Goal: Transaction & Acquisition: Book appointment/travel/reservation

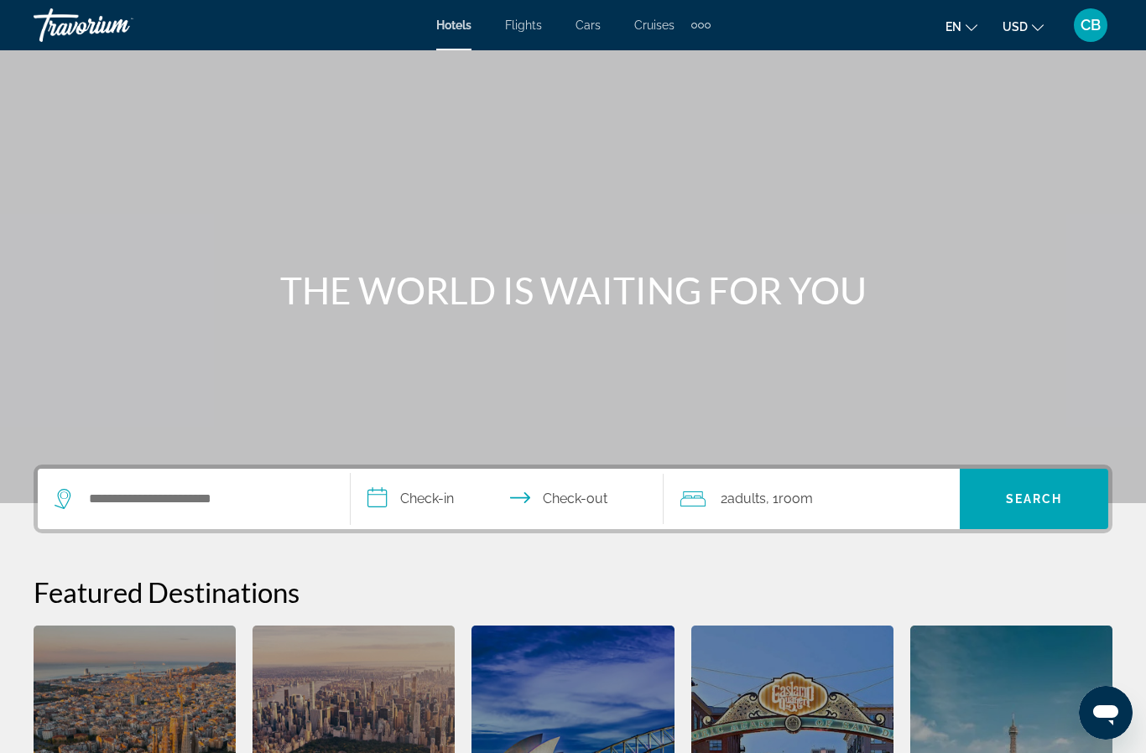
click at [958, 35] on button "en English Español Français Italiano Português русский" at bounding box center [961, 26] width 32 height 24
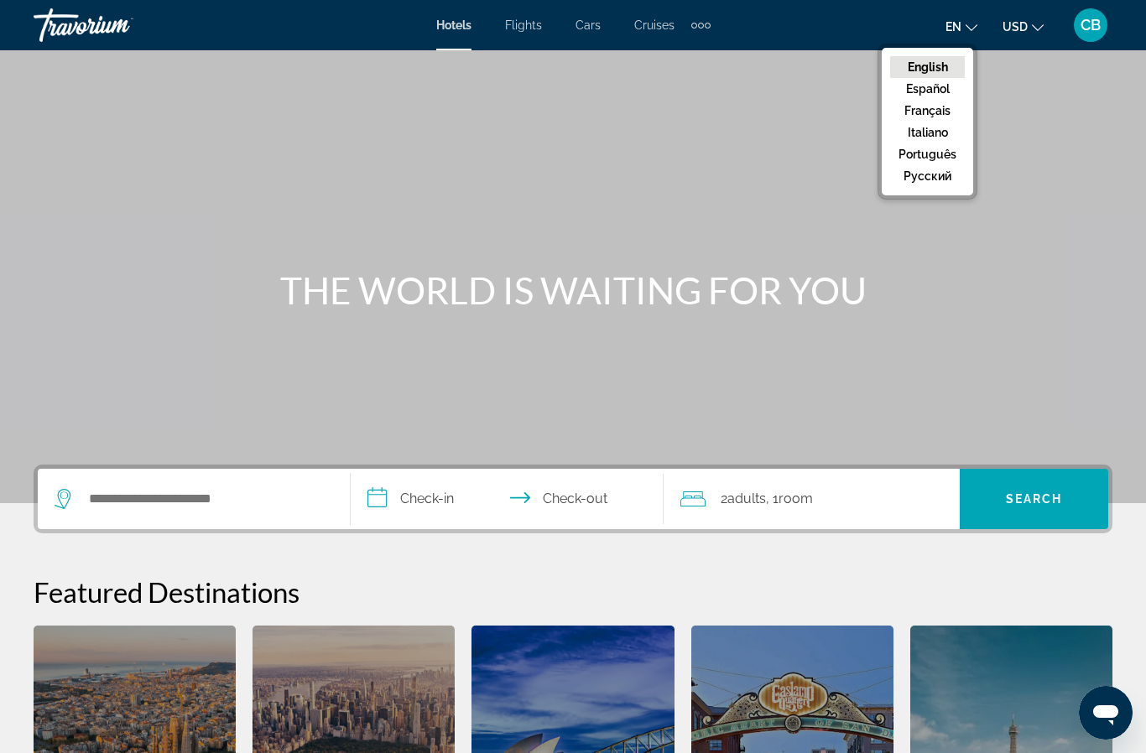
click at [928, 116] on button "Français" at bounding box center [927, 111] width 75 height 22
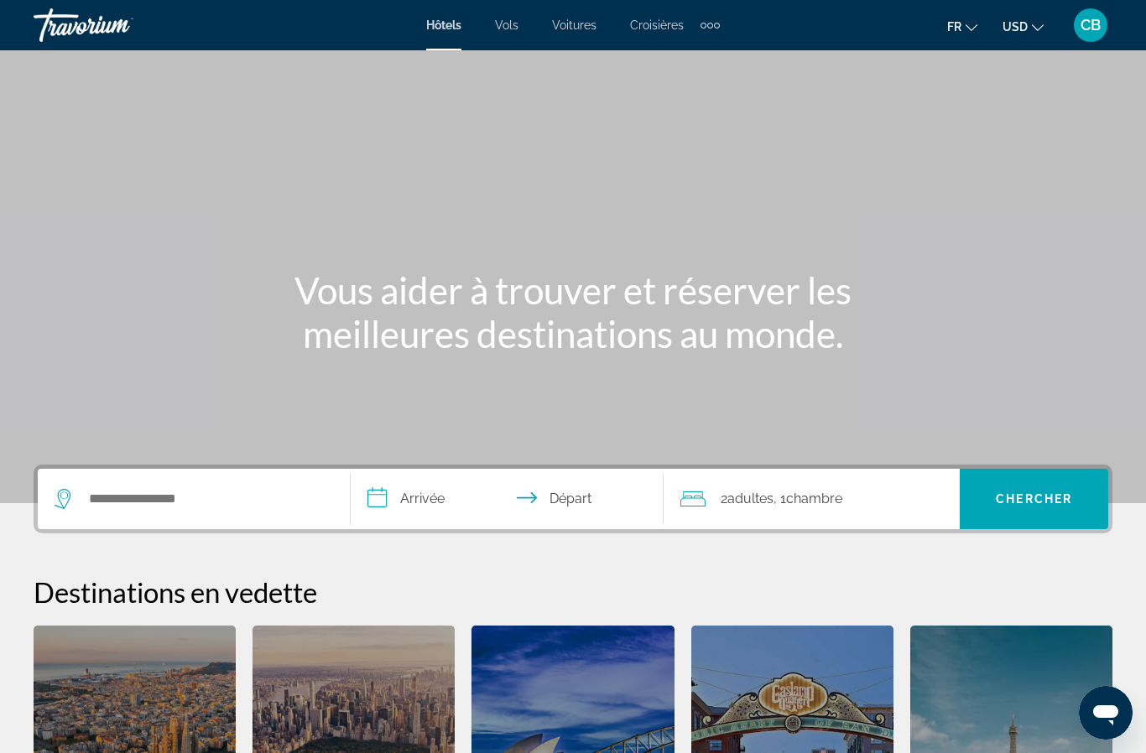
click at [78, 37] on div "Travorium" at bounding box center [118, 25] width 168 height 44
click at [170, 496] on input "Search hotel destination" at bounding box center [205, 498] width 237 height 25
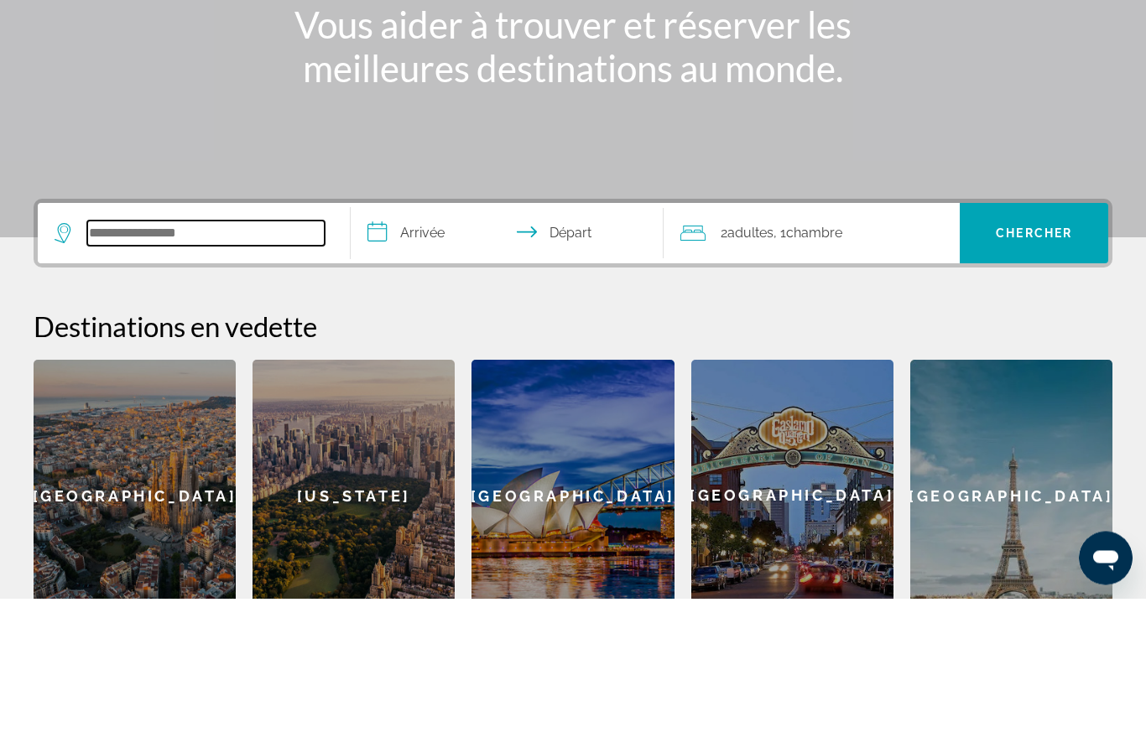
scroll to position [126, 0]
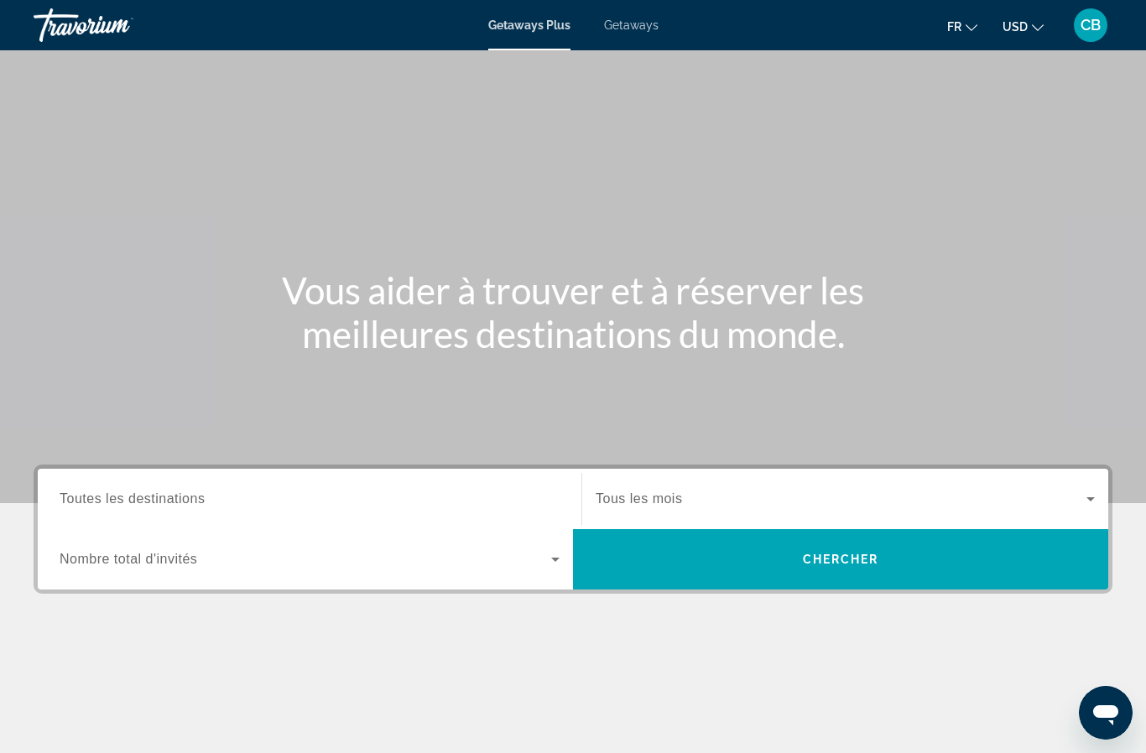
click at [630, 26] on span "Getaways" at bounding box center [631, 24] width 55 height 13
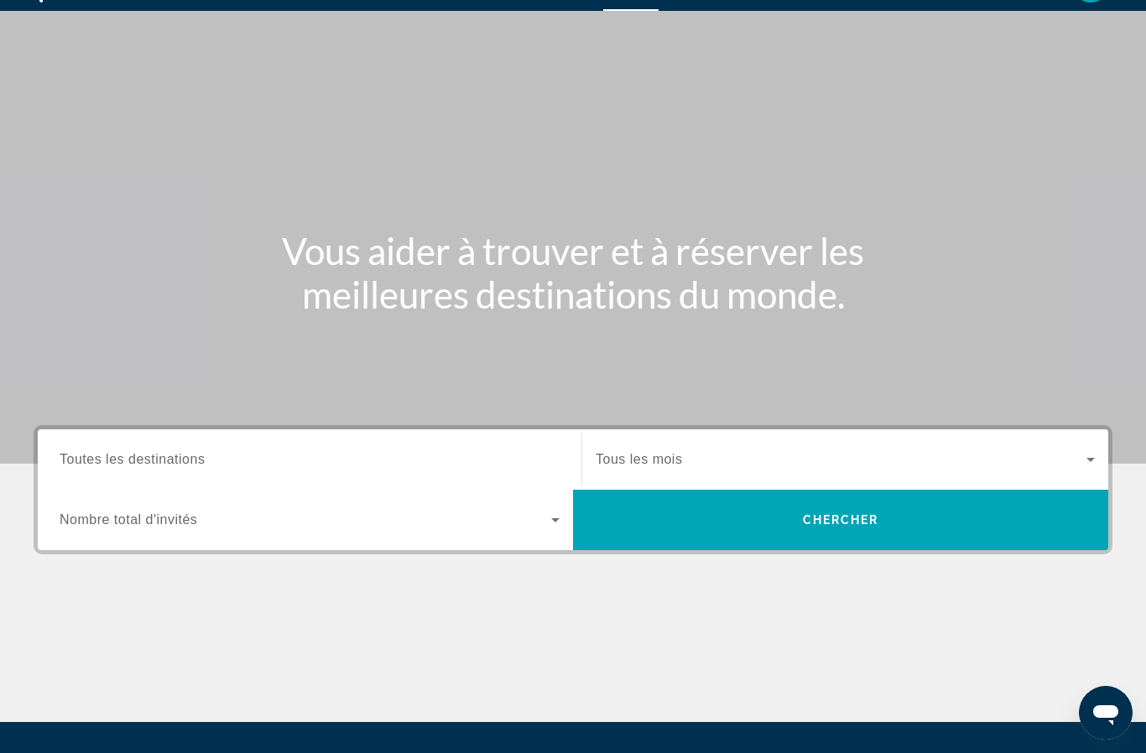
scroll to position [39, 0]
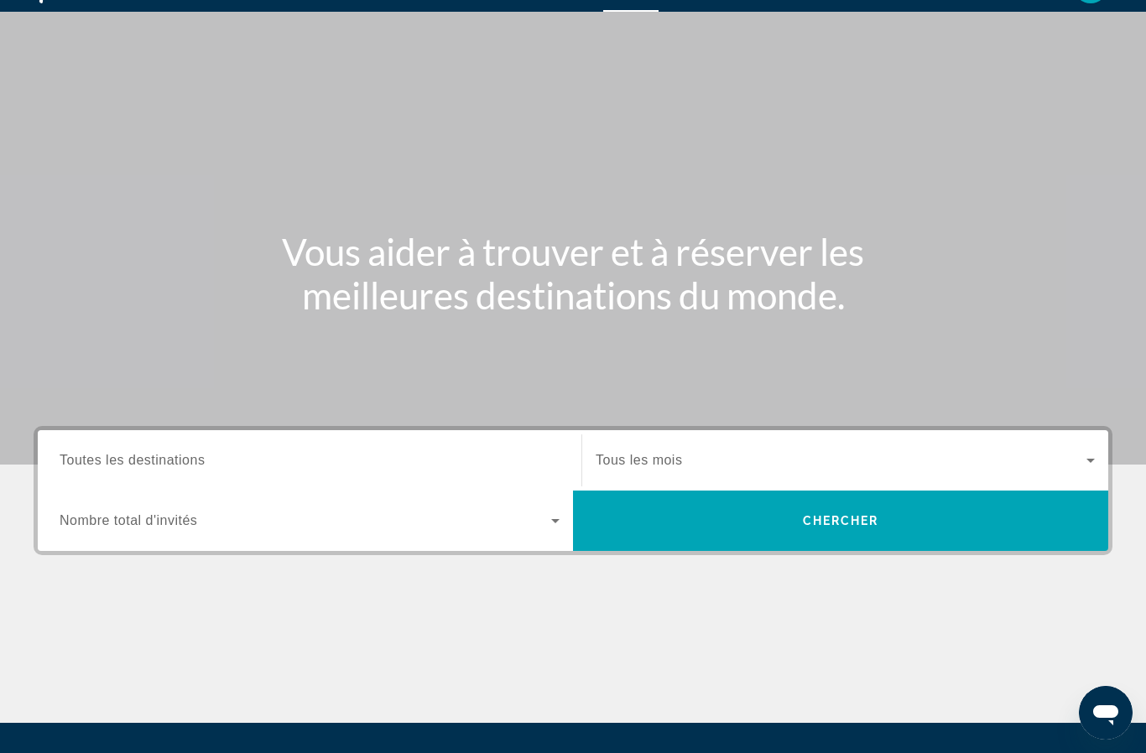
click at [236, 451] on input "Destination Toutes les destinations" at bounding box center [310, 461] width 500 height 20
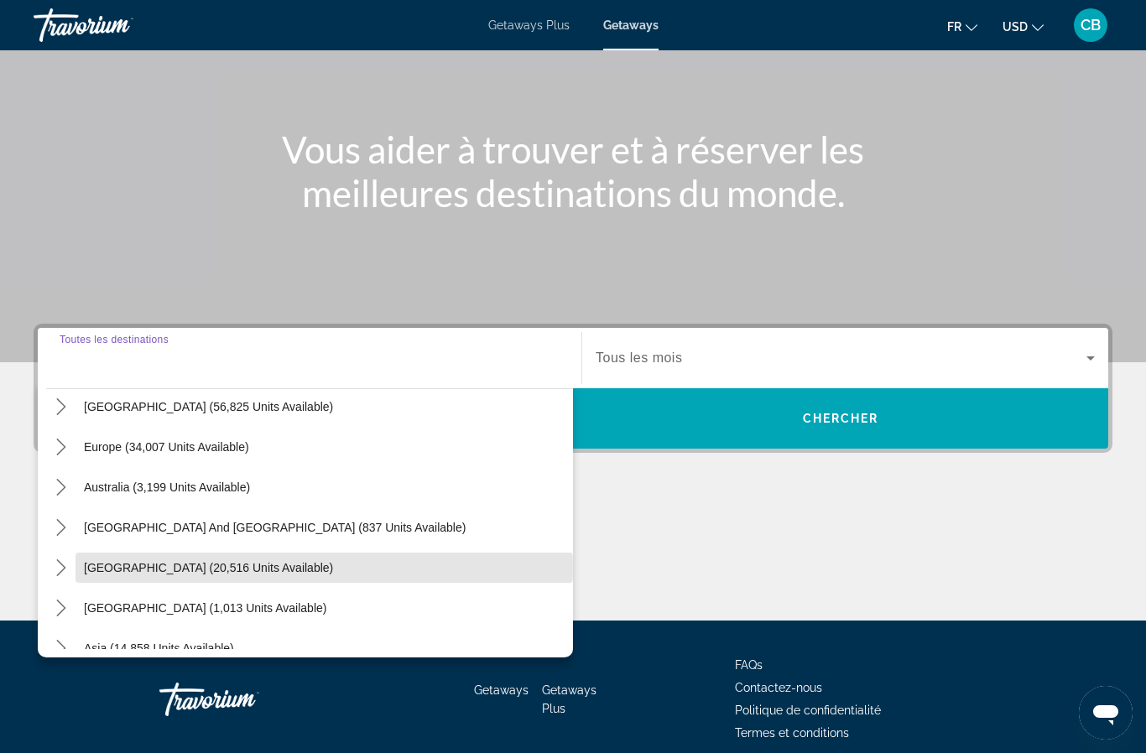
scroll to position [168, 0]
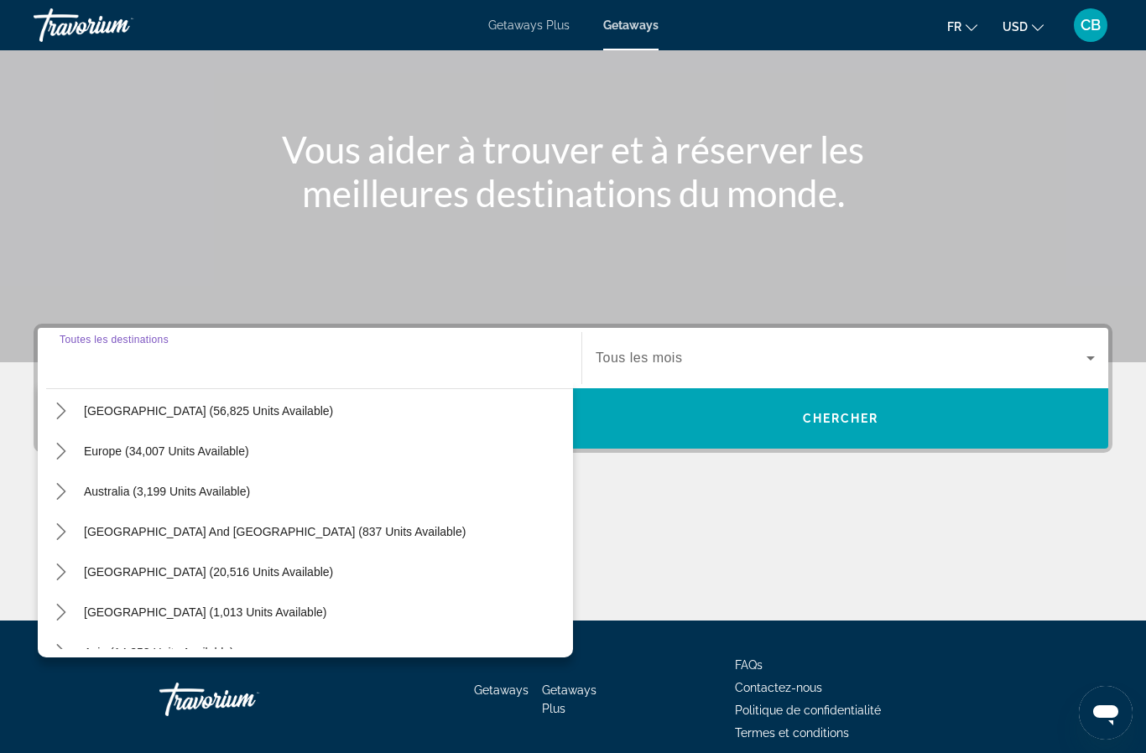
click at [230, 458] on span "Select destination: Europe (34,007 units available)" at bounding box center [323, 451] width 497 height 40
type input "**********"
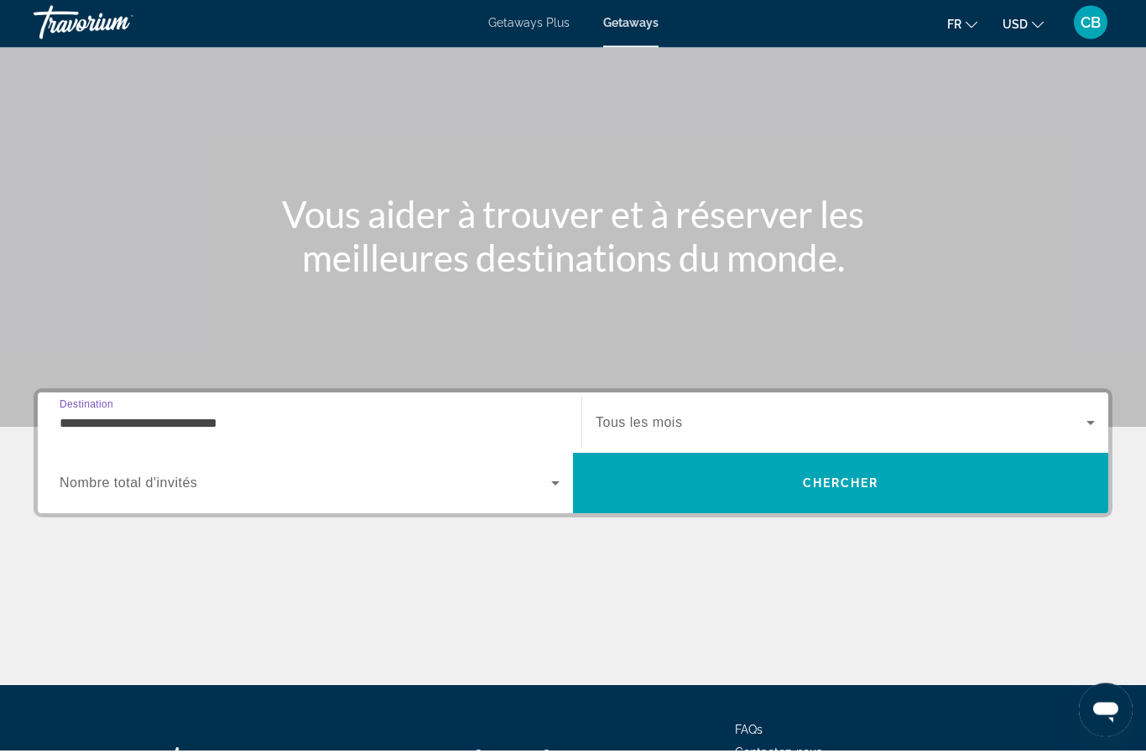
scroll to position [0, 0]
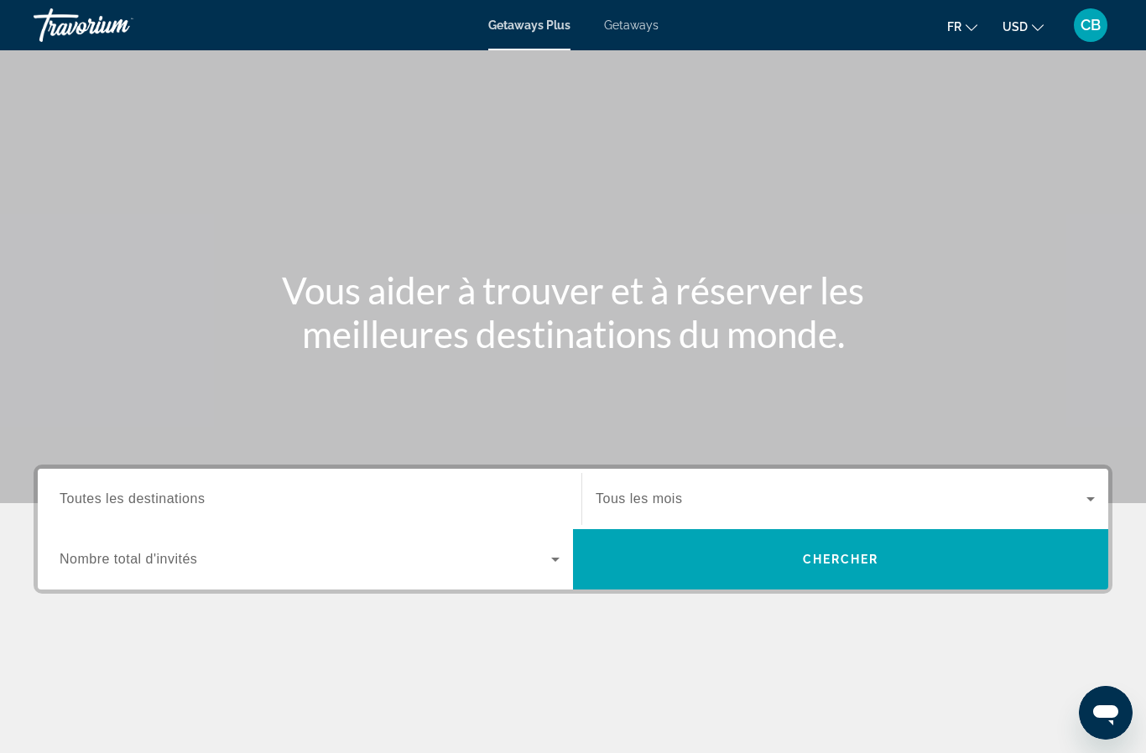
click at [184, 498] on span "Toutes les destinations" at bounding box center [132, 498] width 145 height 14
click at [184, 498] on input "Destination Toutes les destinations" at bounding box center [310, 500] width 500 height 20
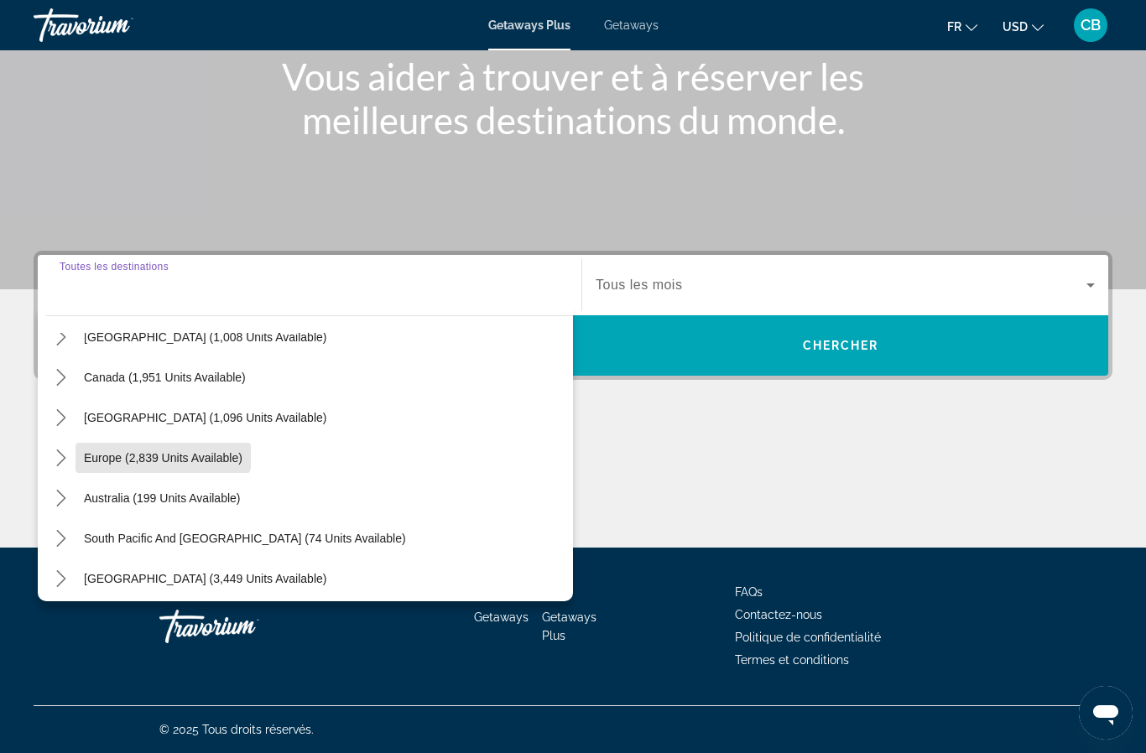
scroll to position [106, 0]
click at [58, 455] on icon "Toggle Europe (2,839 units available) submenu" at bounding box center [61, 457] width 17 height 17
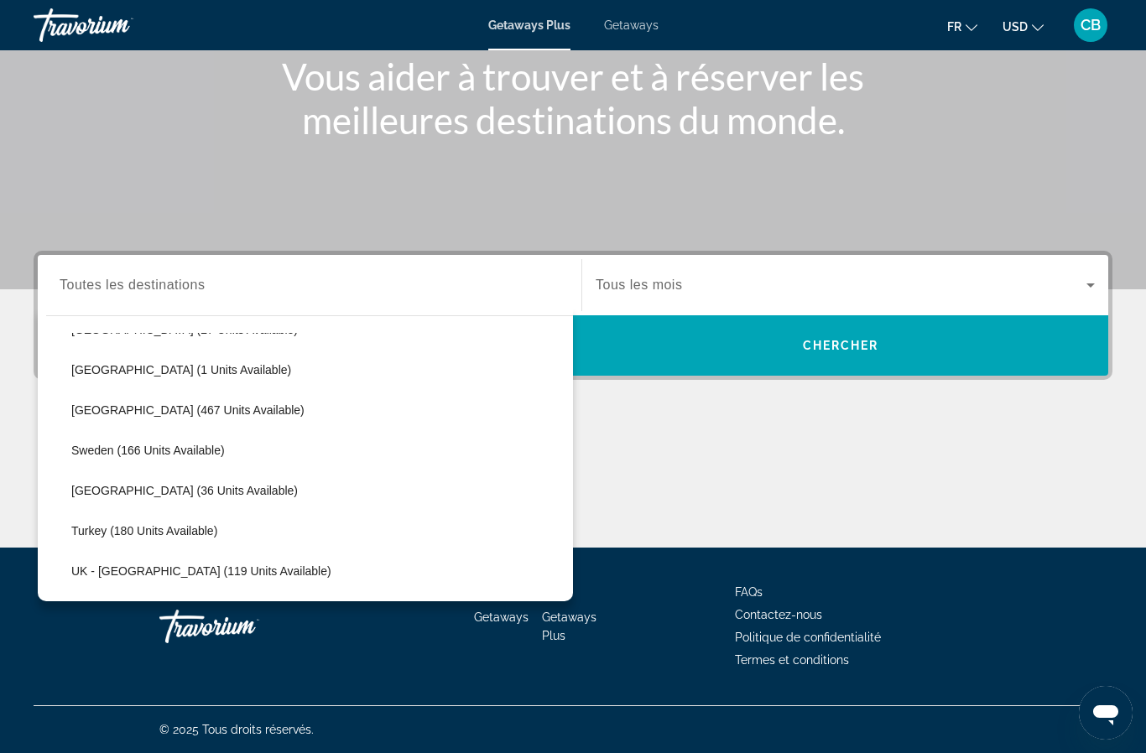
scroll to position [714, 0]
click at [181, 382] on span "Select destination: Slovakia (1 units available)" at bounding box center [318, 372] width 510 height 40
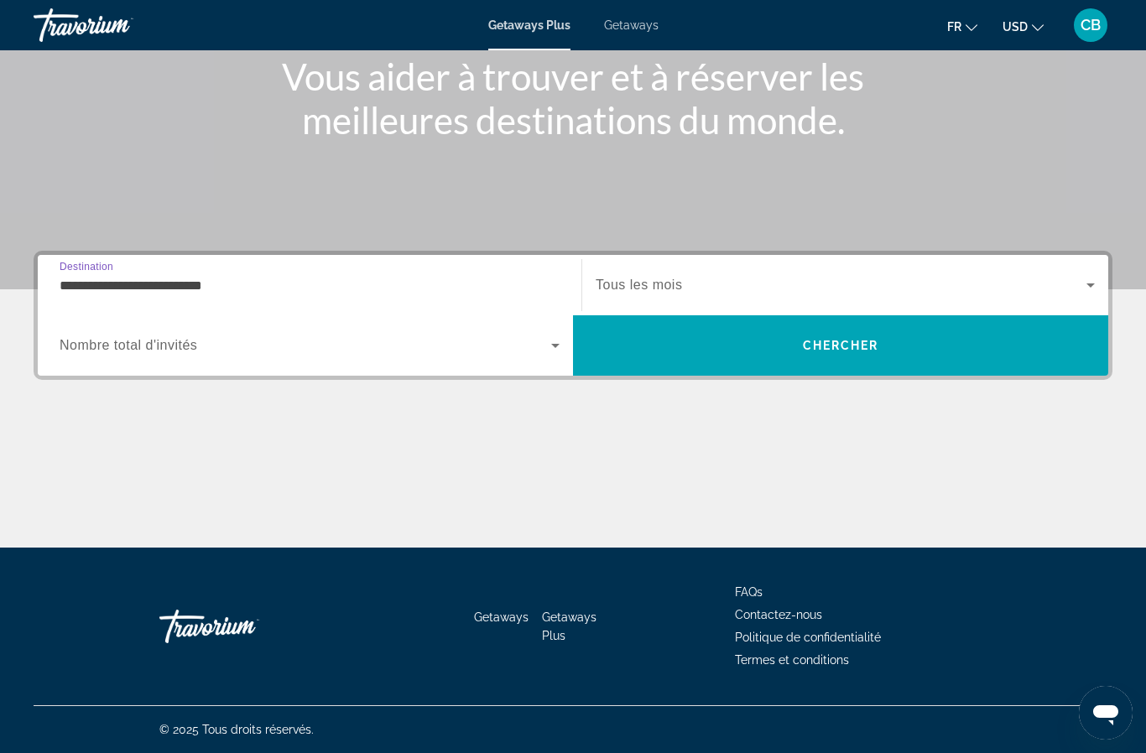
click at [553, 347] on icon "Search widget" at bounding box center [555, 345] width 20 height 20
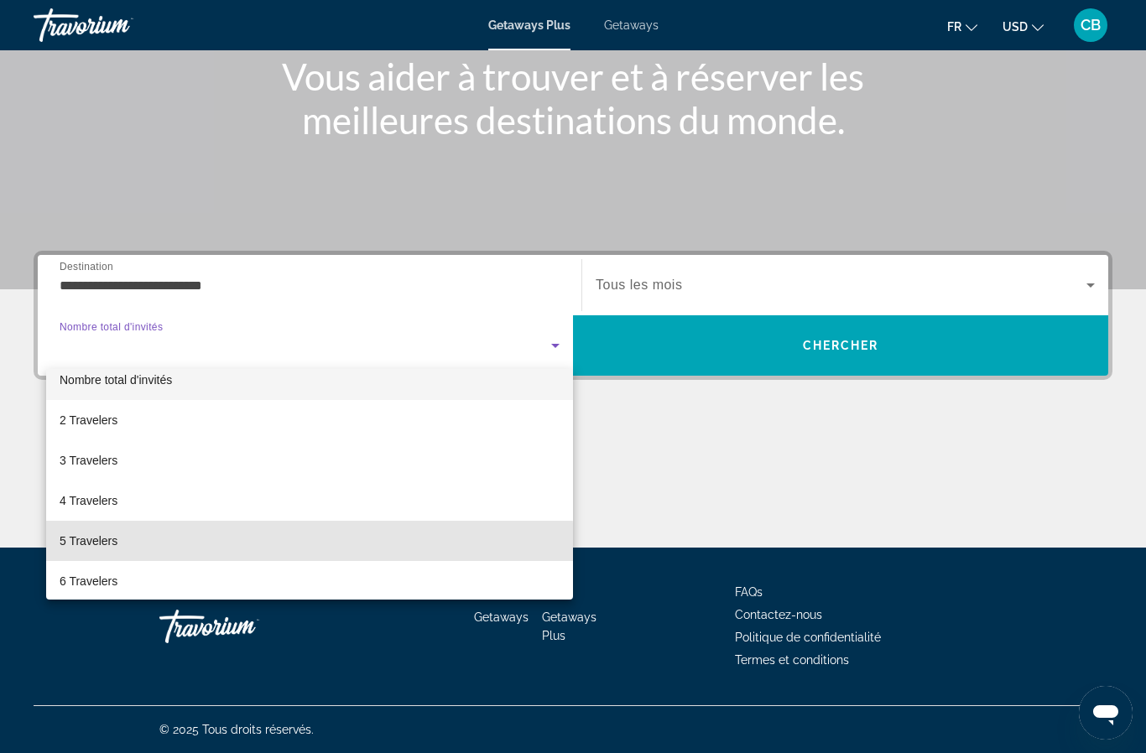
scroll to position [17, 0]
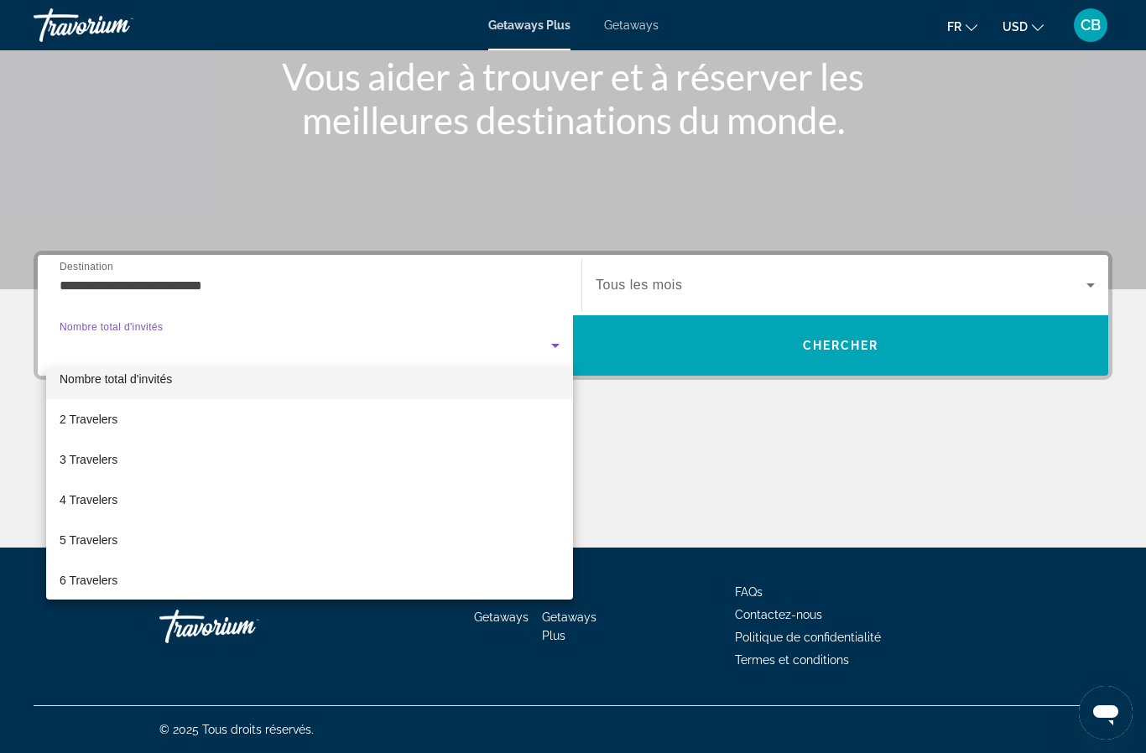
click at [562, 340] on div at bounding box center [573, 376] width 1146 height 753
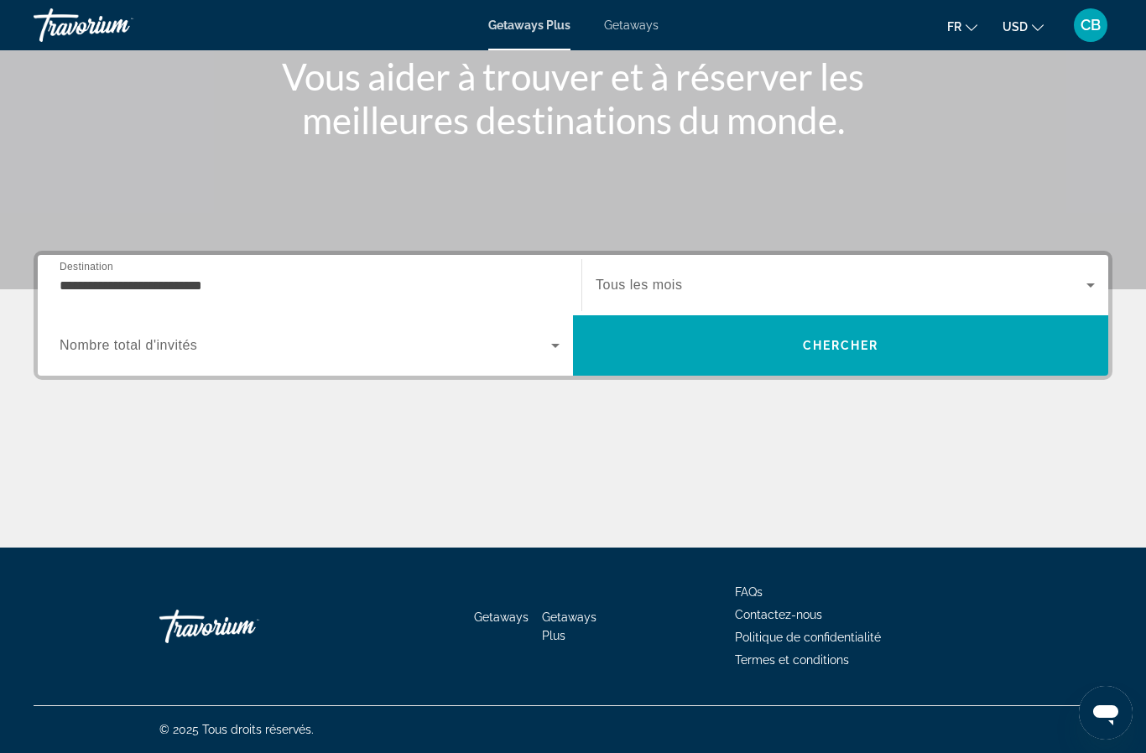
click at [160, 278] on input "**********" at bounding box center [310, 286] width 500 height 20
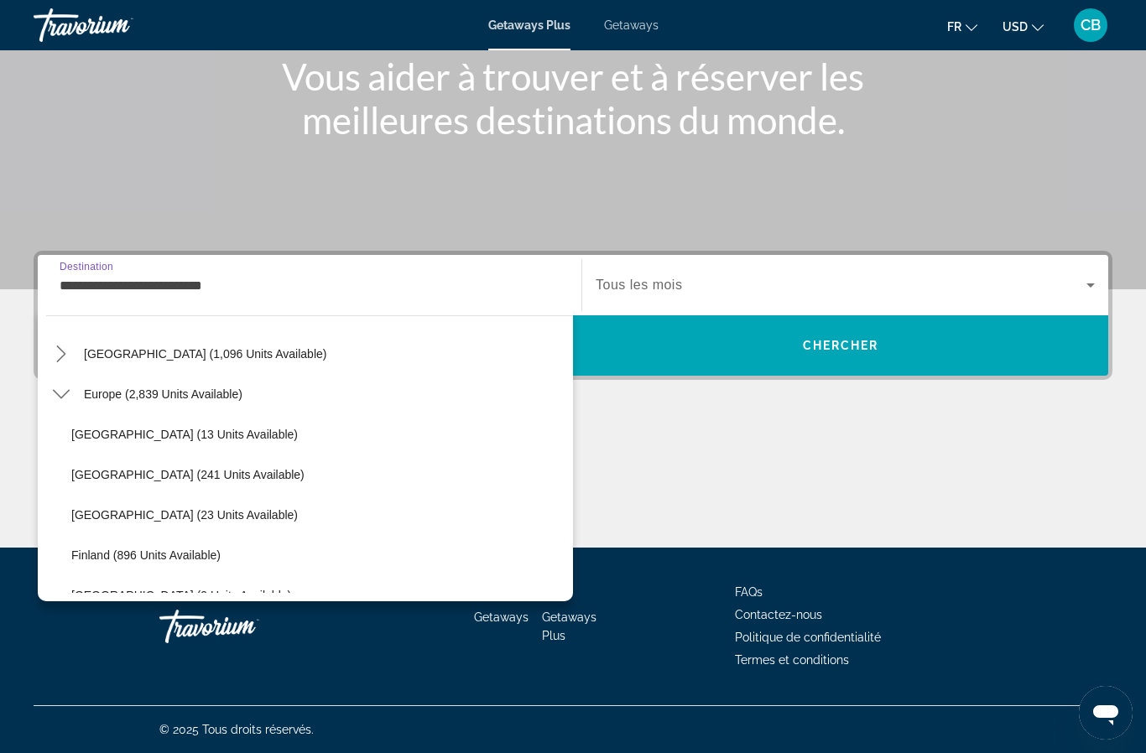
scroll to position [168, 0]
click at [186, 399] on span "Europe (2,839 units available)" at bounding box center [163, 394] width 159 height 13
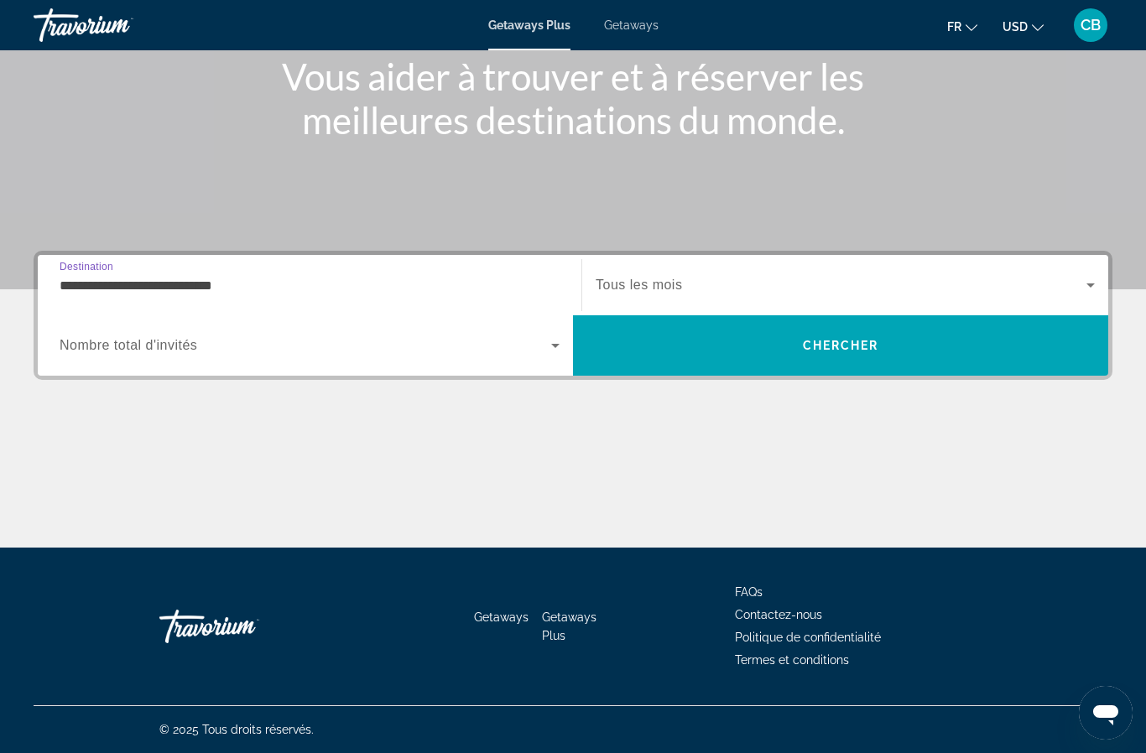
click at [1094, 278] on icon "Search widget" at bounding box center [1090, 285] width 20 height 20
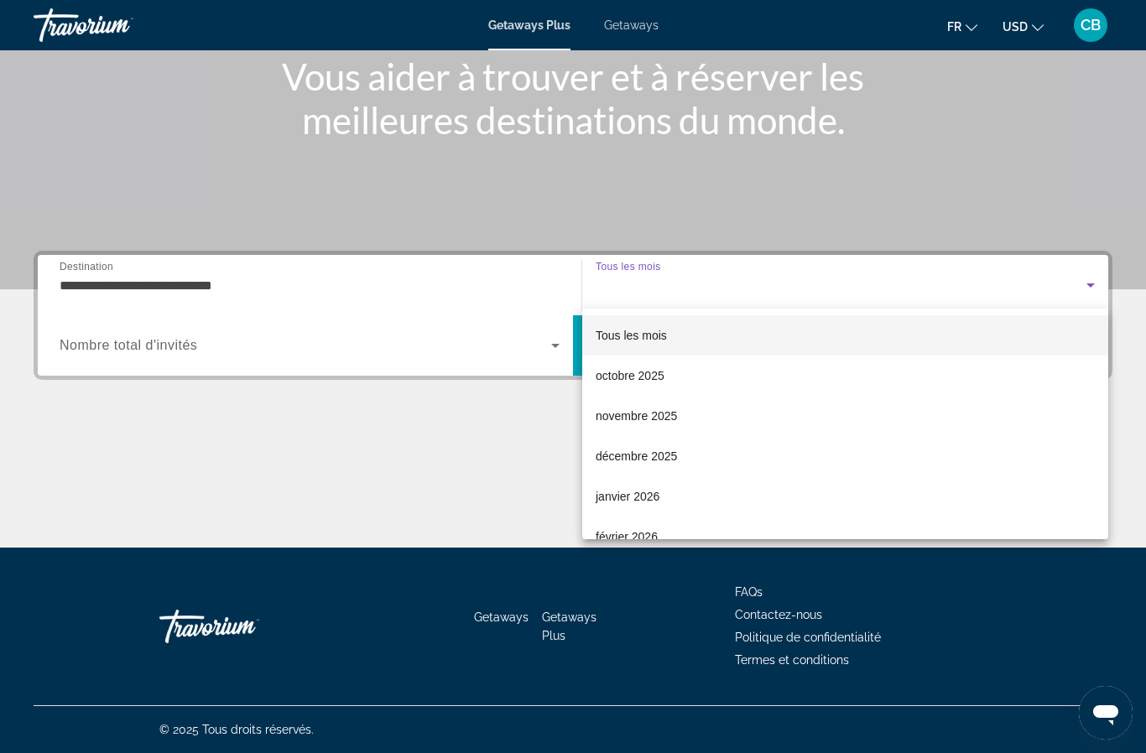
click at [948, 29] on div at bounding box center [573, 376] width 1146 height 753
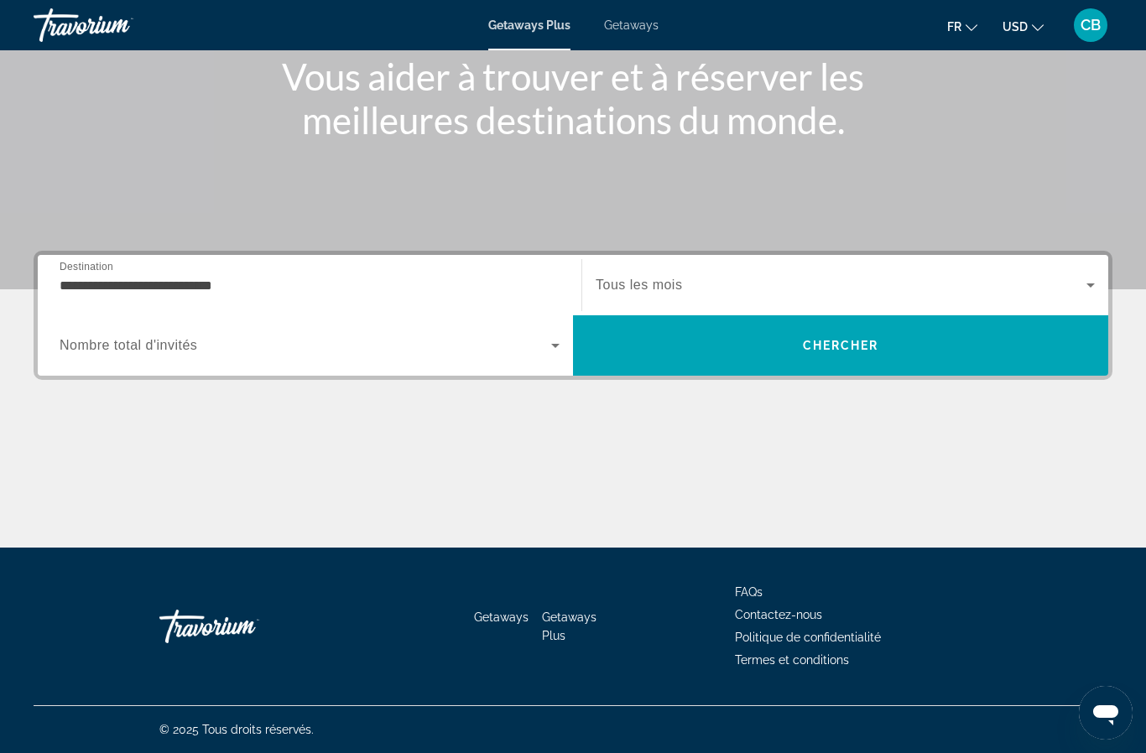
click at [163, 286] on input "**********" at bounding box center [310, 286] width 500 height 20
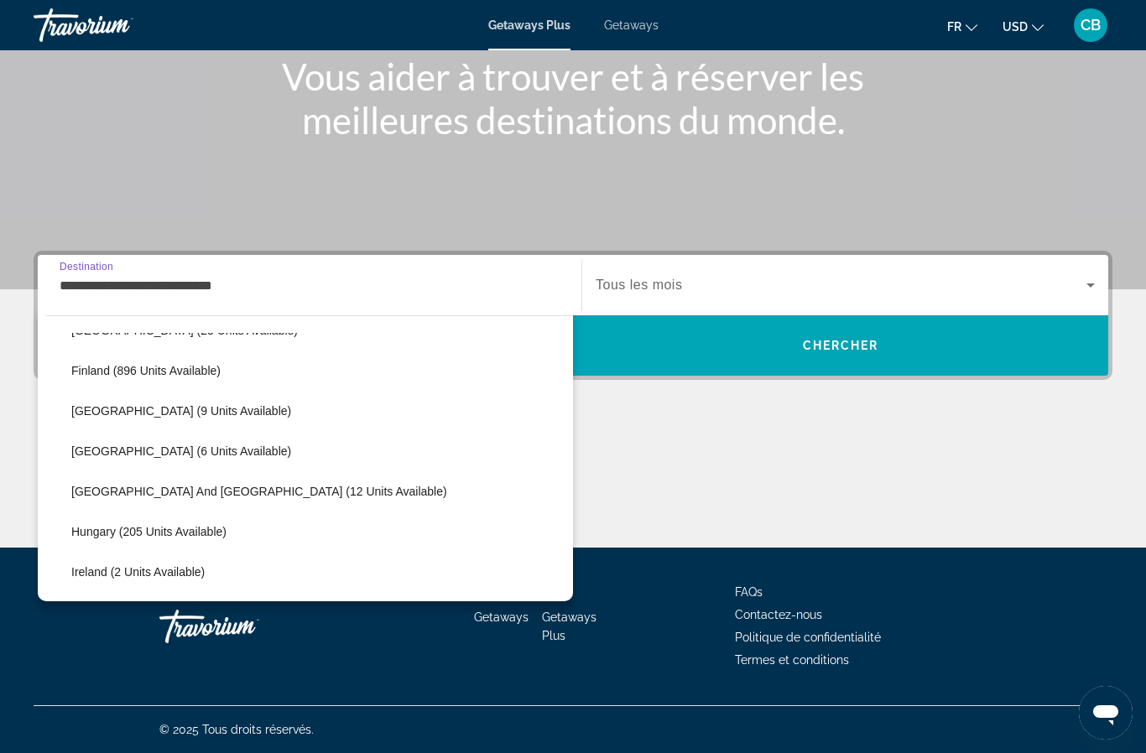
scroll to position [357, 0]
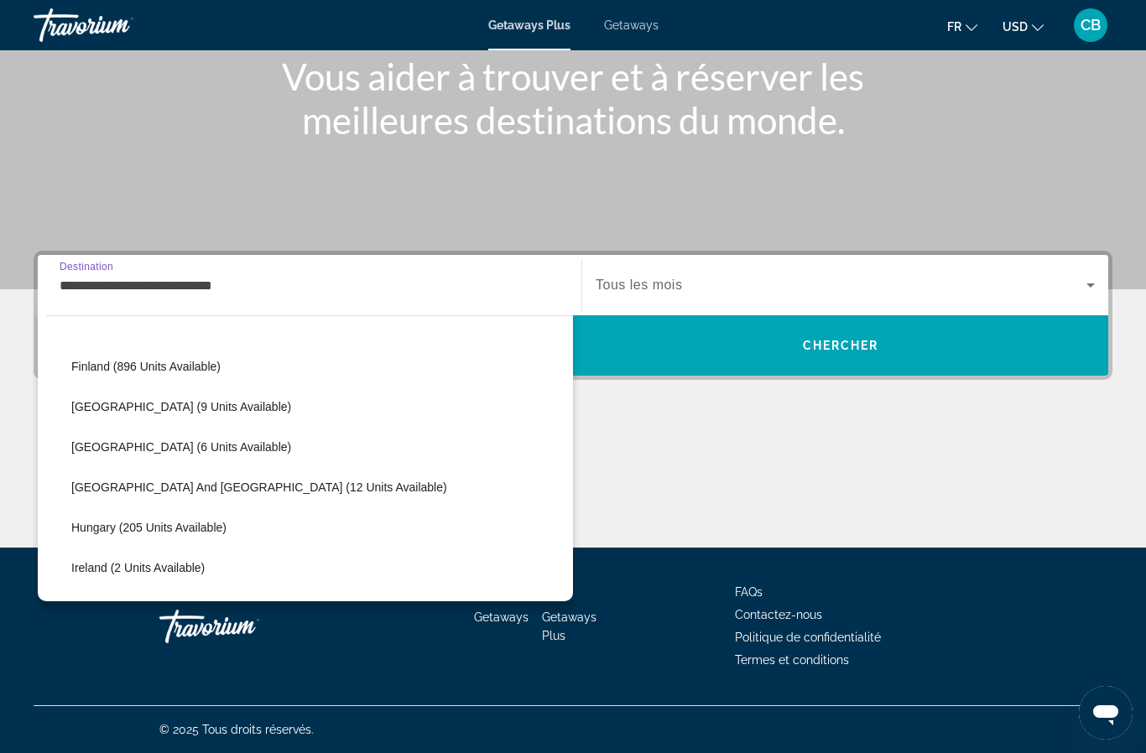
click at [249, 489] on span "Greece and Cyprus (12 units available)" at bounding box center [259, 487] width 376 height 13
type input "**********"
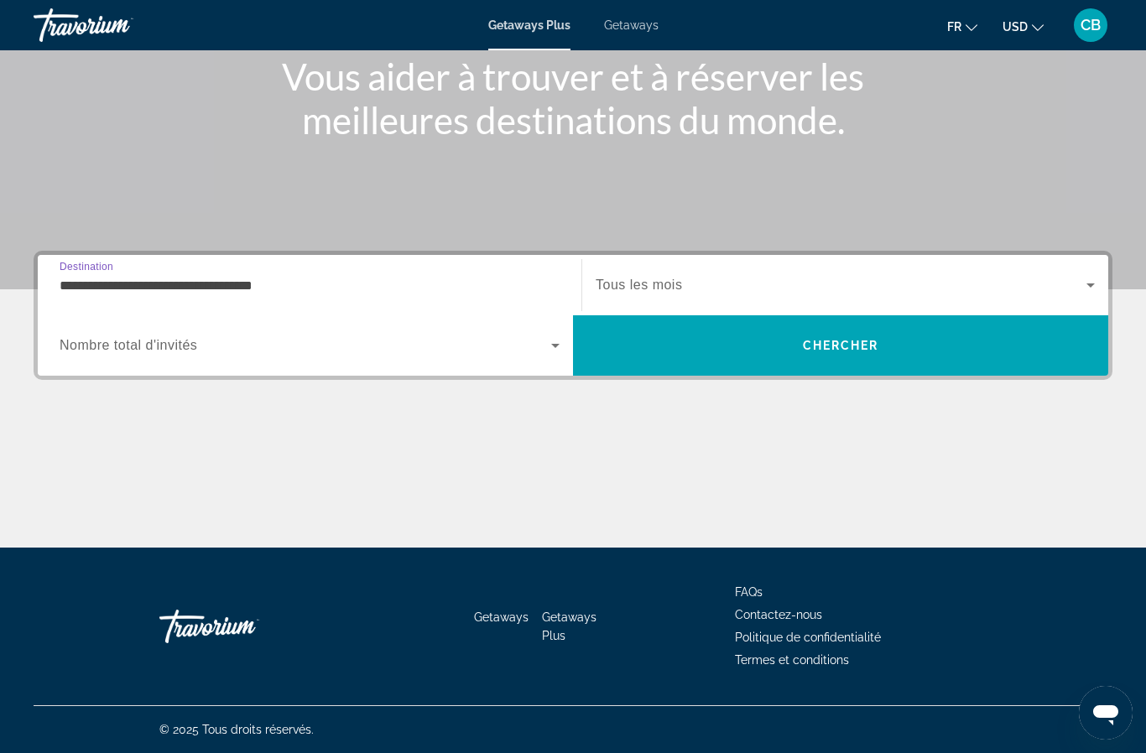
click at [1093, 278] on icon "Search widget" at bounding box center [1090, 285] width 20 height 20
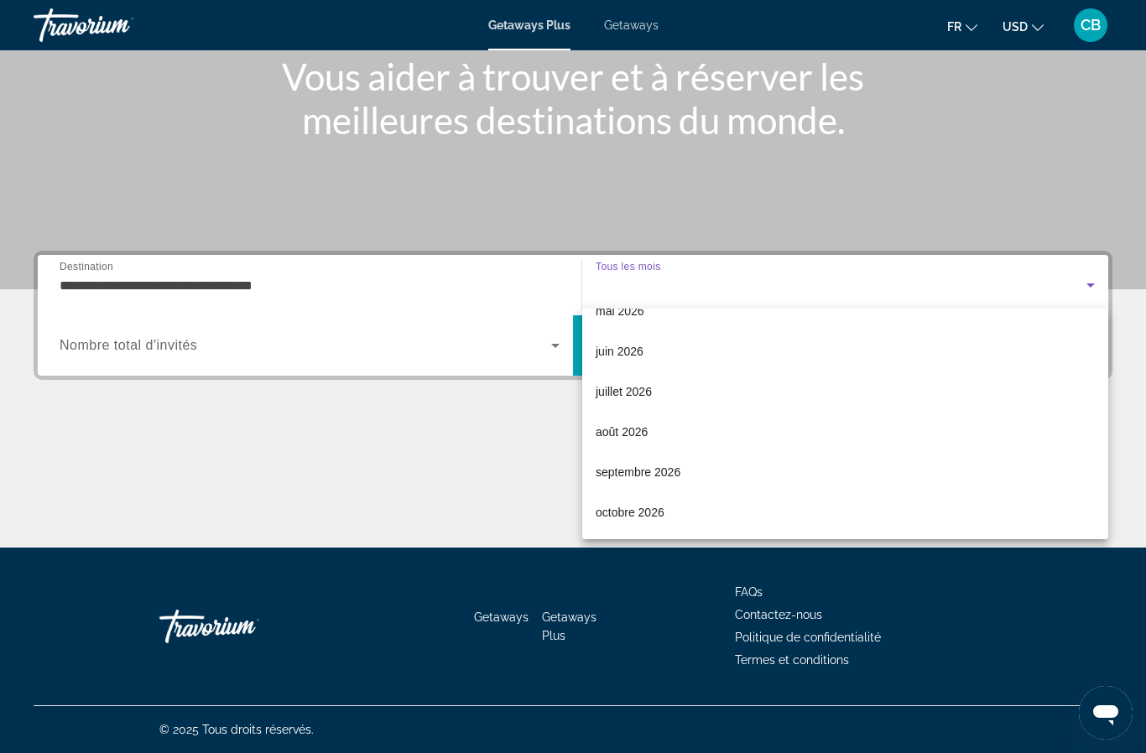
scroll to position [346, 0]
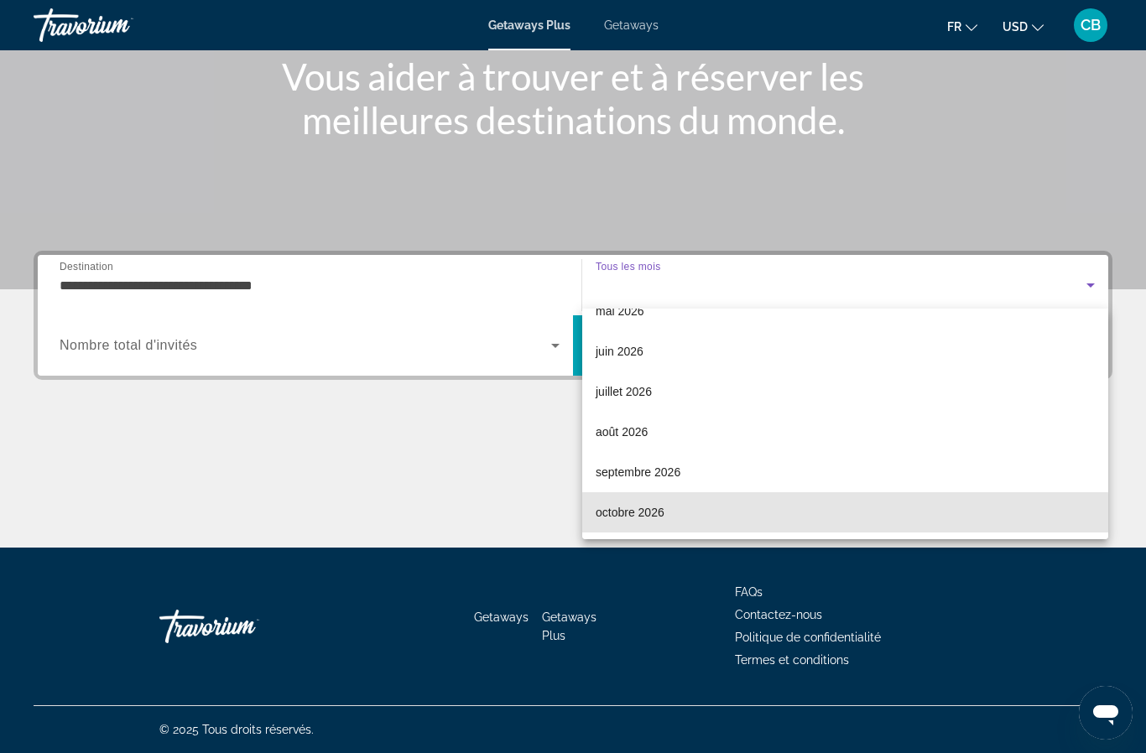
click at [633, 521] on span "octobre 2026" at bounding box center [629, 512] width 69 height 20
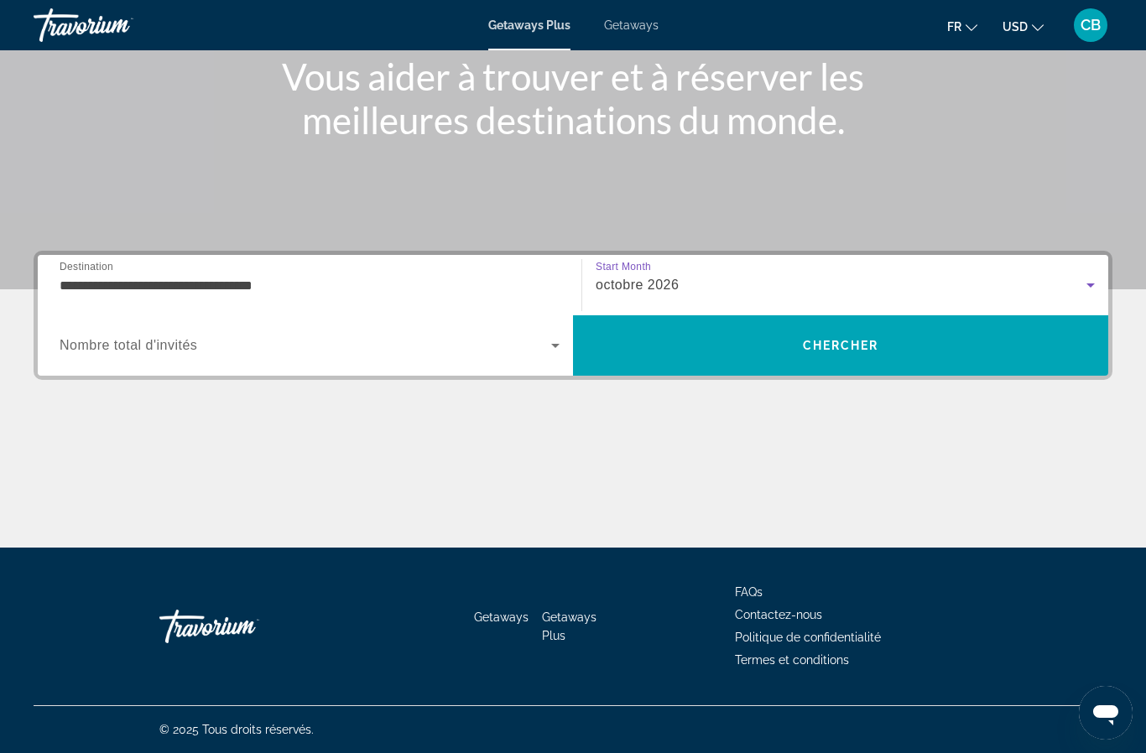
click at [563, 344] on icon "Search widget" at bounding box center [555, 345] width 20 height 20
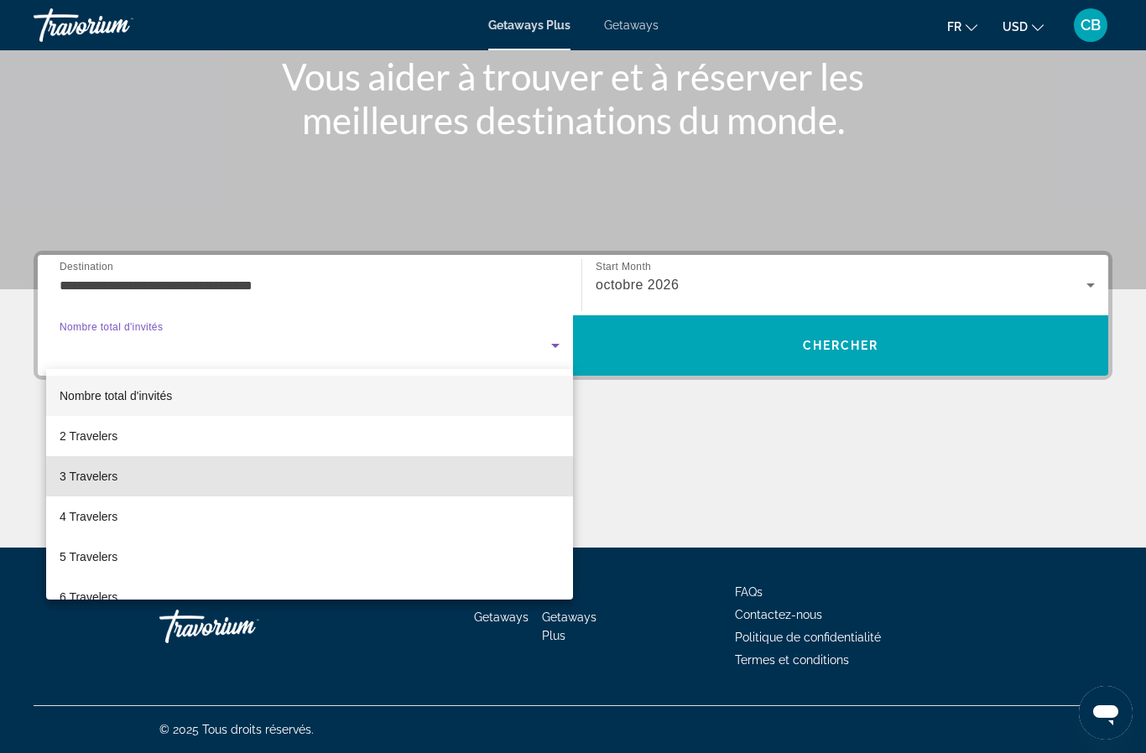
click at [362, 476] on mat-option "3 Travelers" at bounding box center [309, 476] width 527 height 40
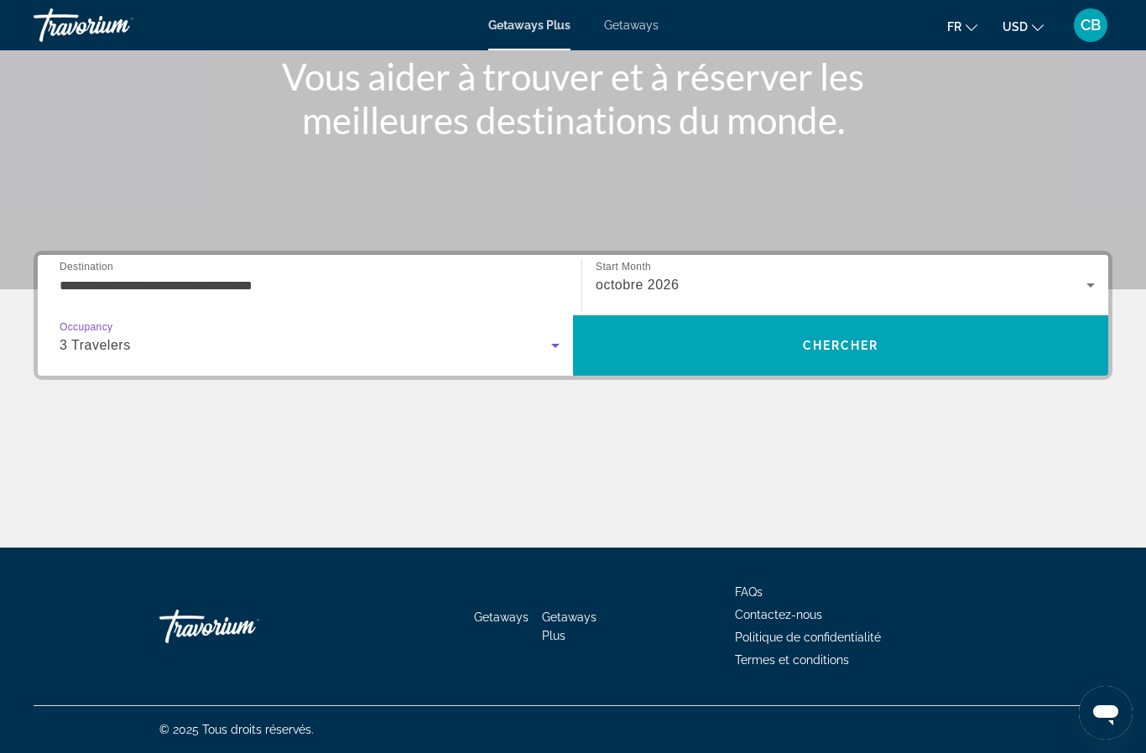
click at [828, 351] on span "Chercher" at bounding box center [841, 345] width 76 height 13
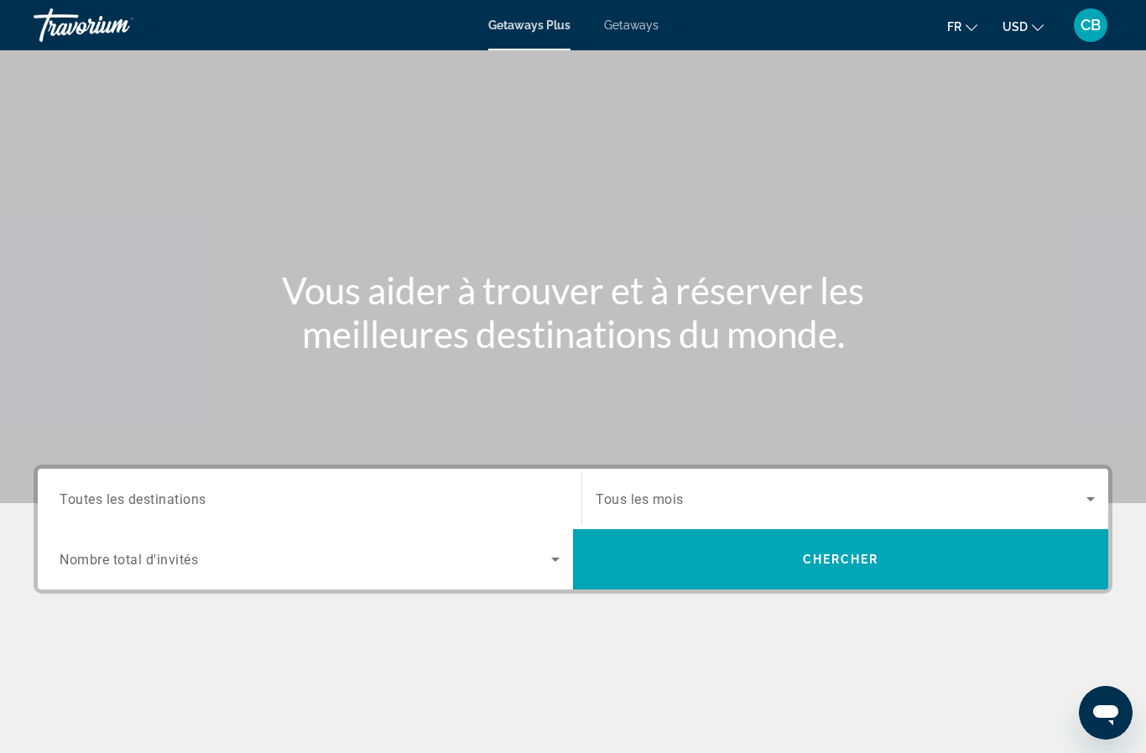
click at [423, 491] on input "Destination Toutes les destinations" at bounding box center [310, 500] width 500 height 20
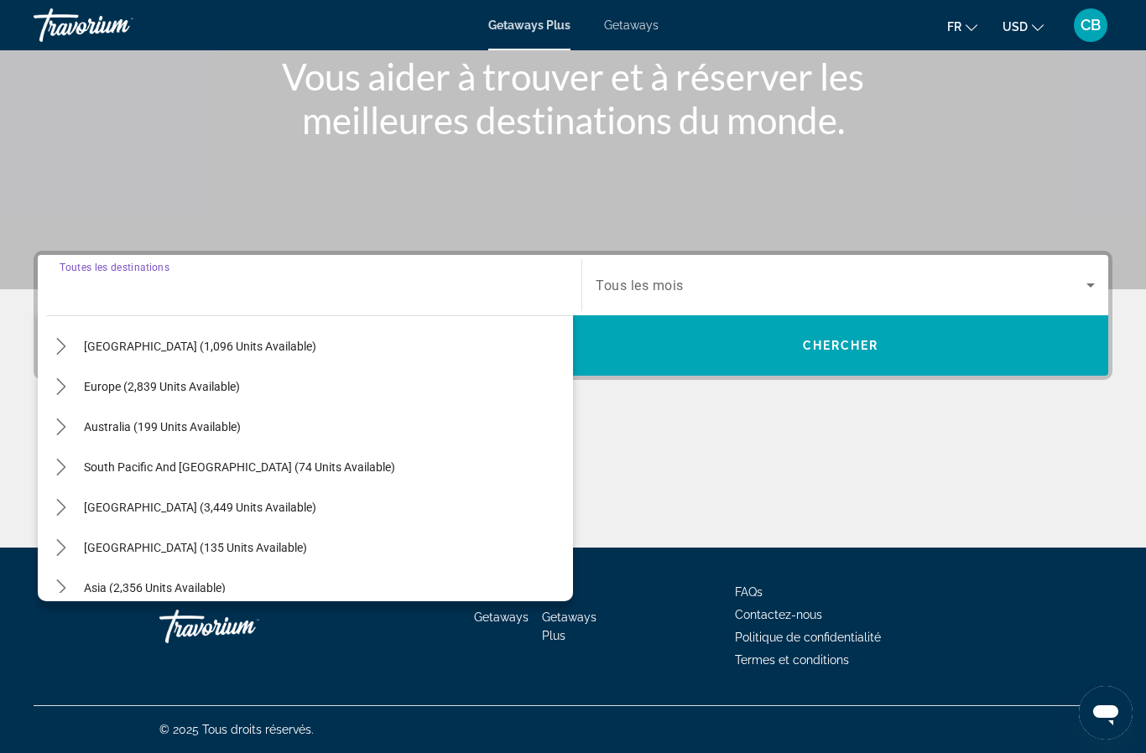
scroll to position [178, 0]
click at [640, 438] on div "Main content" at bounding box center [573, 485] width 1078 height 126
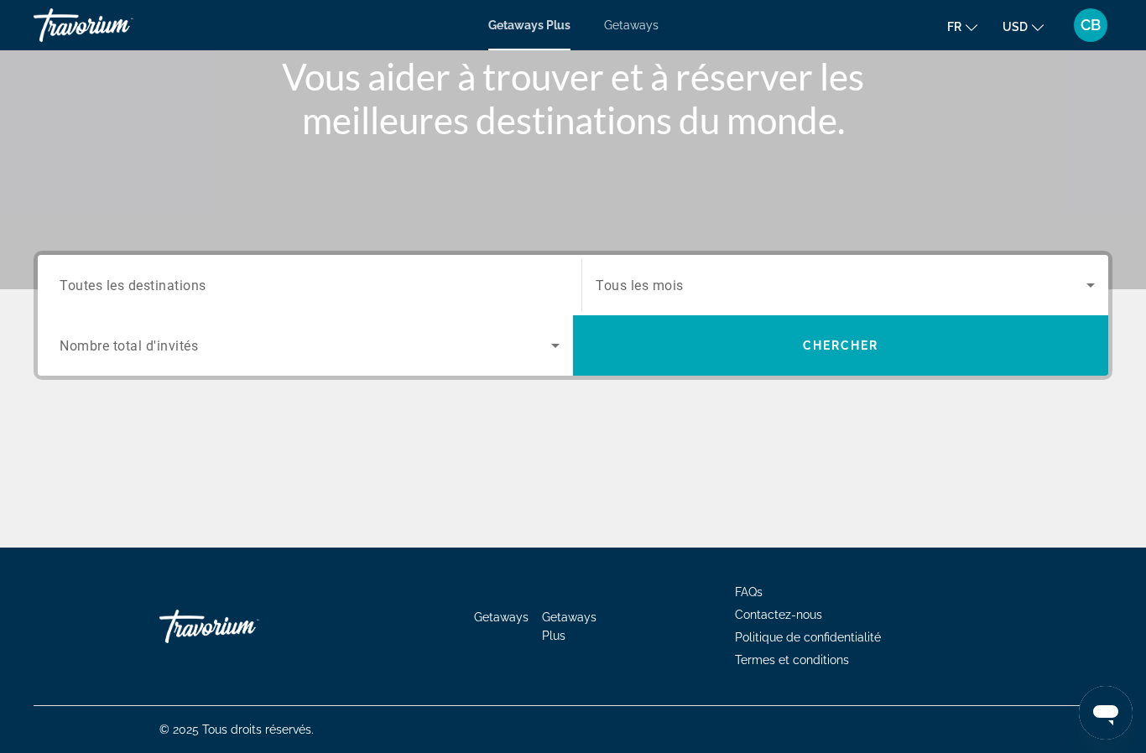
click at [559, 340] on icon "Search widget" at bounding box center [555, 345] width 20 height 20
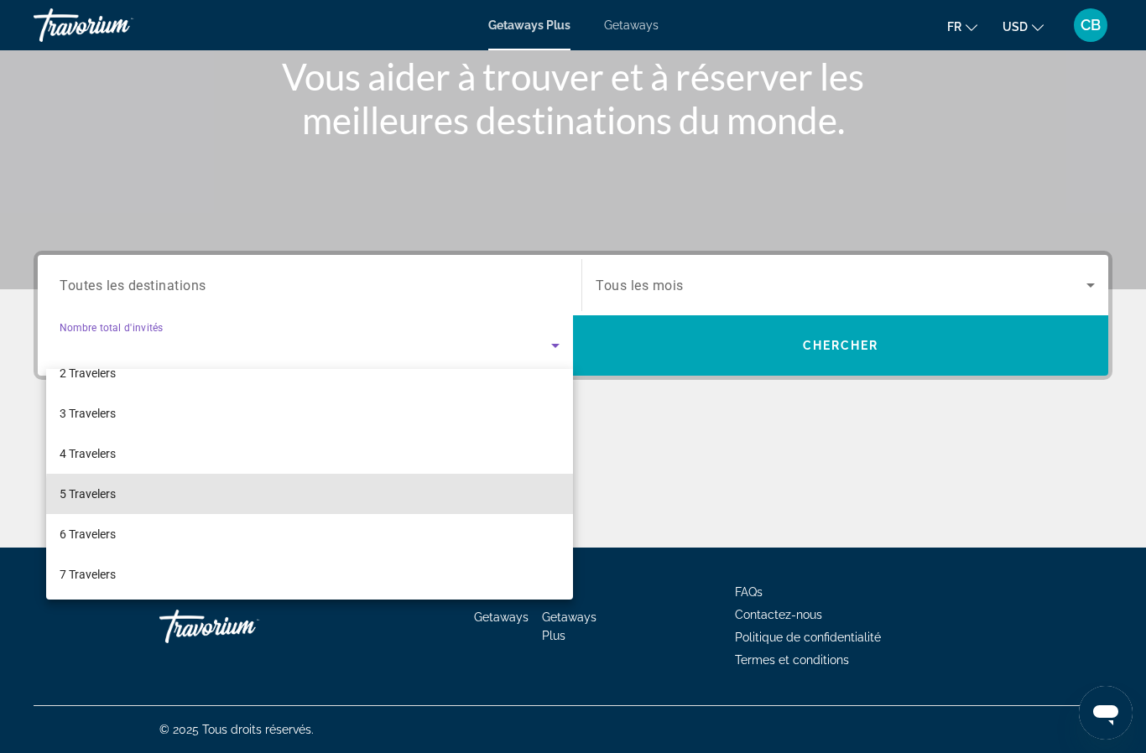
scroll to position [60, 0]
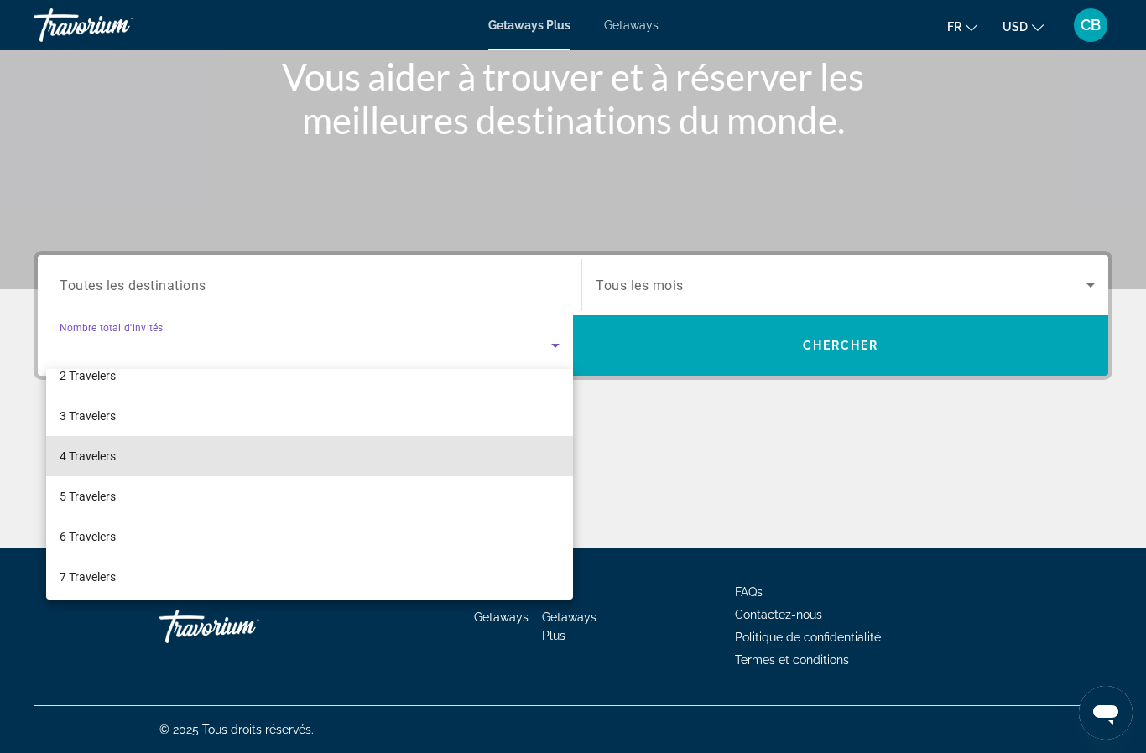
click at [412, 457] on mat-option "4 Travelers" at bounding box center [309, 456] width 527 height 40
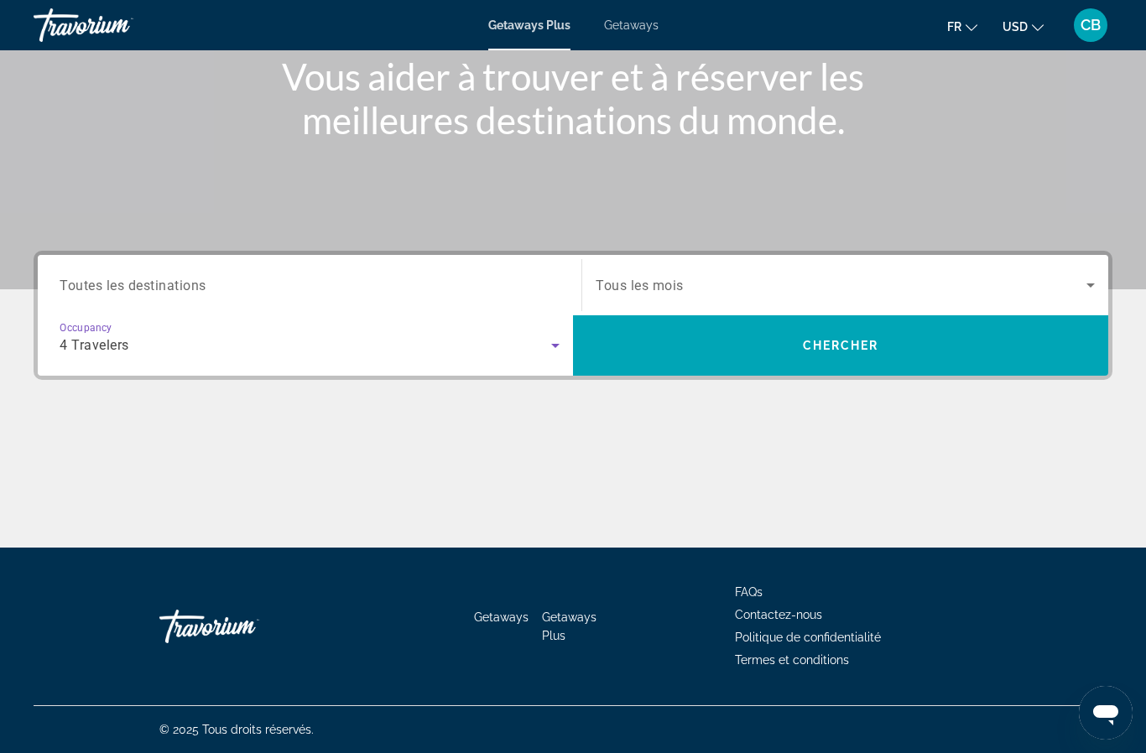
click at [344, 280] on input "Destination Toutes les destinations" at bounding box center [310, 286] width 500 height 20
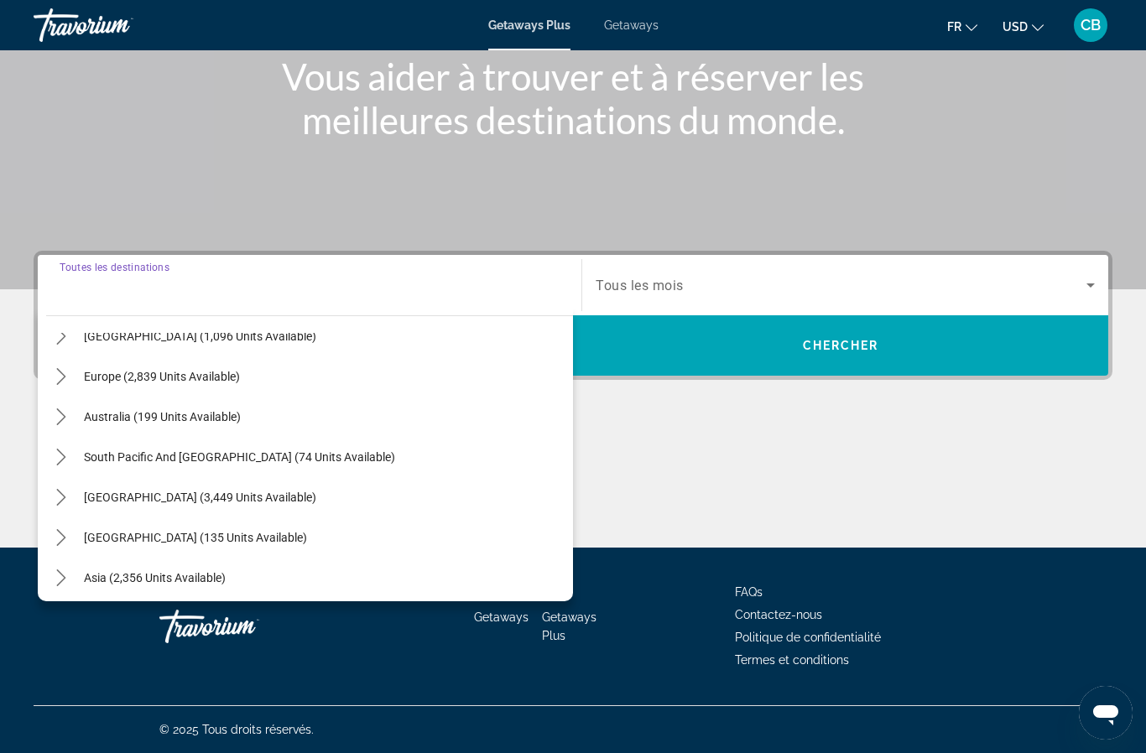
scroll to position [164, 0]
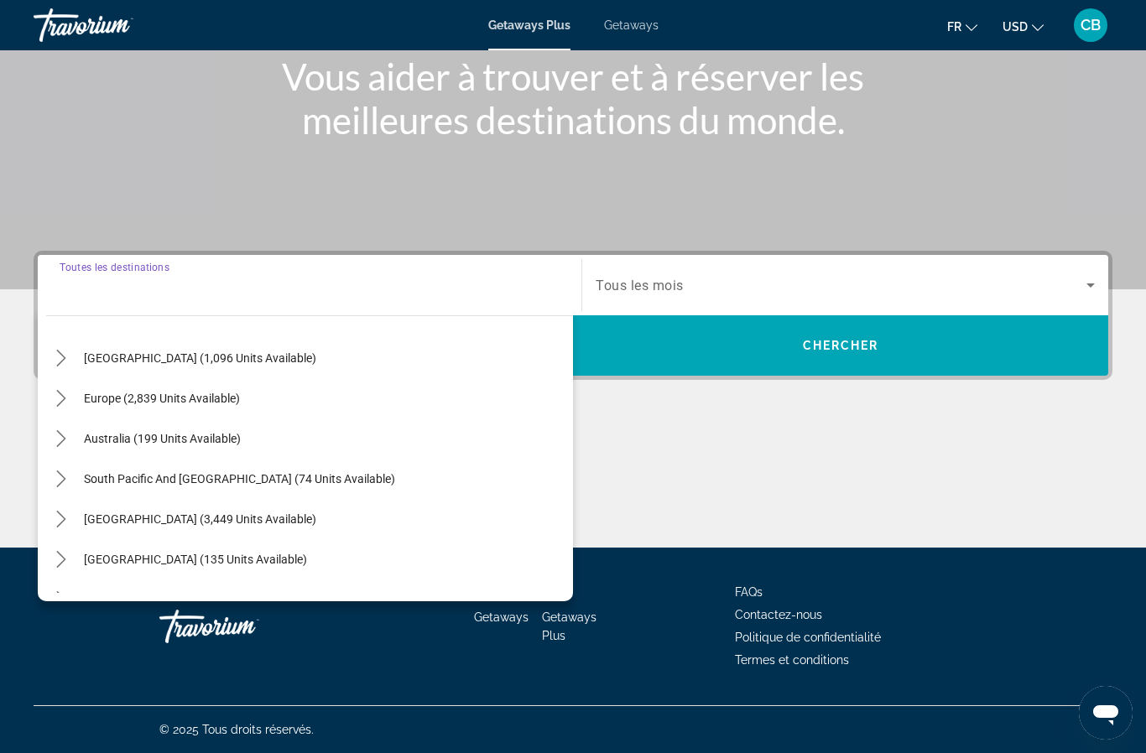
click at [56, 395] on icon "Toggle Europe (2,839 units available) submenu" at bounding box center [61, 398] width 17 height 17
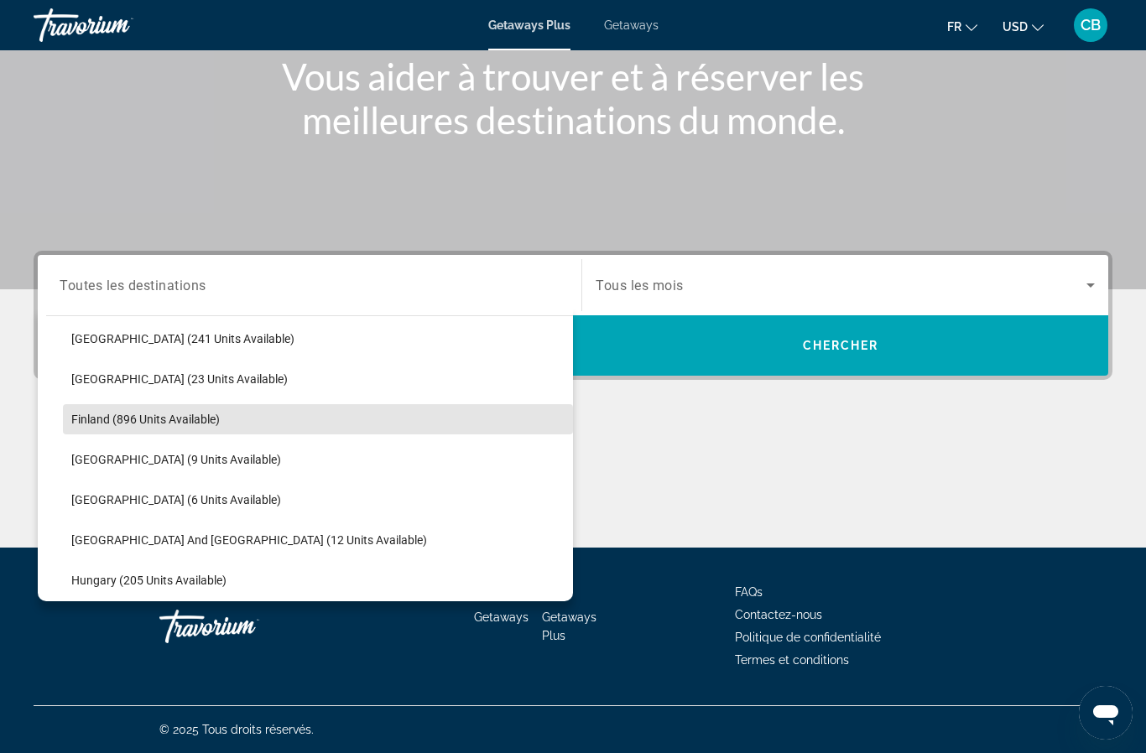
scroll to position [309, 0]
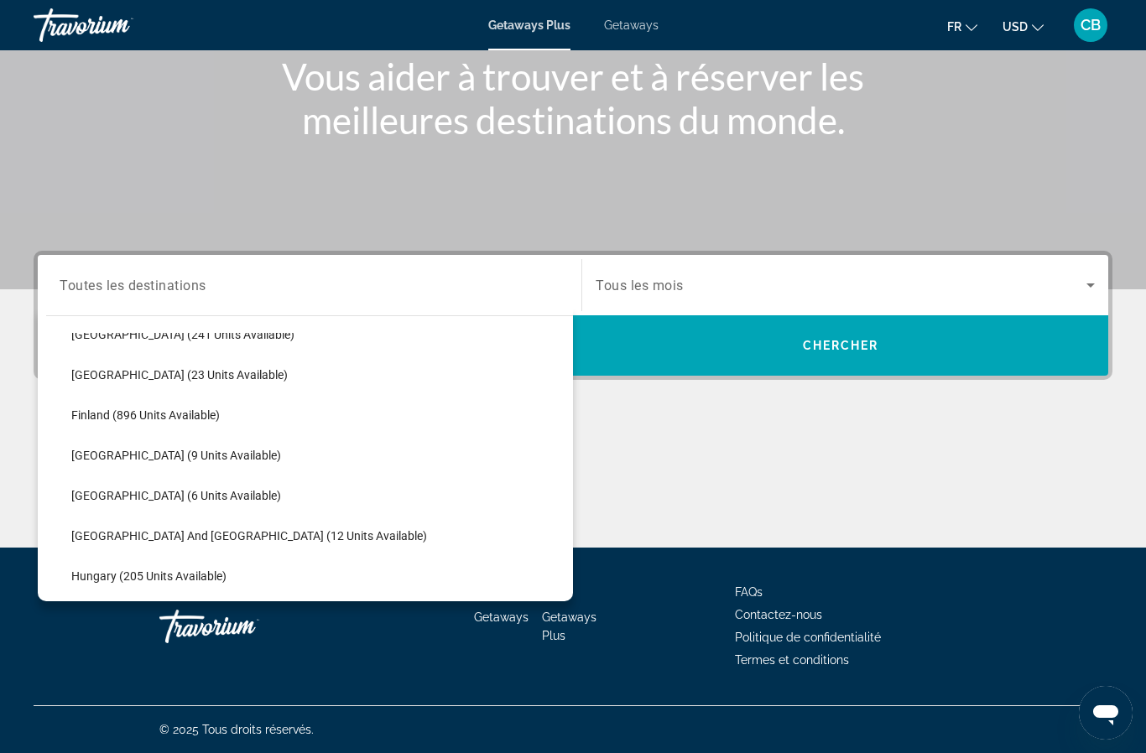
click at [227, 533] on span "Greece and Cyprus (12 units available)" at bounding box center [249, 535] width 356 height 13
type input "**********"
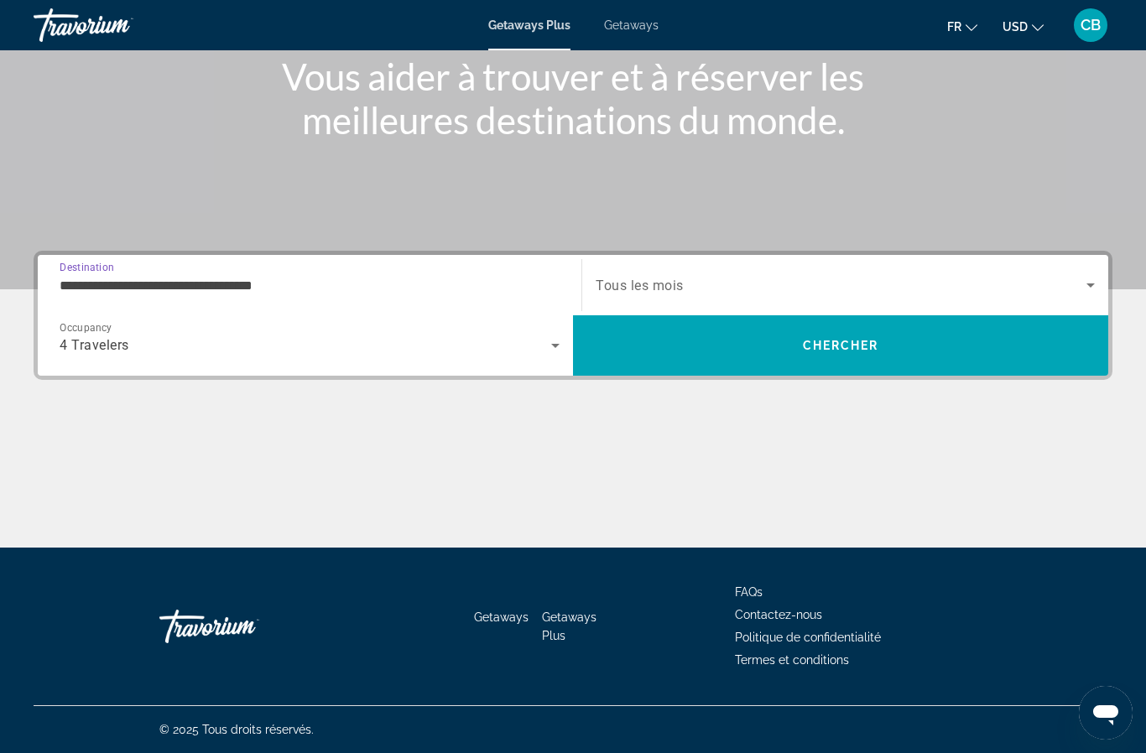
click at [1087, 283] on icon "Search widget" at bounding box center [1090, 285] width 20 height 20
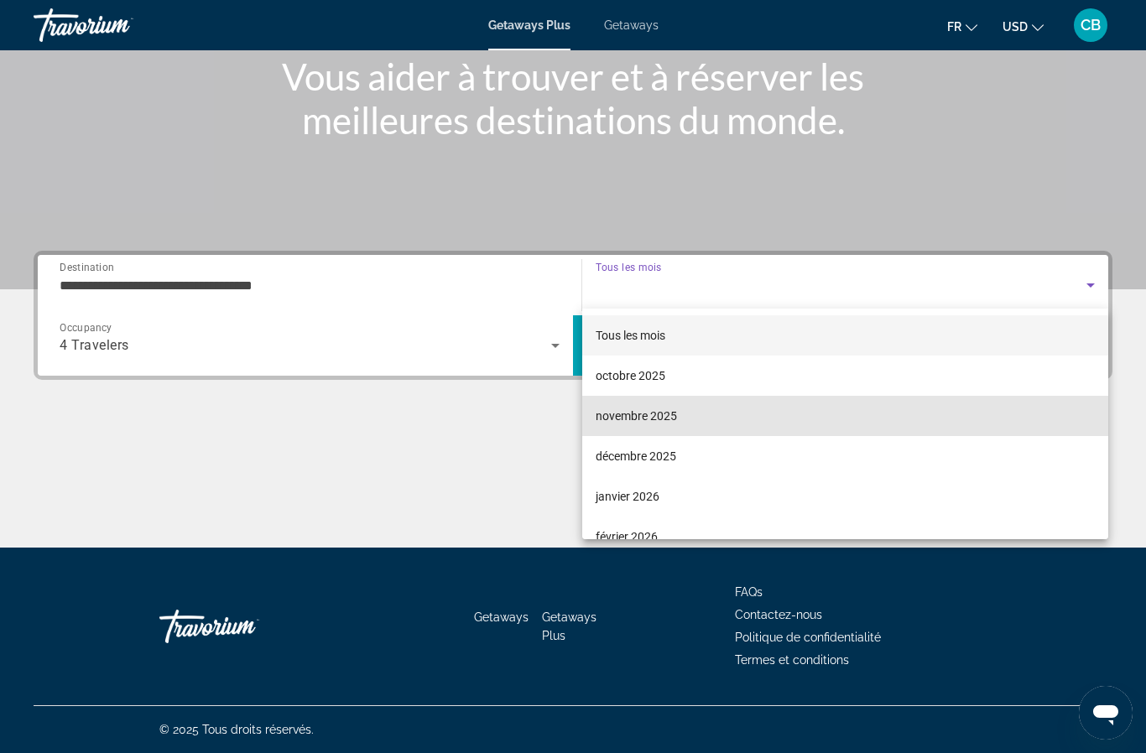
click at [673, 413] on span "novembre 2025" at bounding box center [635, 416] width 81 height 20
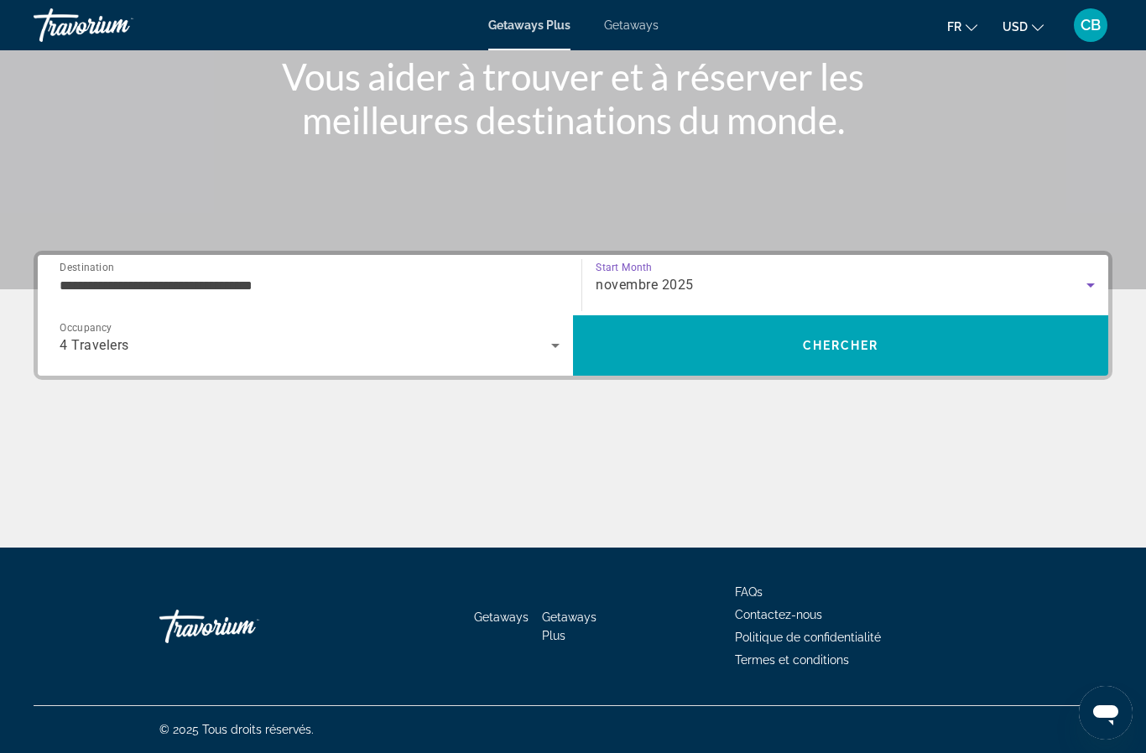
click at [816, 350] on span "Chercher" at bounding box center [841, 345] width 76 height 13
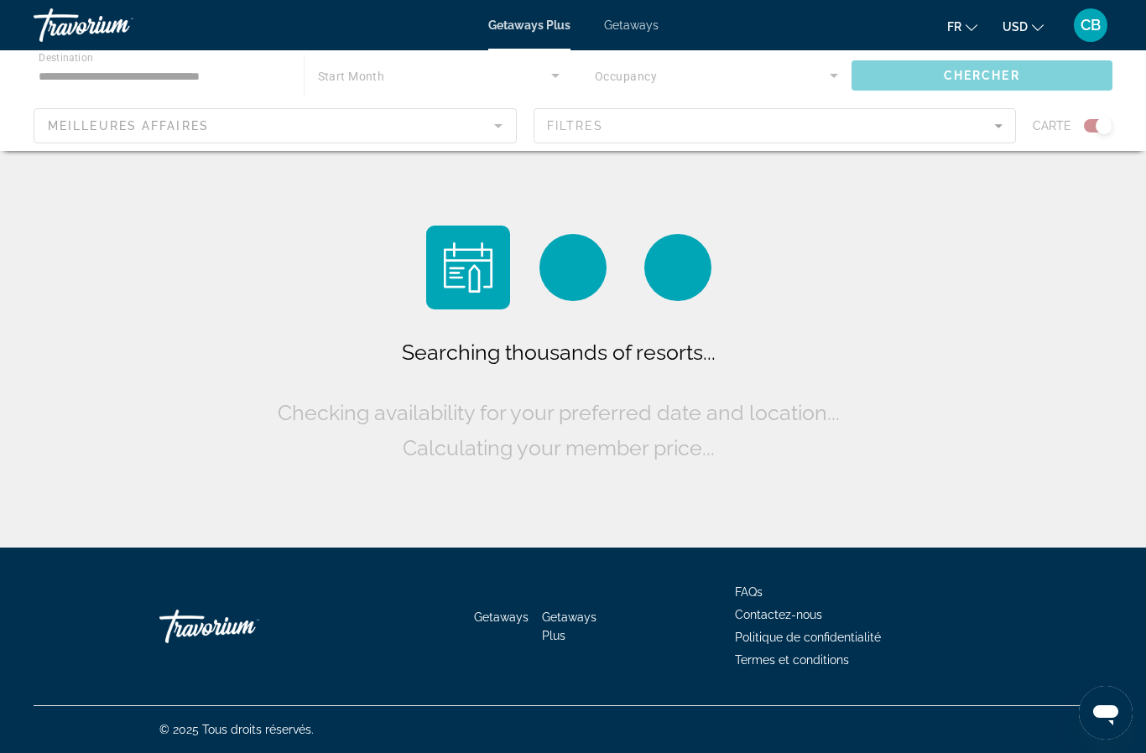
scroll to position [73, 0]
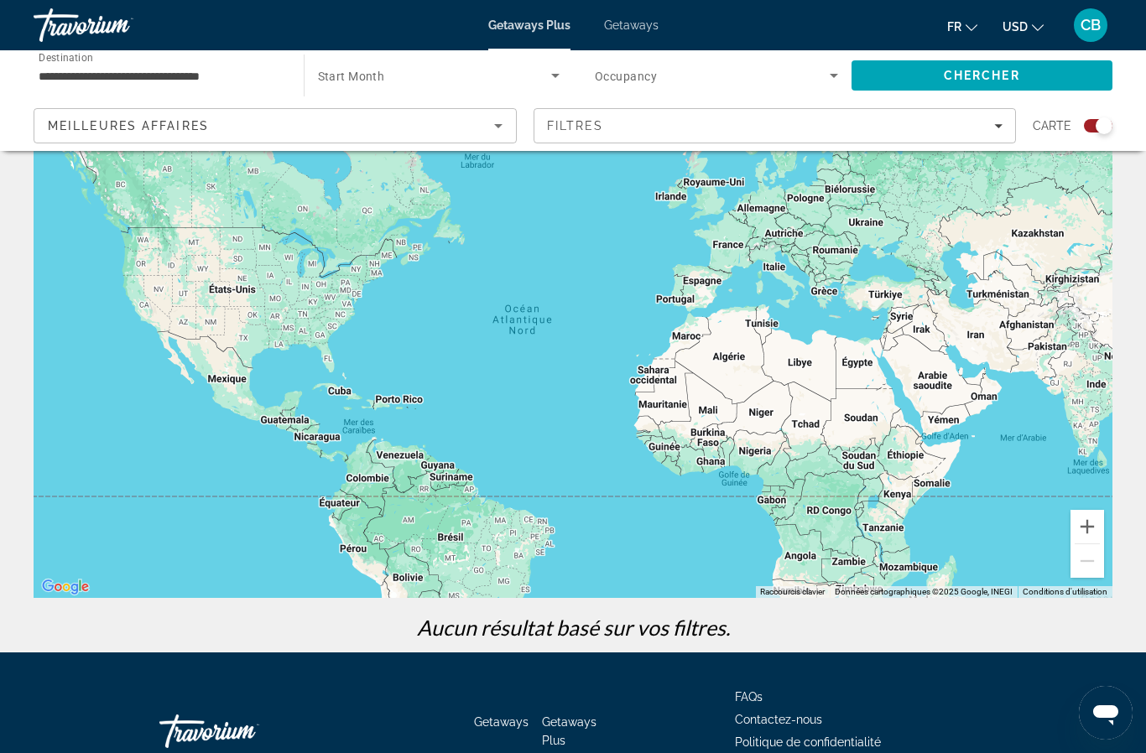
click at [1088, 122] on div "Search widget" at bounding box center [1098, 125] width 29 height 13
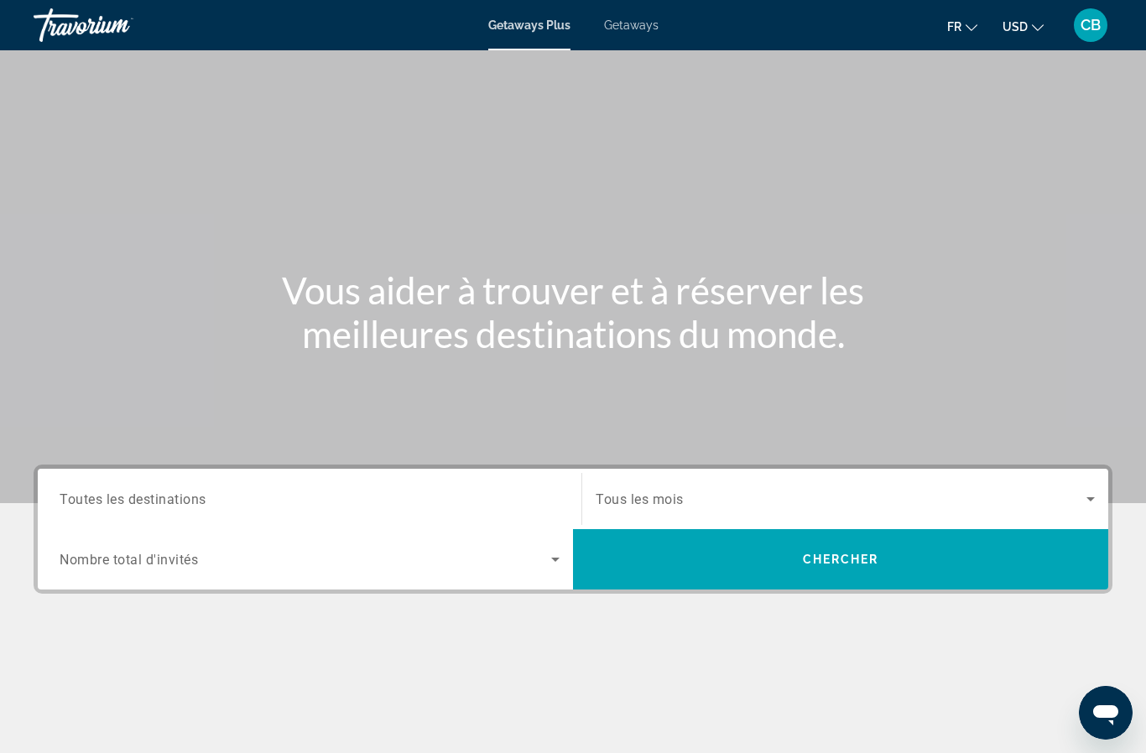
click at [463, 508] on input "Destination Toutes les destinations" at bounding box center [310, 500] width 500 height 20
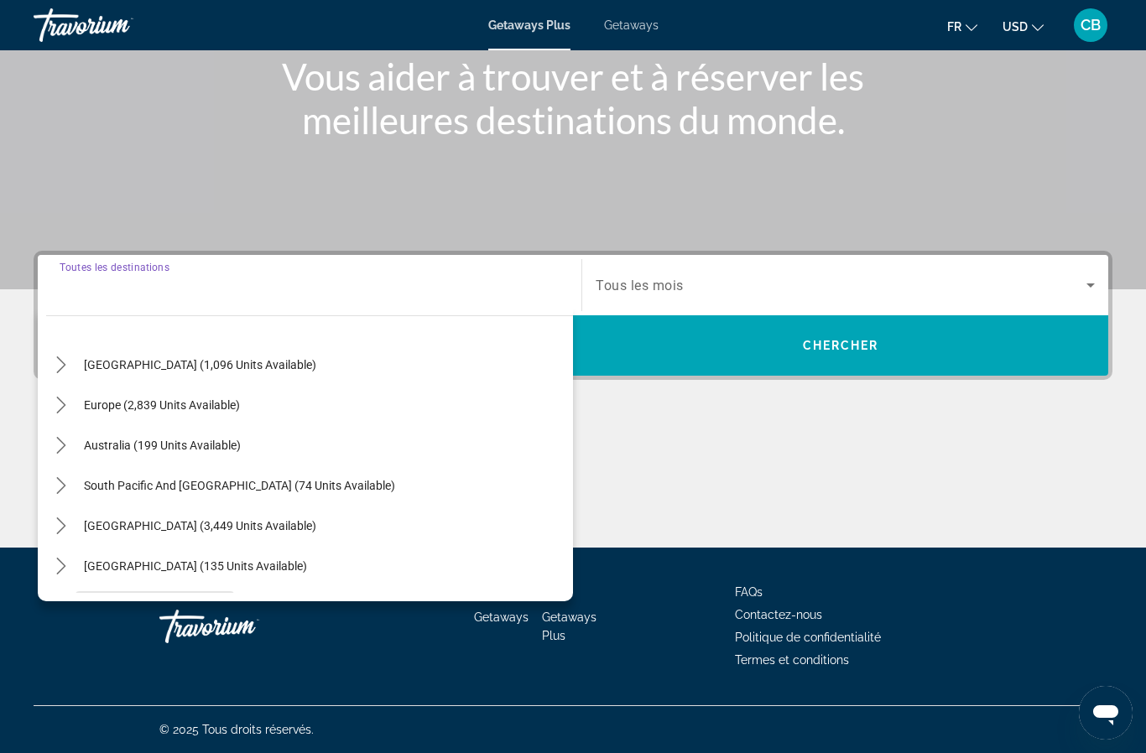
scroll to position [154, 0]
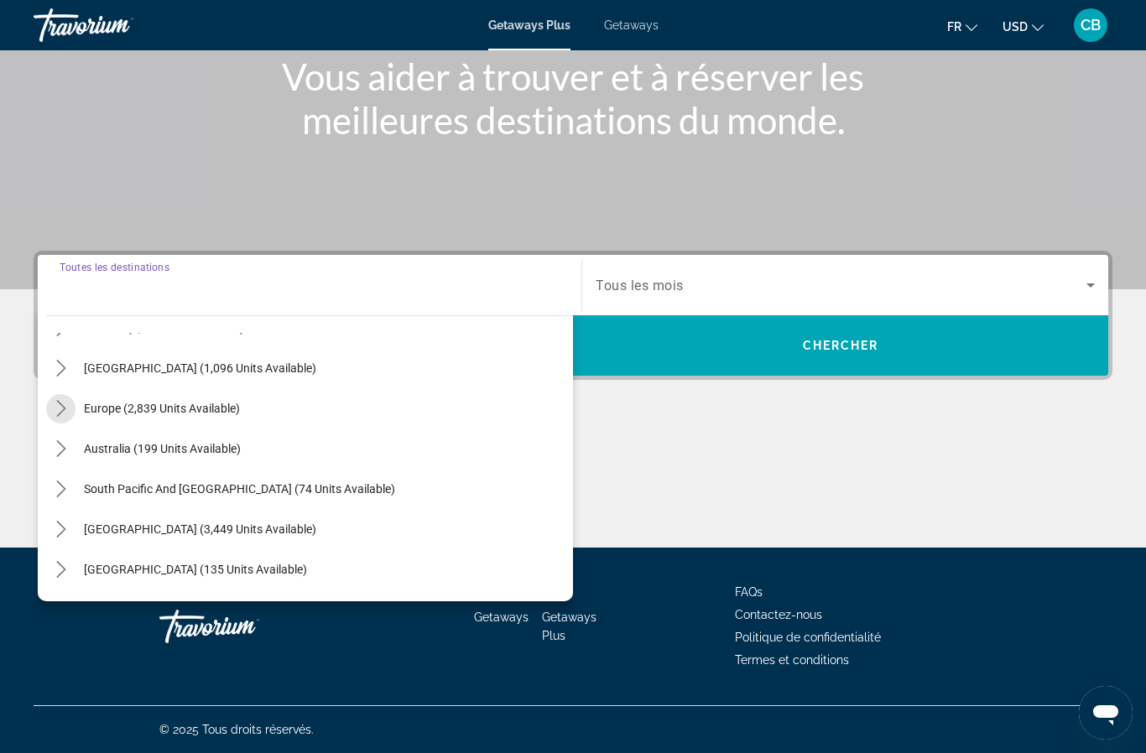
click at [60, 417] on mat-icon "Toggle Europe (2,839 units available) submenu" at bounding box center [60, 408] width 29 height 29
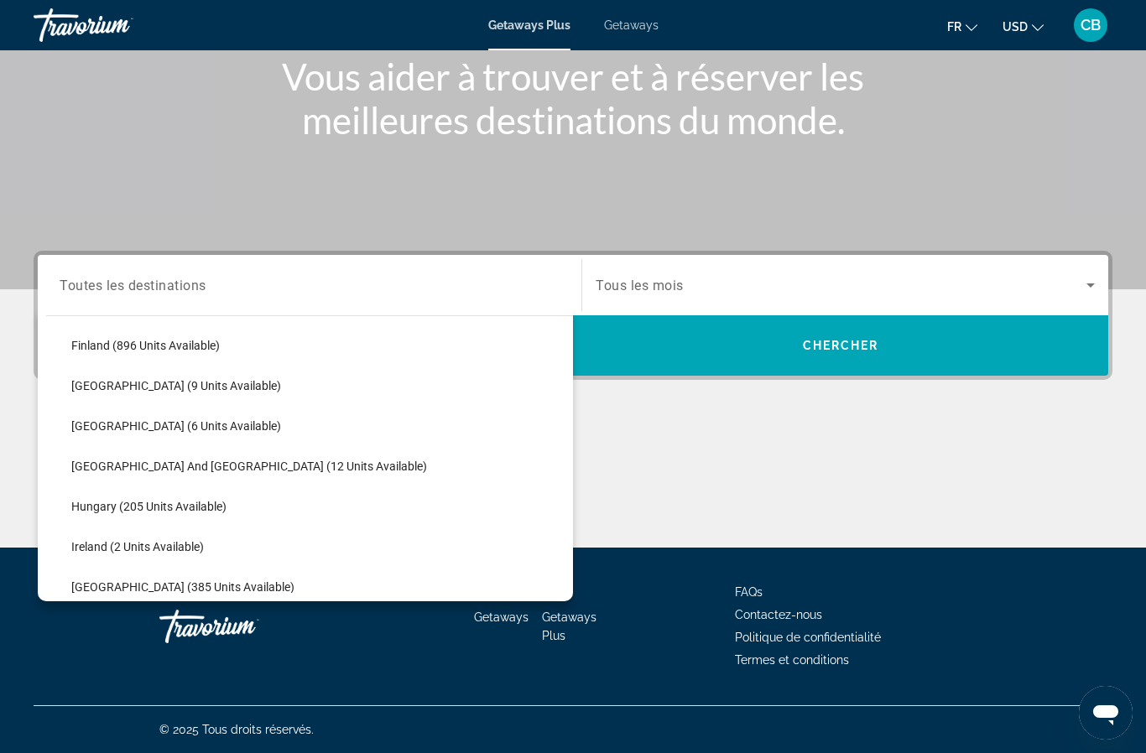
scroll to position [377, 0]
click at [194, 467] on span "Greece and Cyprus (12 units available)" at bounding box center [249, 466] width 356 height 13
type input "**********"
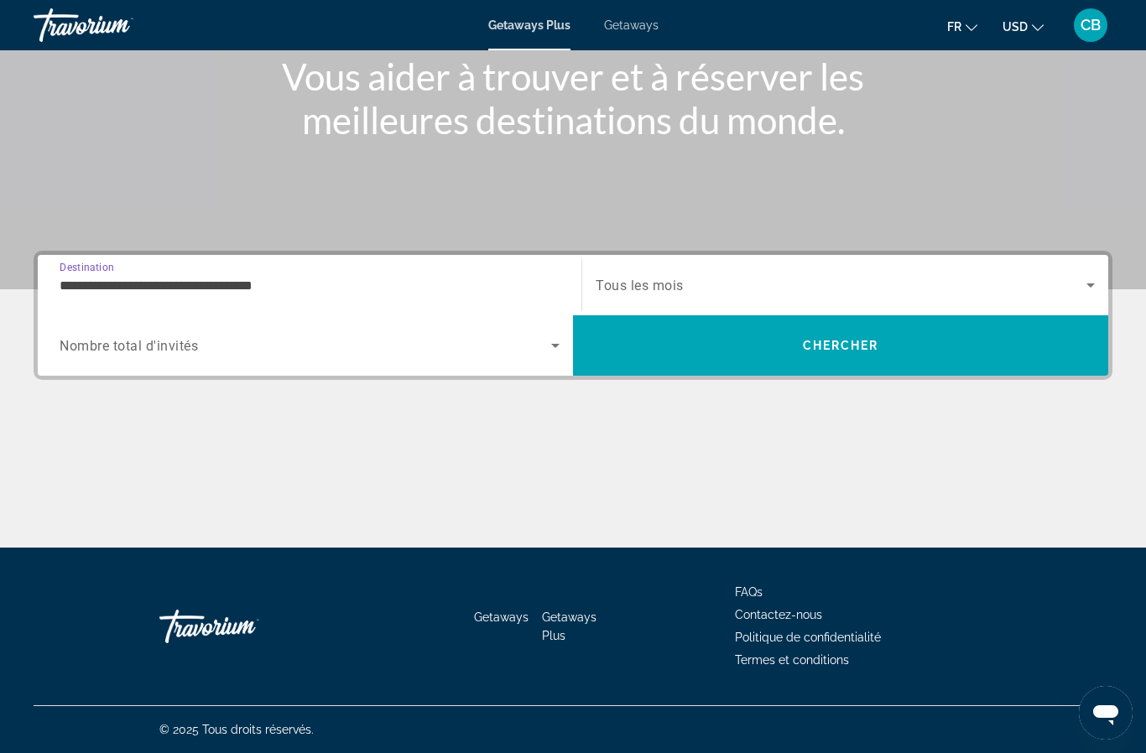
click at [550, 345] on icon "Search widget" at bounding box center [555, 345] width 20 height 20
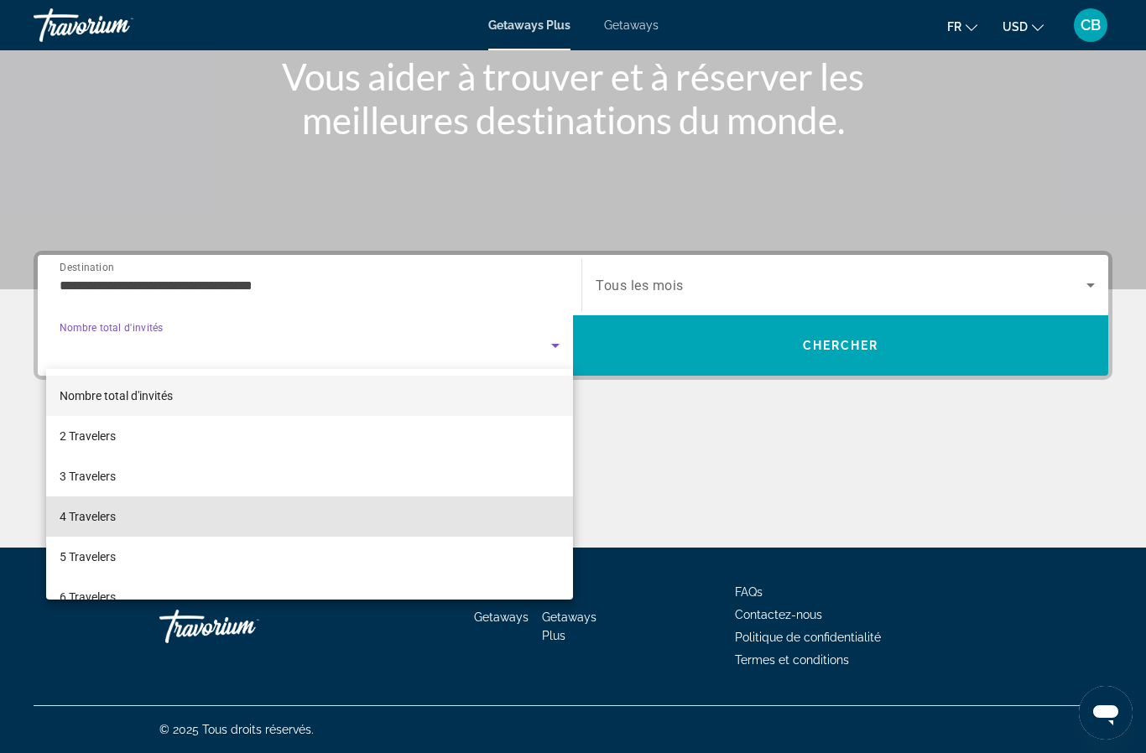
click at [112, 514] on span "4 Travelers" at bounding box center [88, 517] width 56 height 20
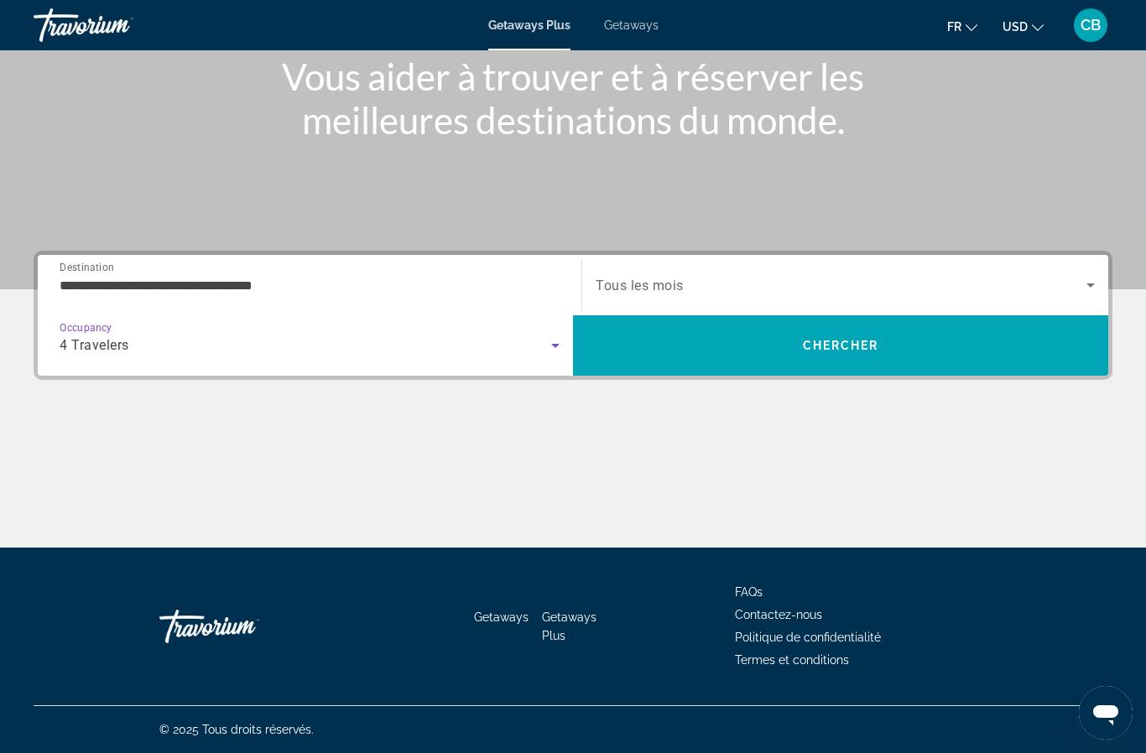
click at [1088, 279] on icon "Search widget" at bounding box center [1090, 285] width 20 height 20
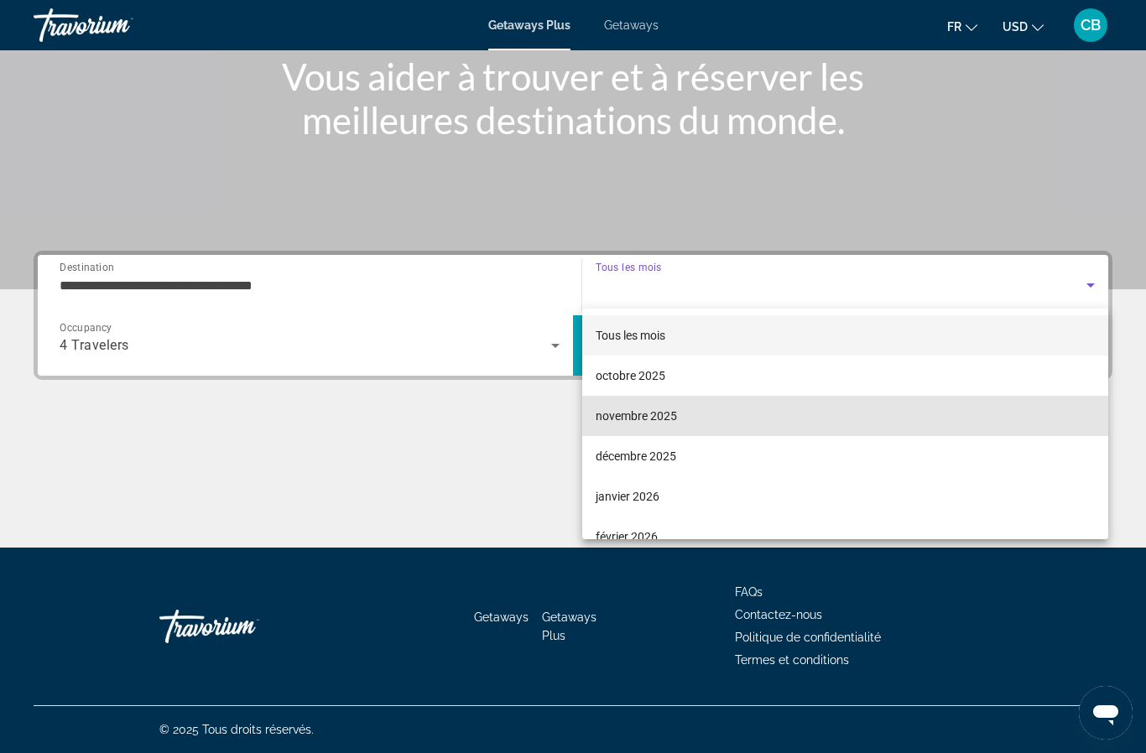
click at [664, 415] on span "novembre 2025" at bounding box center [635, 416] width 81 height 20
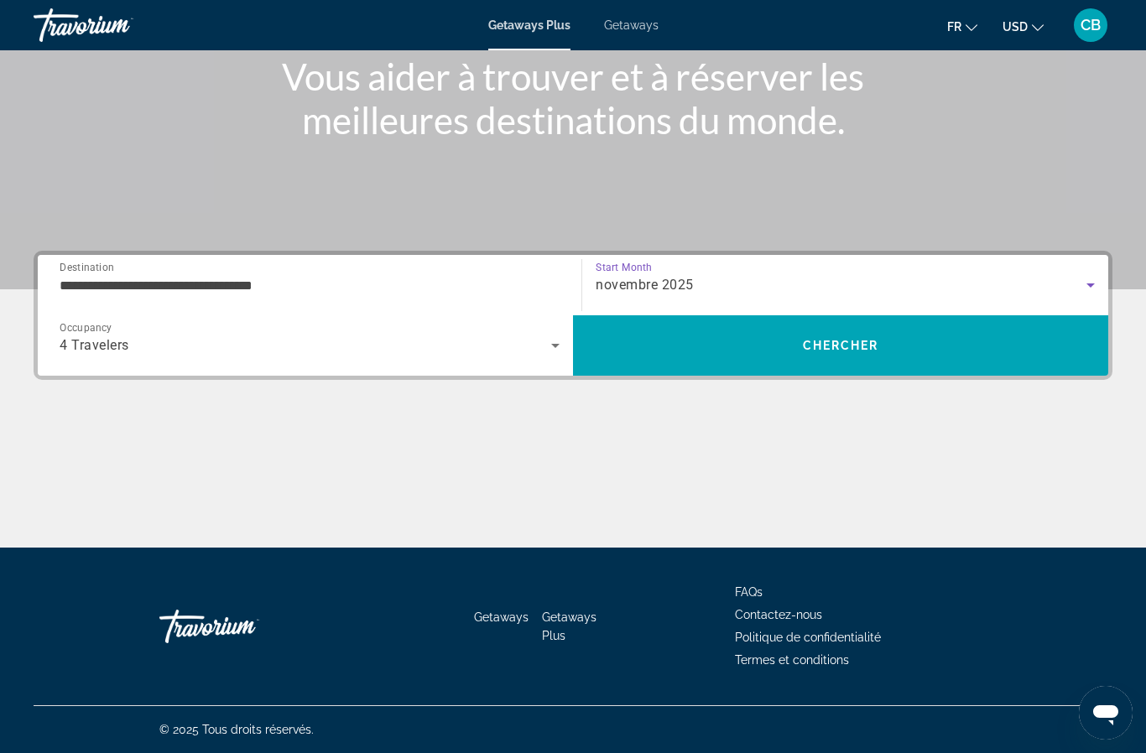
click at [858, 346] on span "Chercher" at bounding box center [841, 345] width 76 height 13
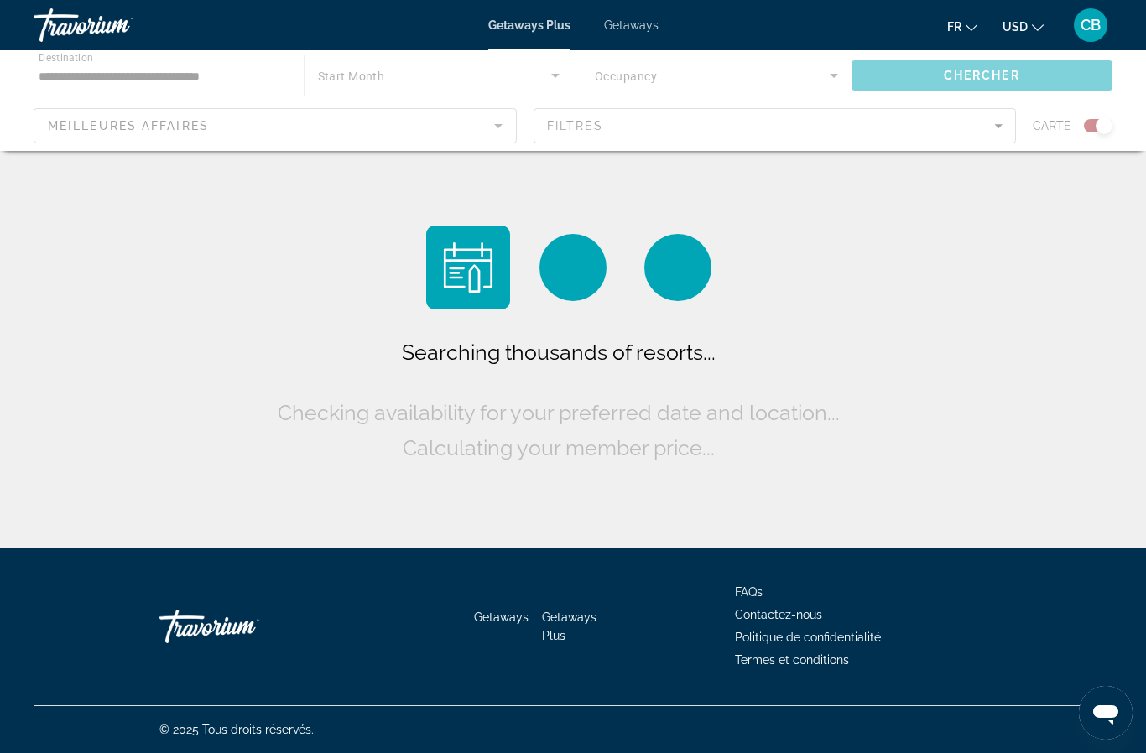
scroll to position [73, 0]
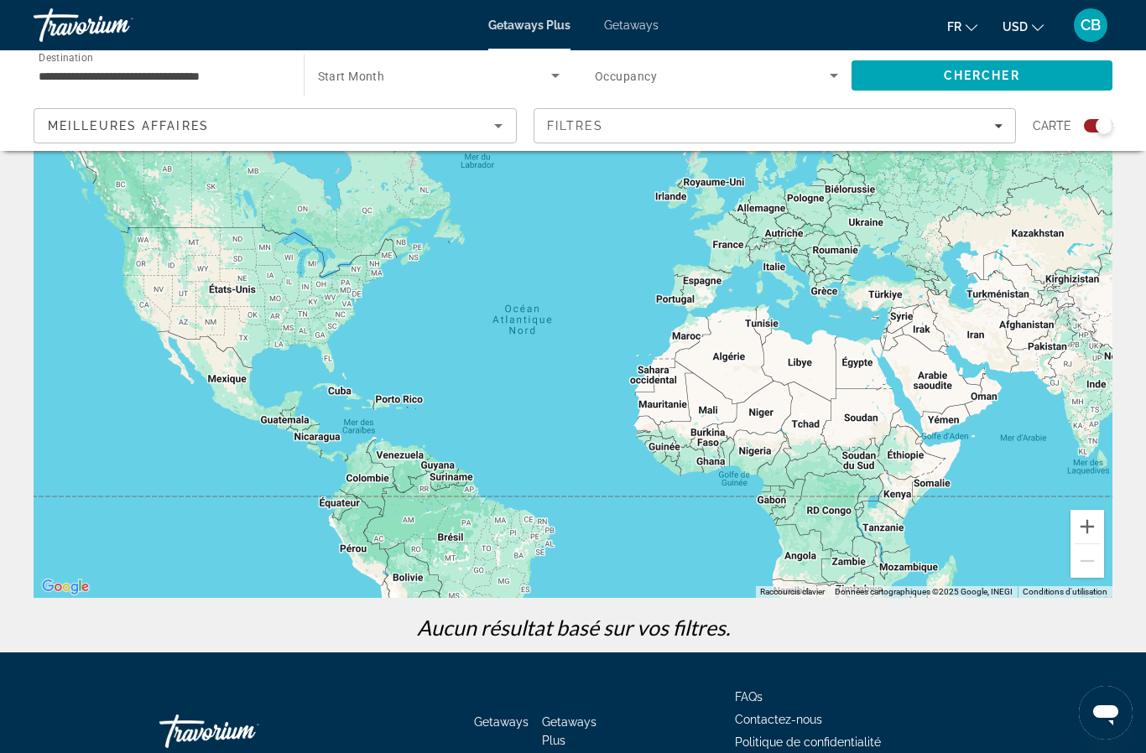
click at [1085, 119] on div "Search widget" at bounding box center [1091, 125] width 41 height 13
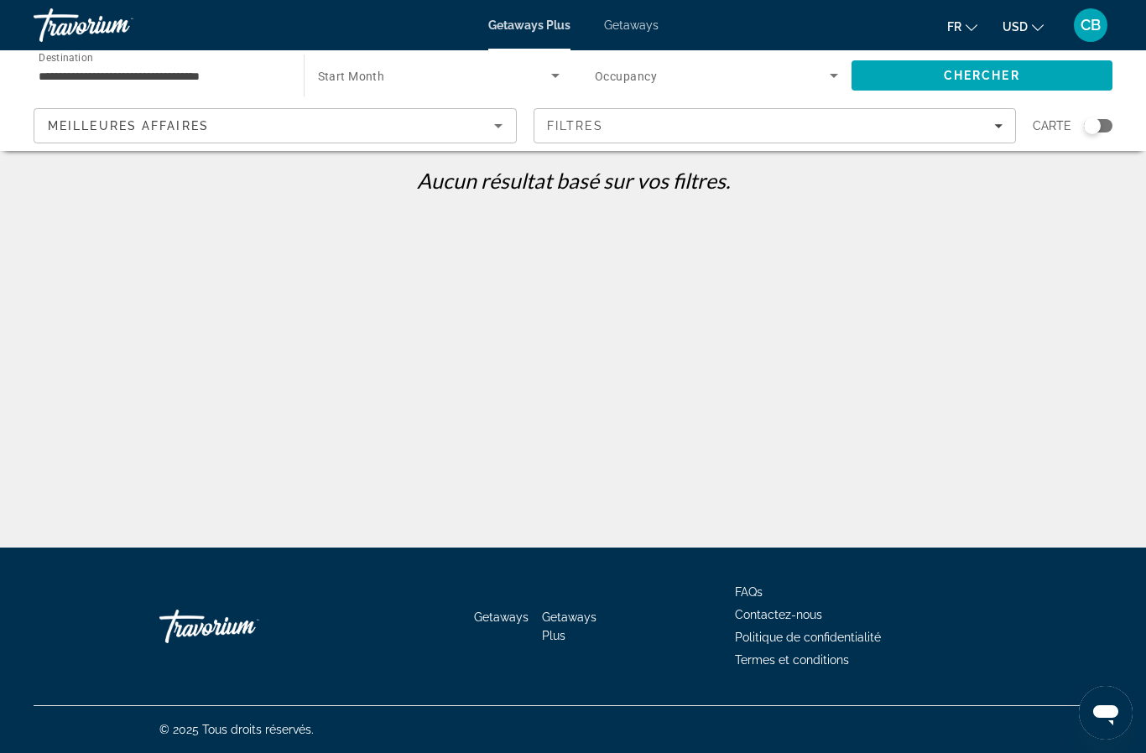
click at [637, 25] on span "Getaways" at bounding box center [631, 24] width 55 height 13
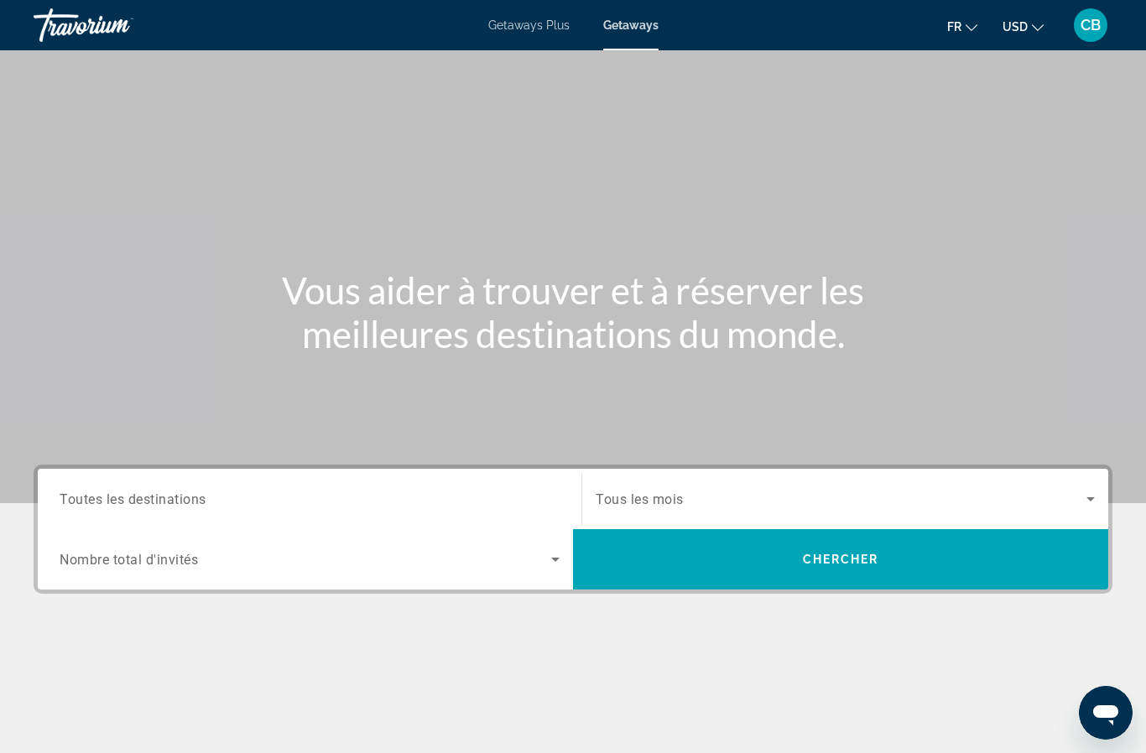
click at [159, 507] on div "Destination Toutes les destinations" at bounding box center [310, 500] width 500 height 48
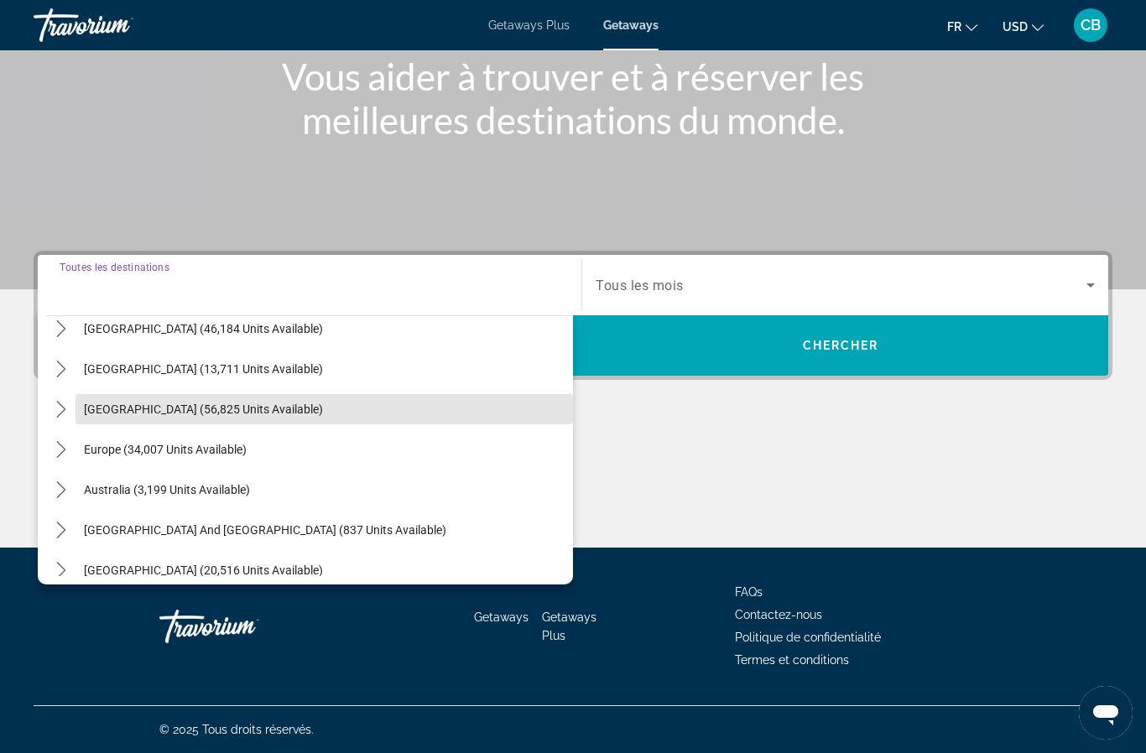
scroll to position [97, 0]
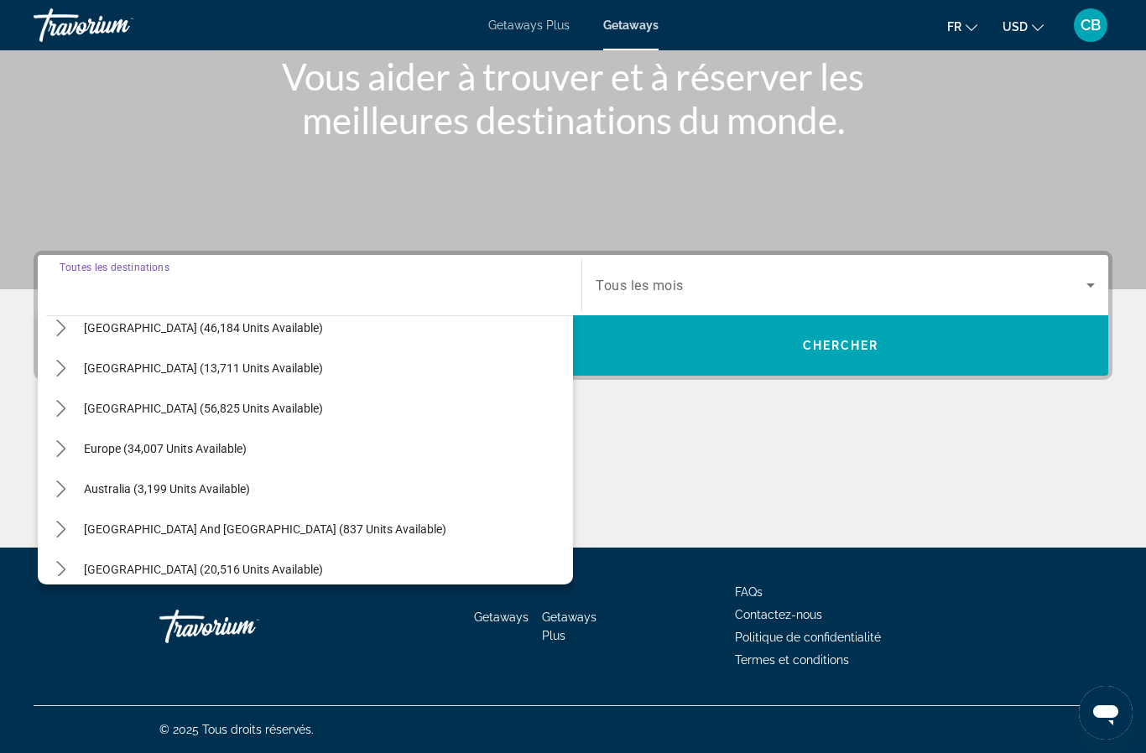
click at [66, 450] on icon "Toggle Europe (34,007 units available) submenu" at bounding box center [61, 448] width 17 height 17
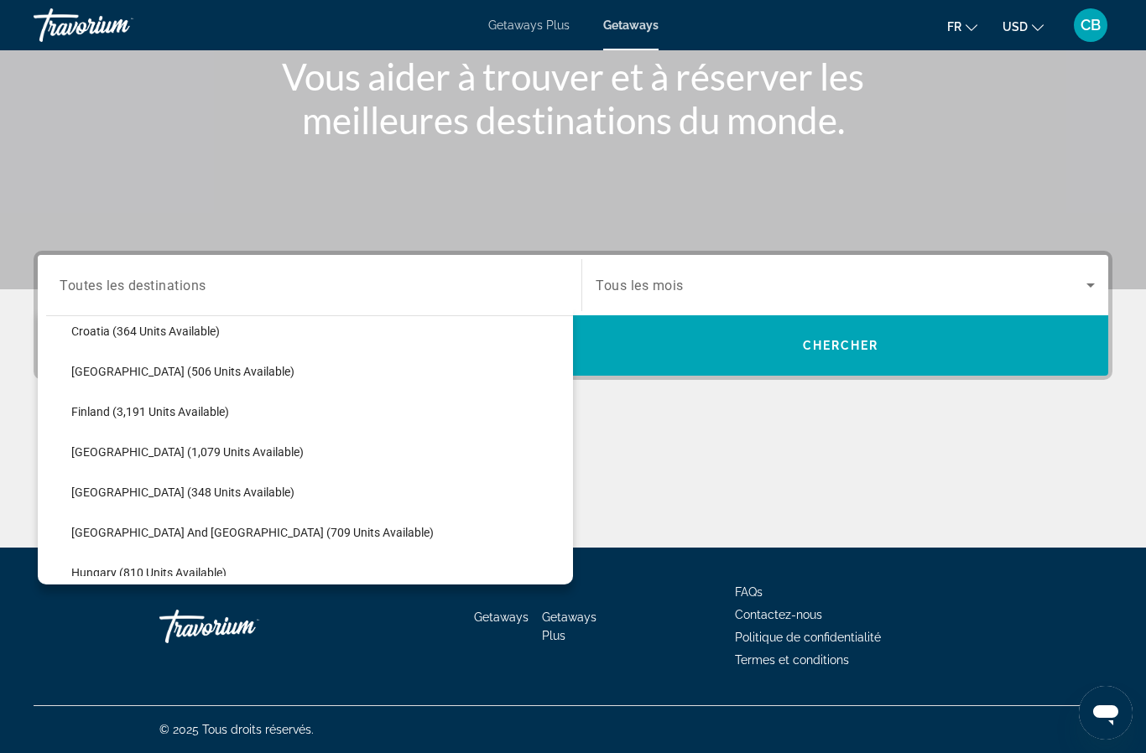
scroll to position [376, 0]
click at [224, 542] on span "Select destination: Greece and Cyprus (709 units available)" at bounding box center [318, 532] width 510 height 40
type input "**********"
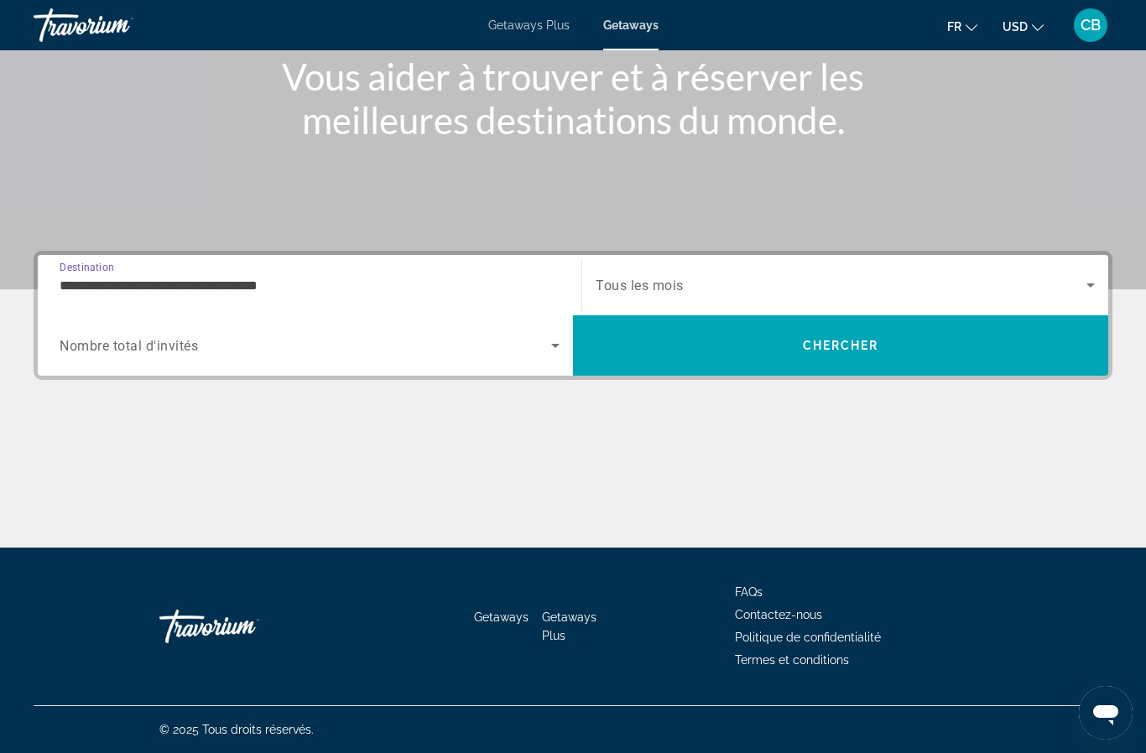
click at [545, 349] on icon "Search widget" at bounding box center [555, 345] width 20 height 20
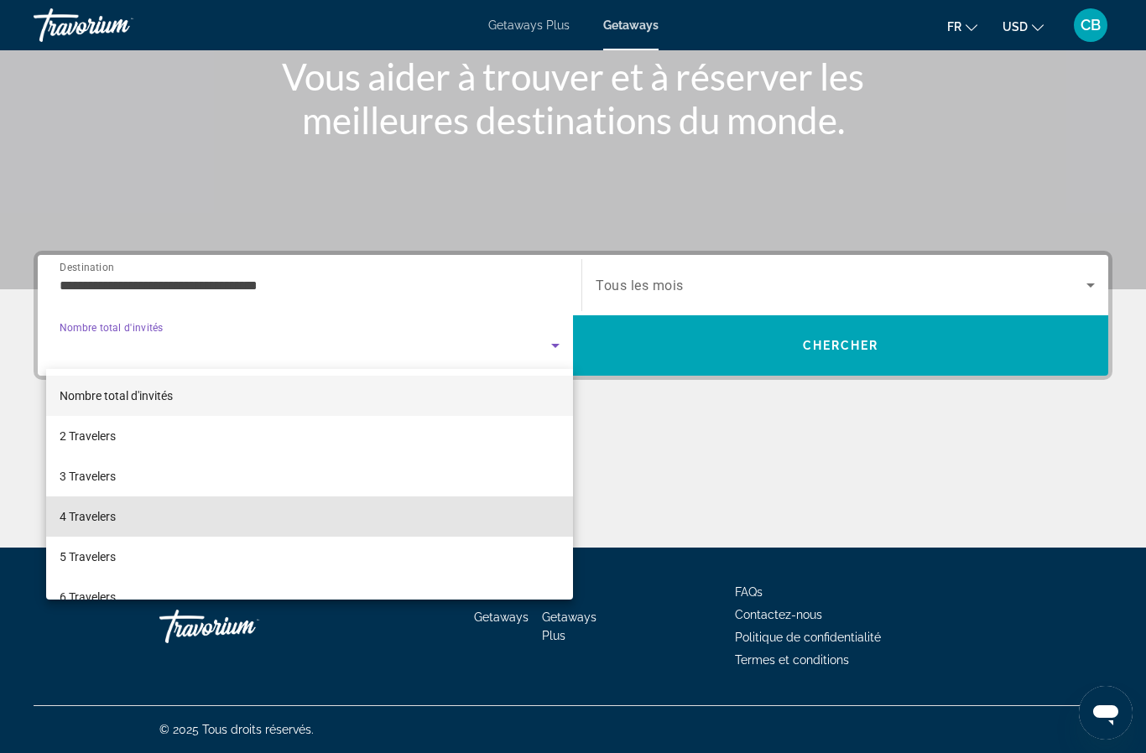
click at [103, 520] on span "4 Travelers" at bounding box center [88, 517] width 56 height 20
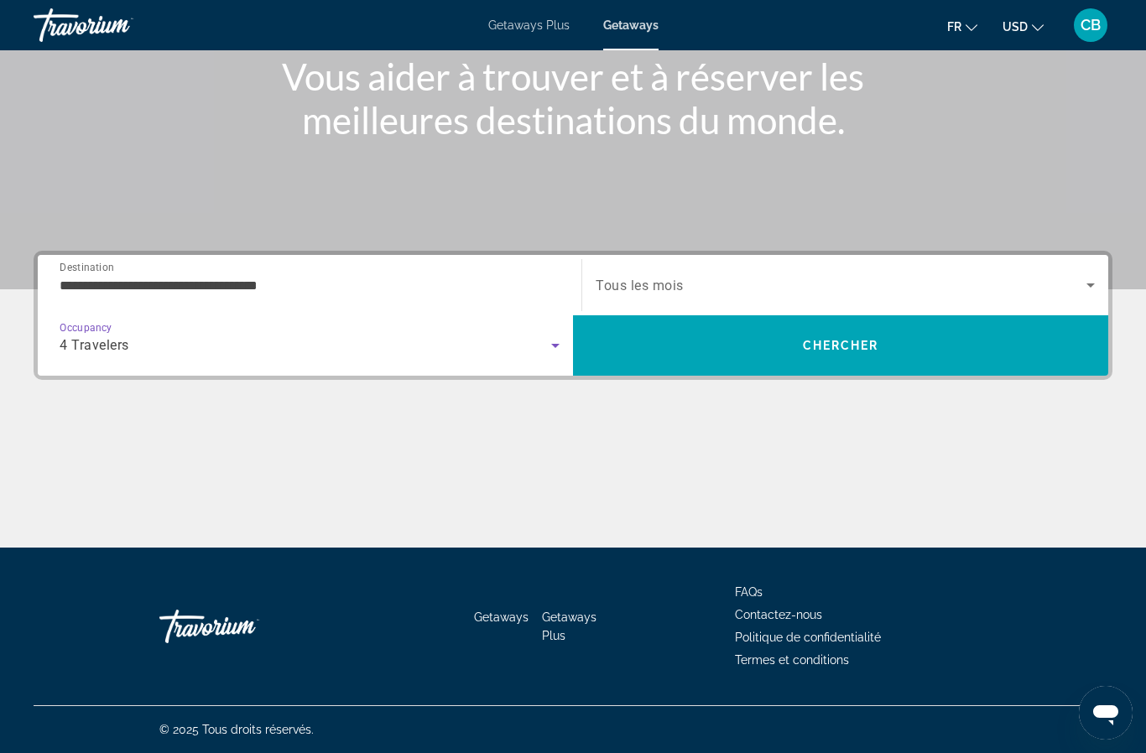
click at [1081, 277] on icon "Search widget" at bounding box center [1090, 285] width 20 height 20
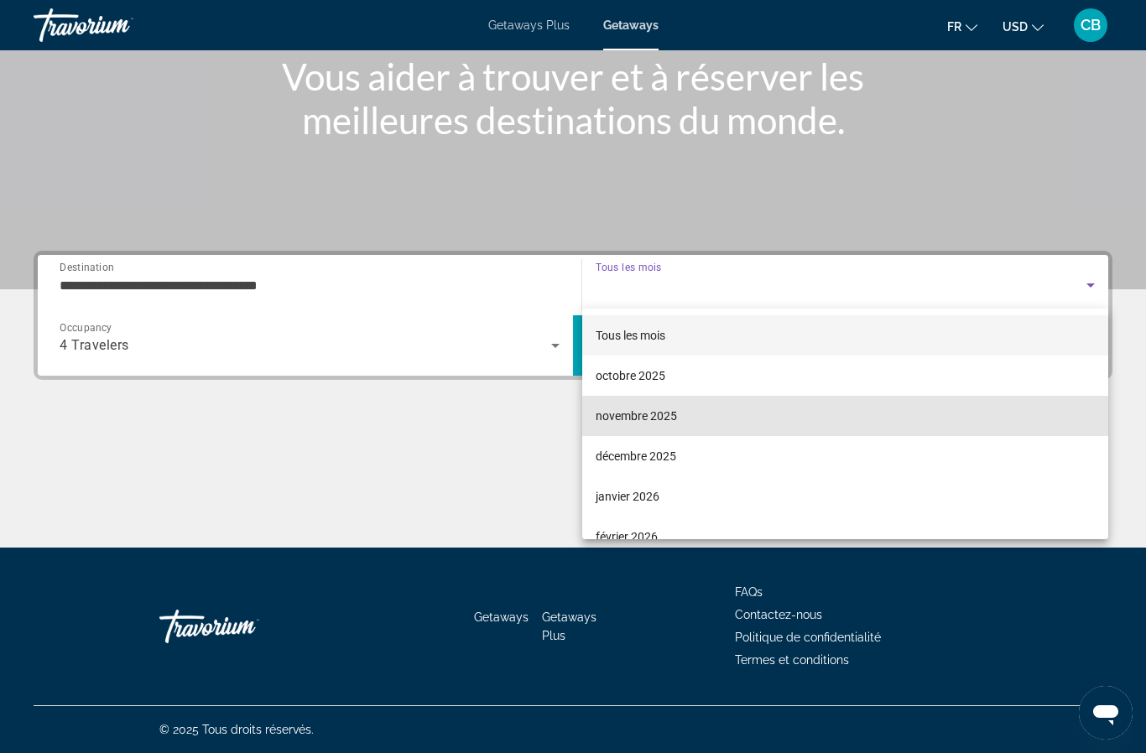
click at [663, 413] on span "novembre 2025" at bounding box center [635, 416] width 81 height 20
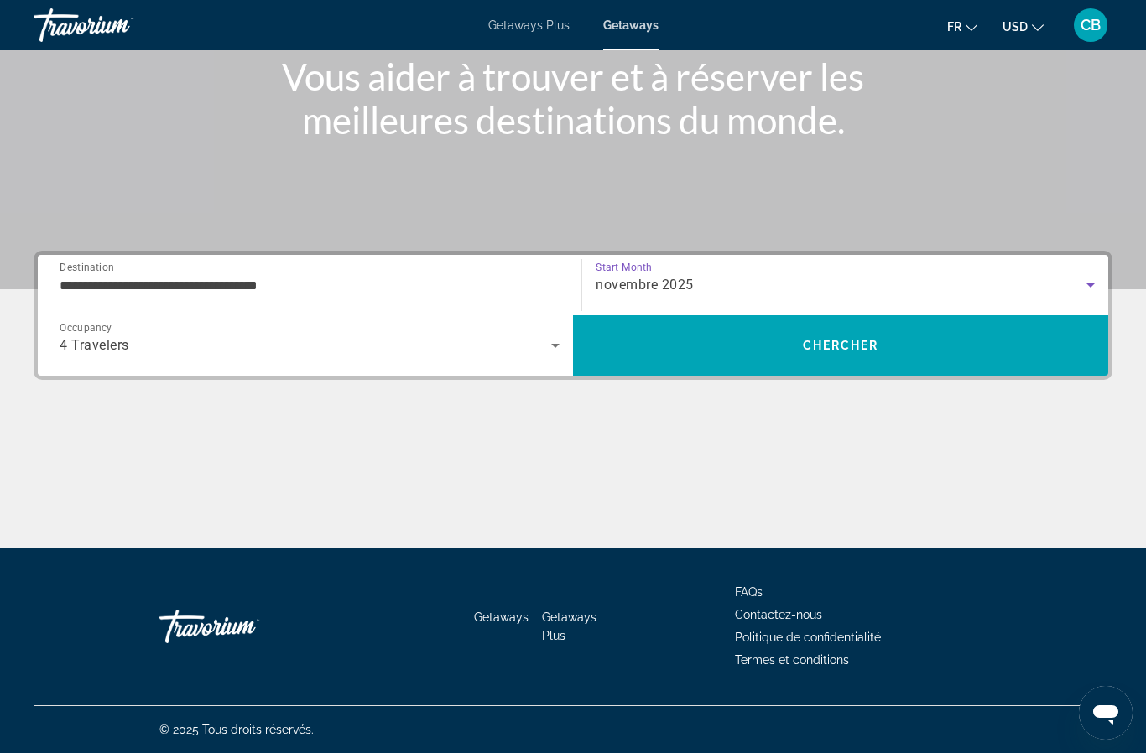
click at [788, 344] on span "Search" at bounding box center [840, 345] width 535 height 40
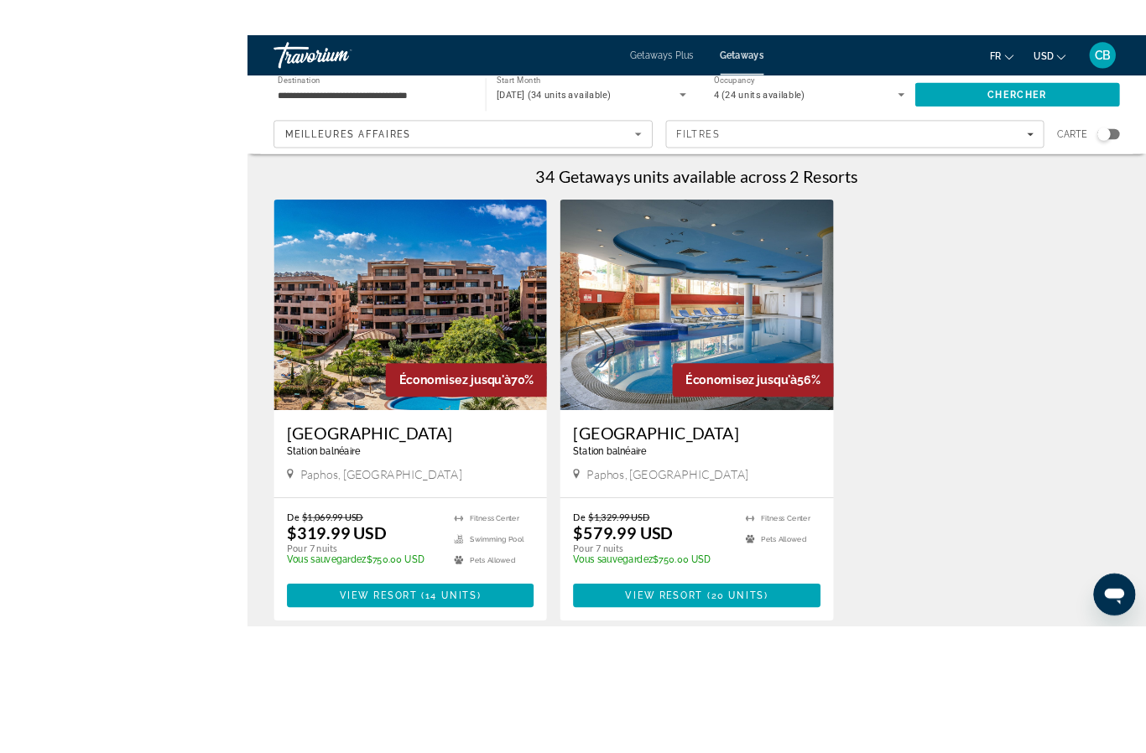
scroll to position [113, 0]
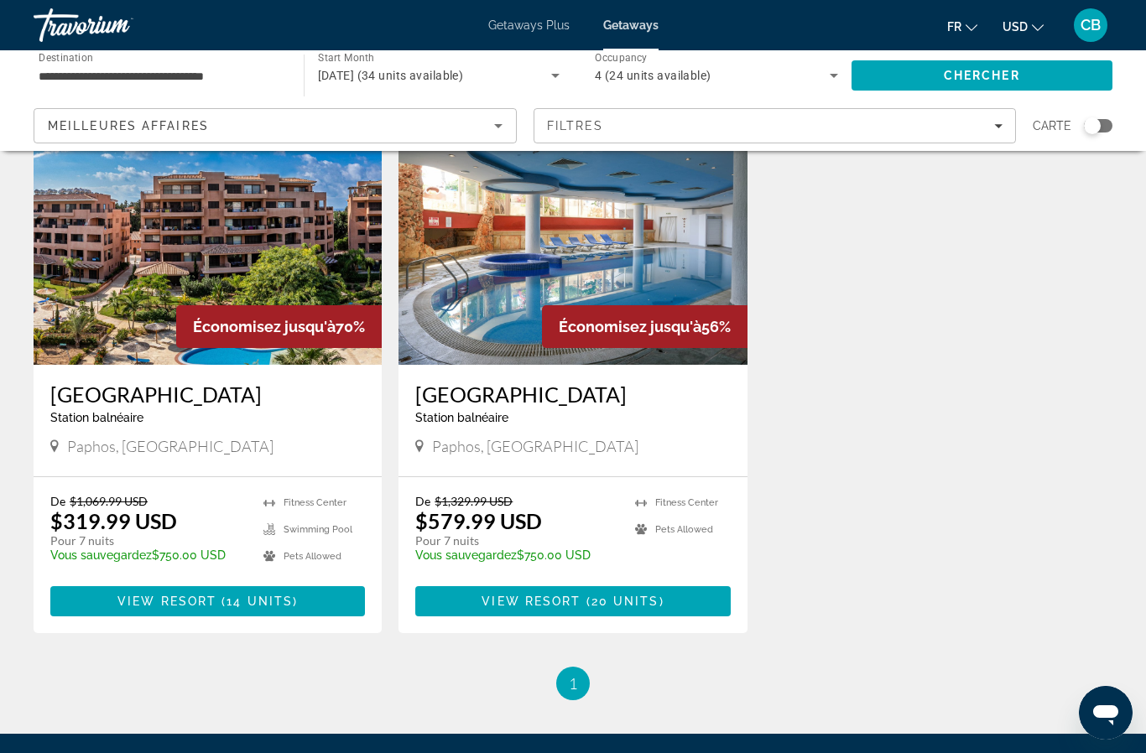
click at [269, 250] on img "Main content" at bounding box center [208, 230] width 348 height 268
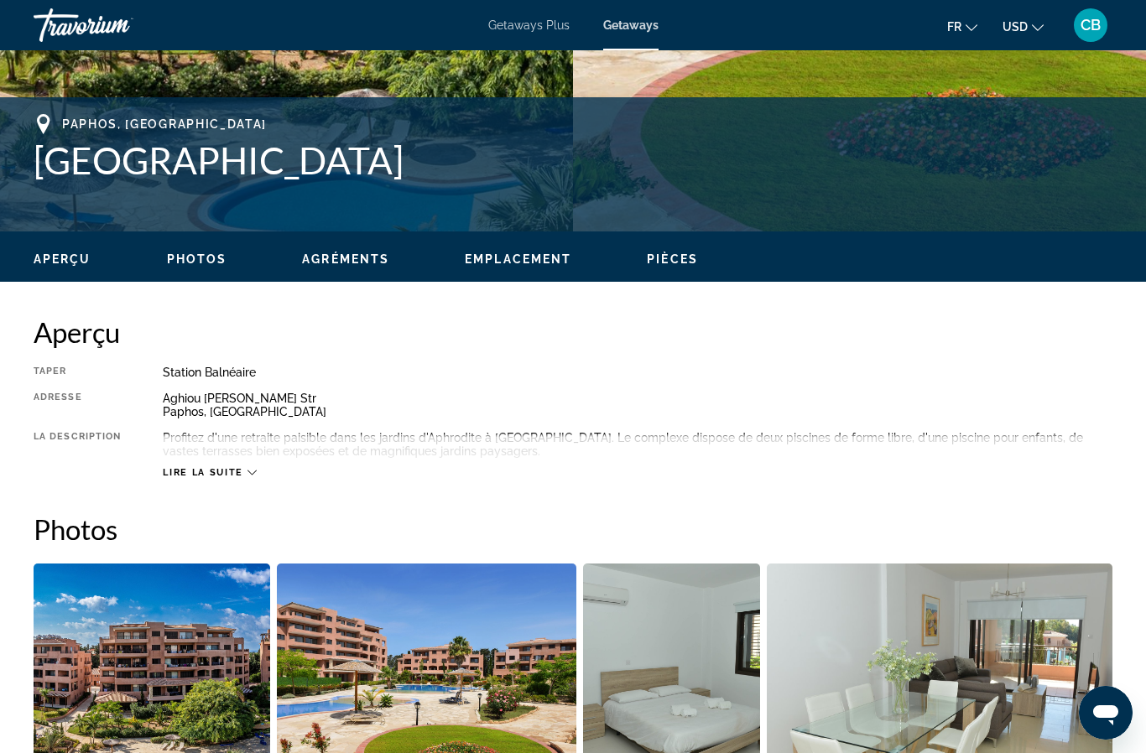
scroll to position [624, 0]
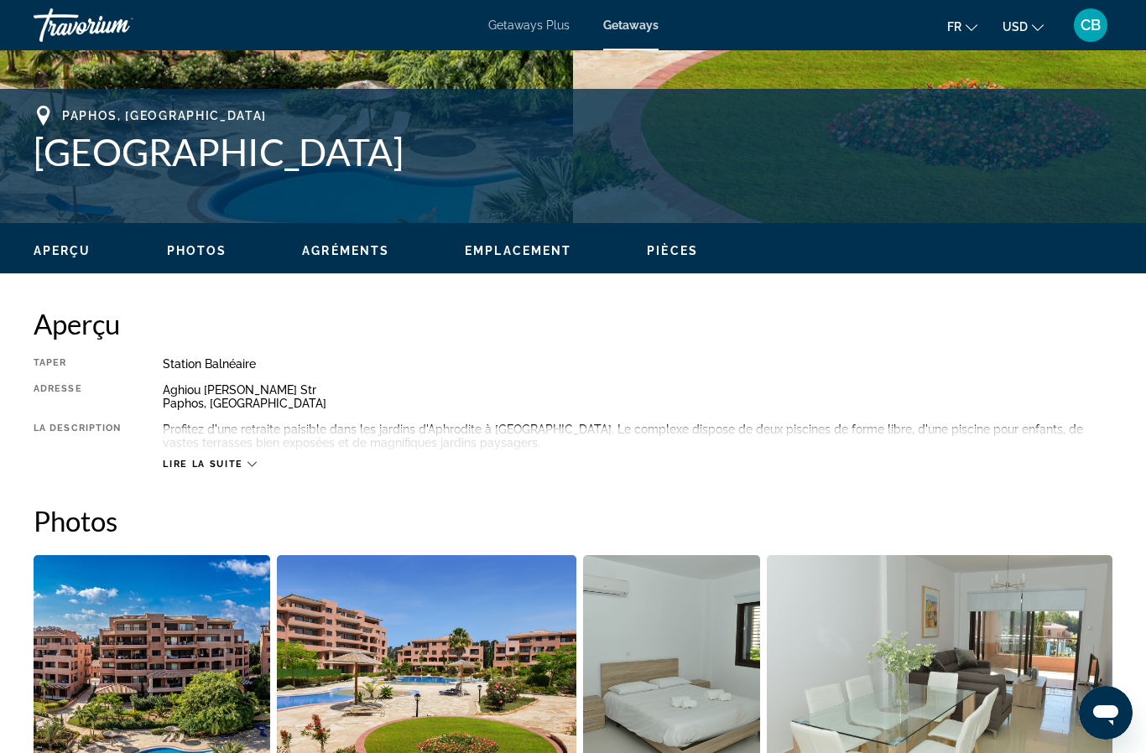
click at [245, 469] on div "Lire la suite" at bounding box center [209, 464] width 93 height 11
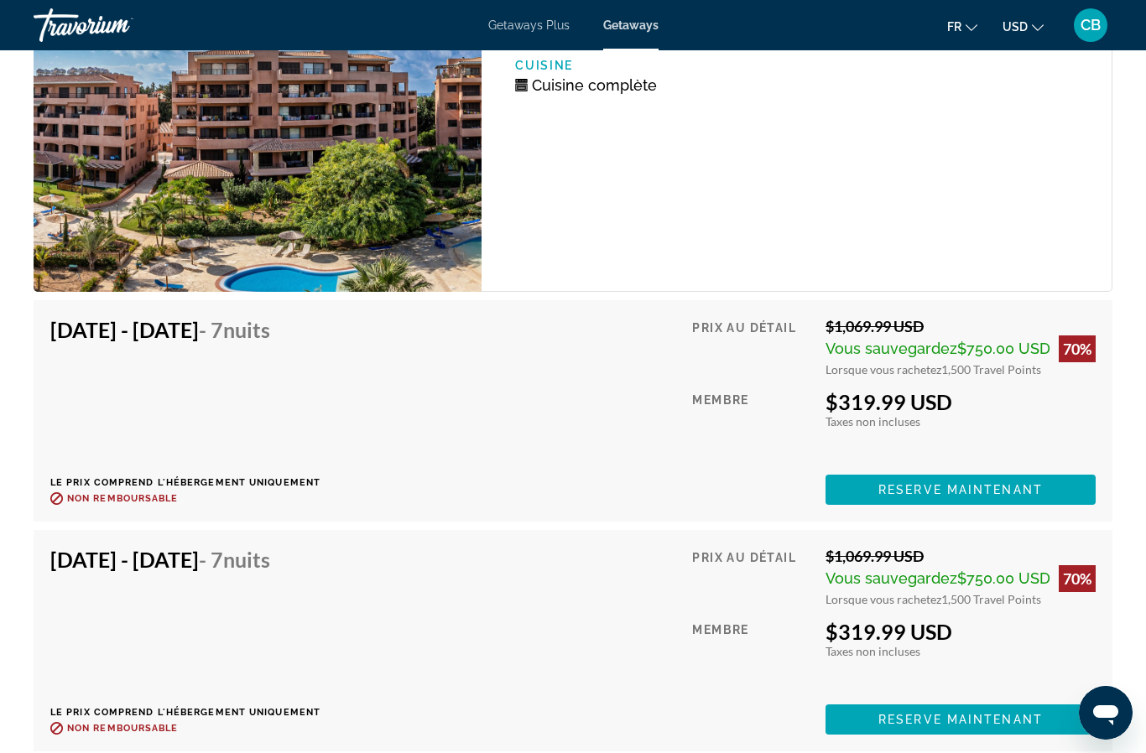
scroll to position [3018, 0]
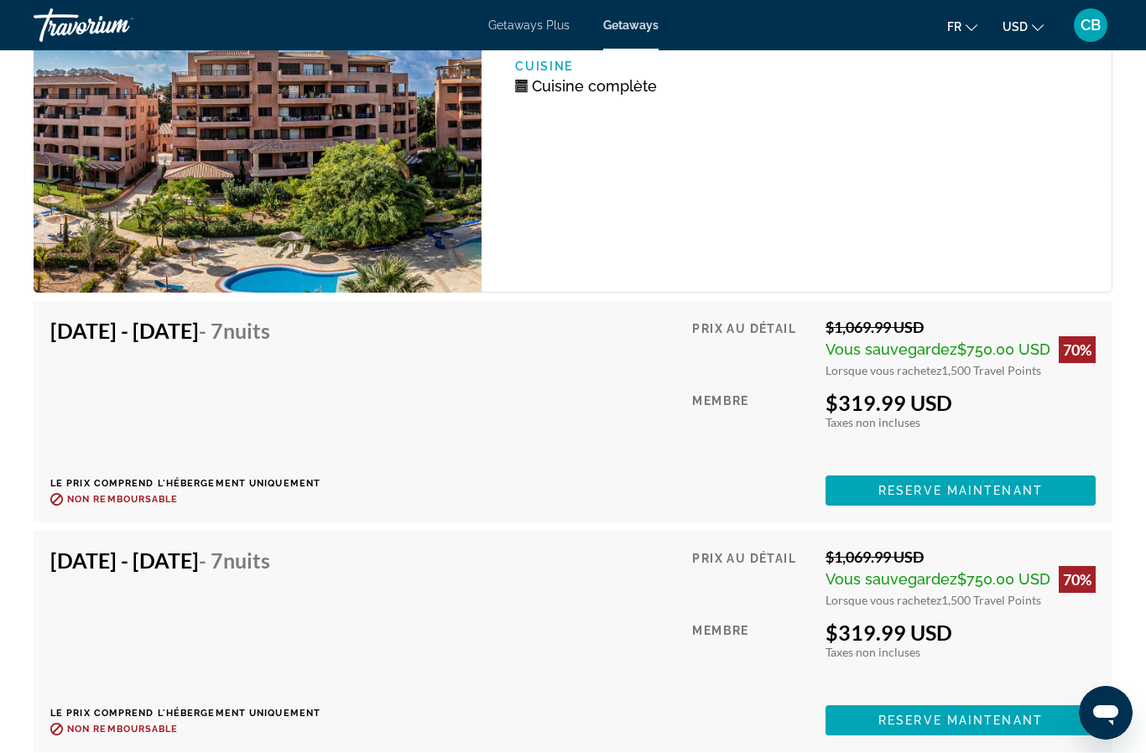
click at [1020, 487] on span "Reserve maintenant" at bounding box center [960, 490] width 164 height 13
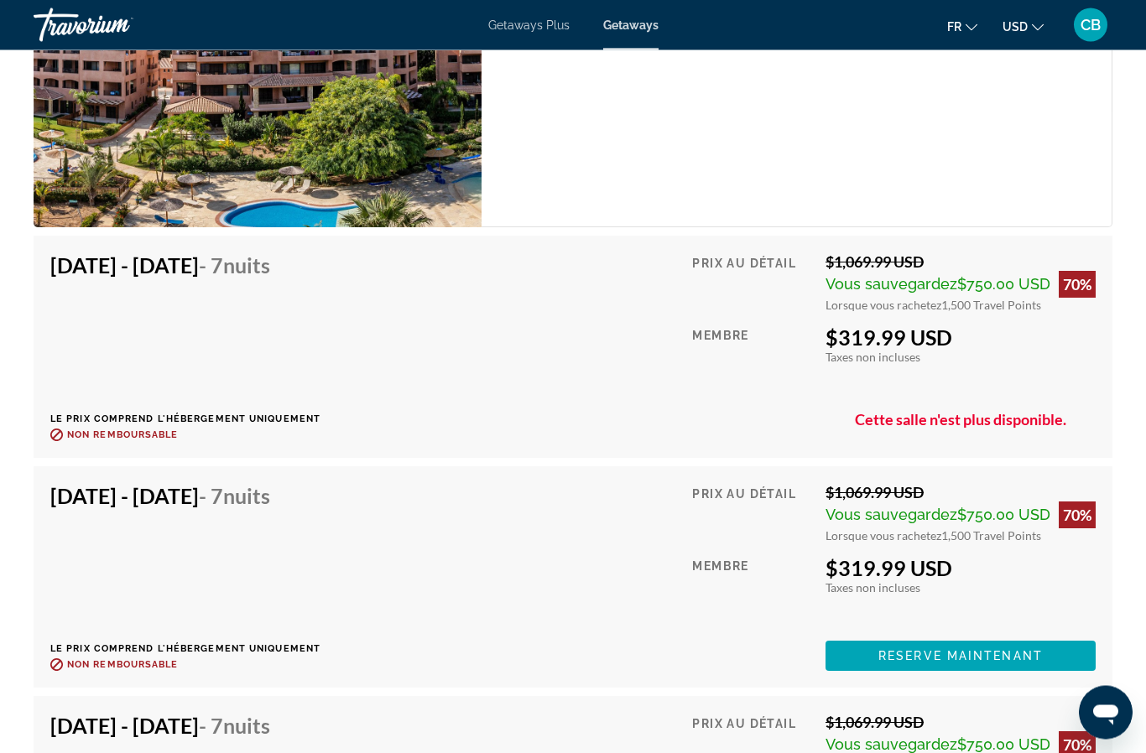
scroll to position [3083, 0]
click at [320, 543] on div "Nov 8, 2025 - Nov 15, 2025 - 7 nuits Le prix comprend l'hébergement uniquement …" at bounding box center [185, 578] width 270 height 188
click at [951, 657] on span "Reserve maintenant" at bounding box center [960, 656] width 164 height 13
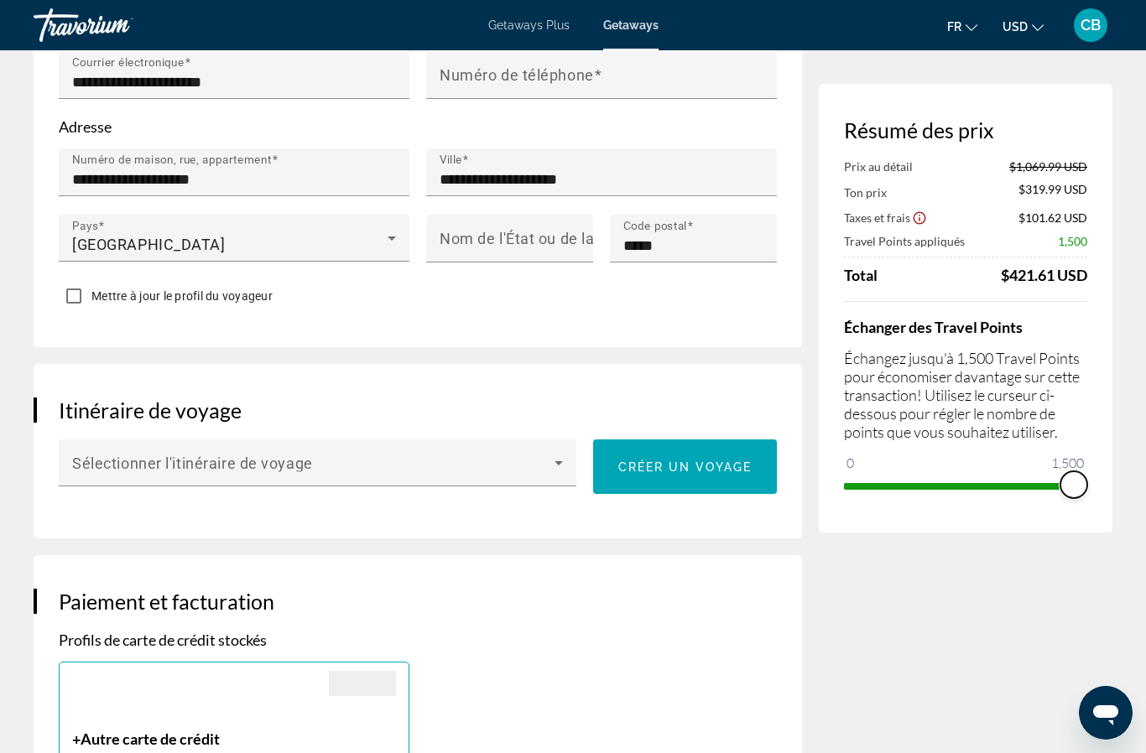
scroll to position [645, 0]
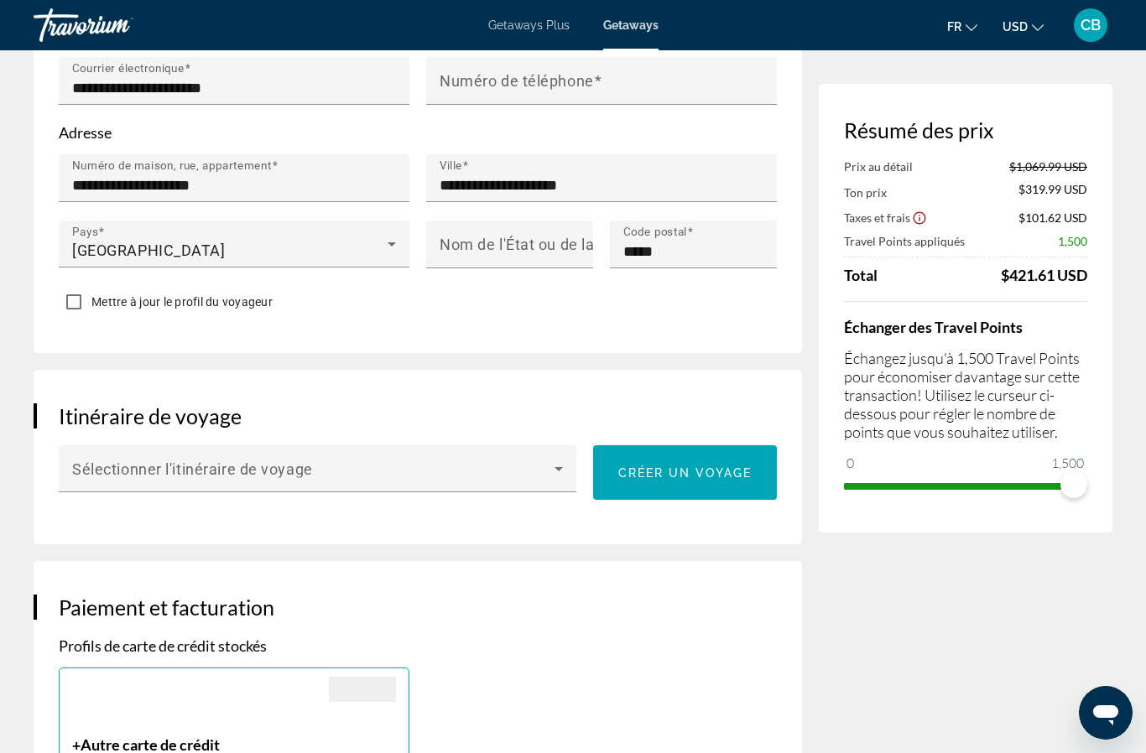
click at [559, 462] on icon "Main content" at bounding box center [558, 469] width 20 height 20
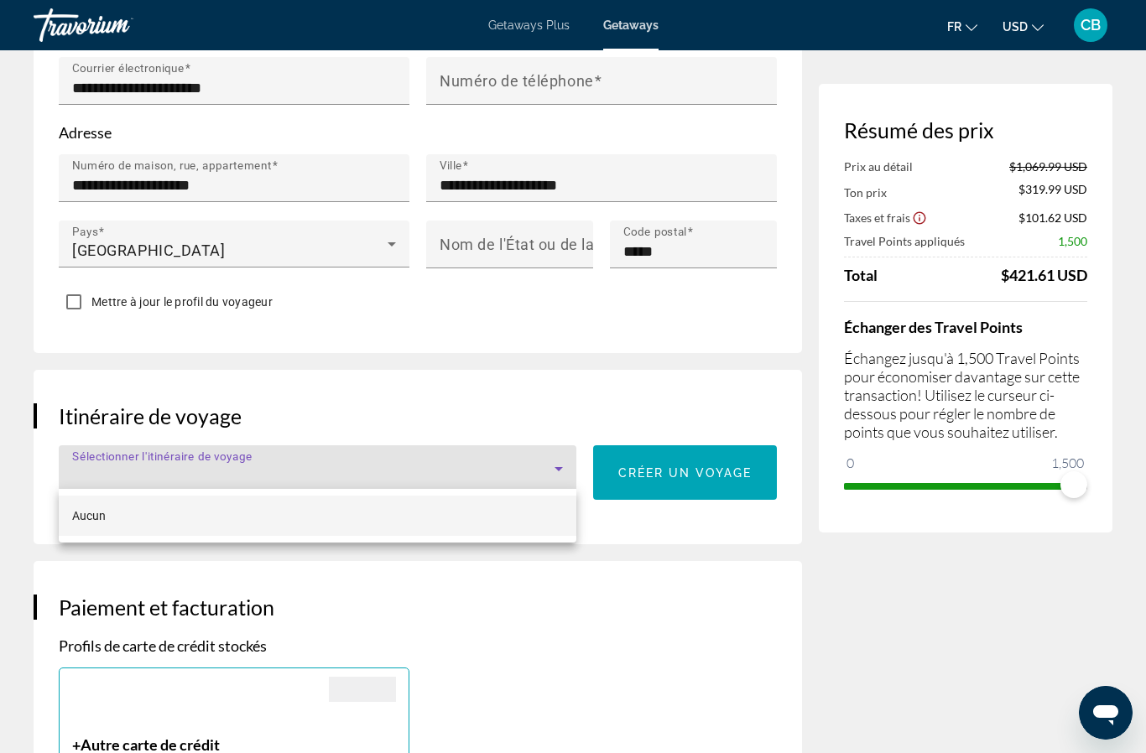
click at [663, 585] on div at bounding box center [573, 376] width 1146 height 753
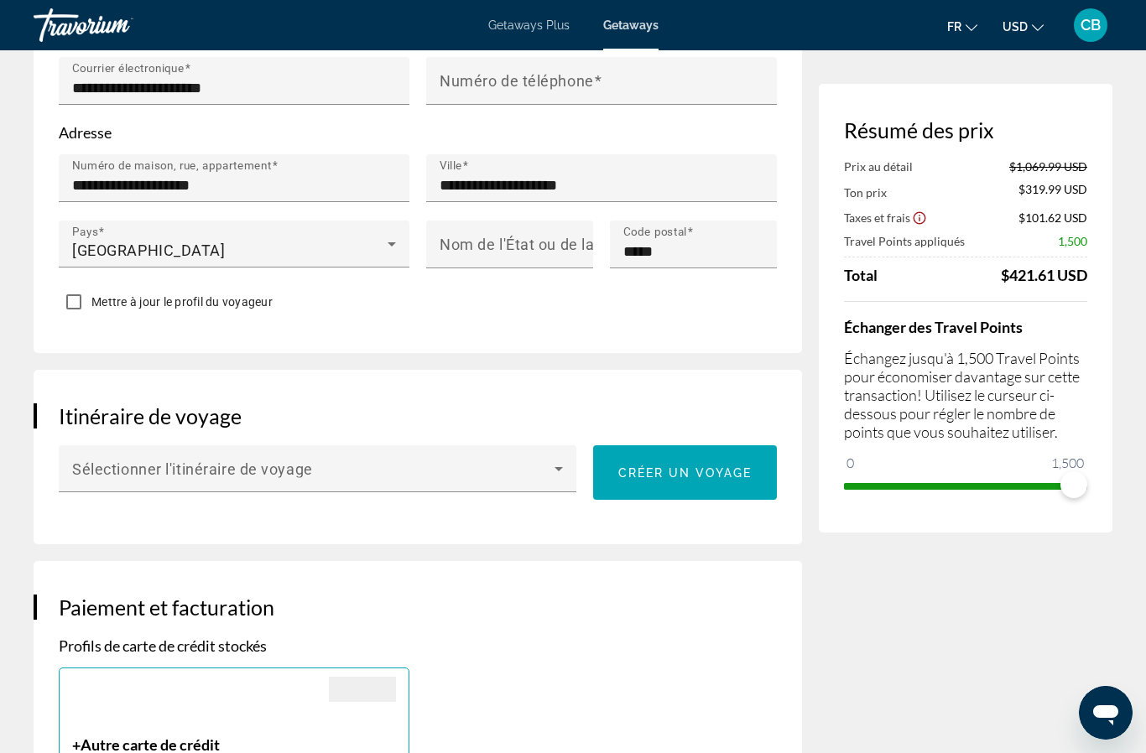
click at [646, 615] on h3 "Paiement et facturation" at bounding box center [418, 607] width 718 height 25
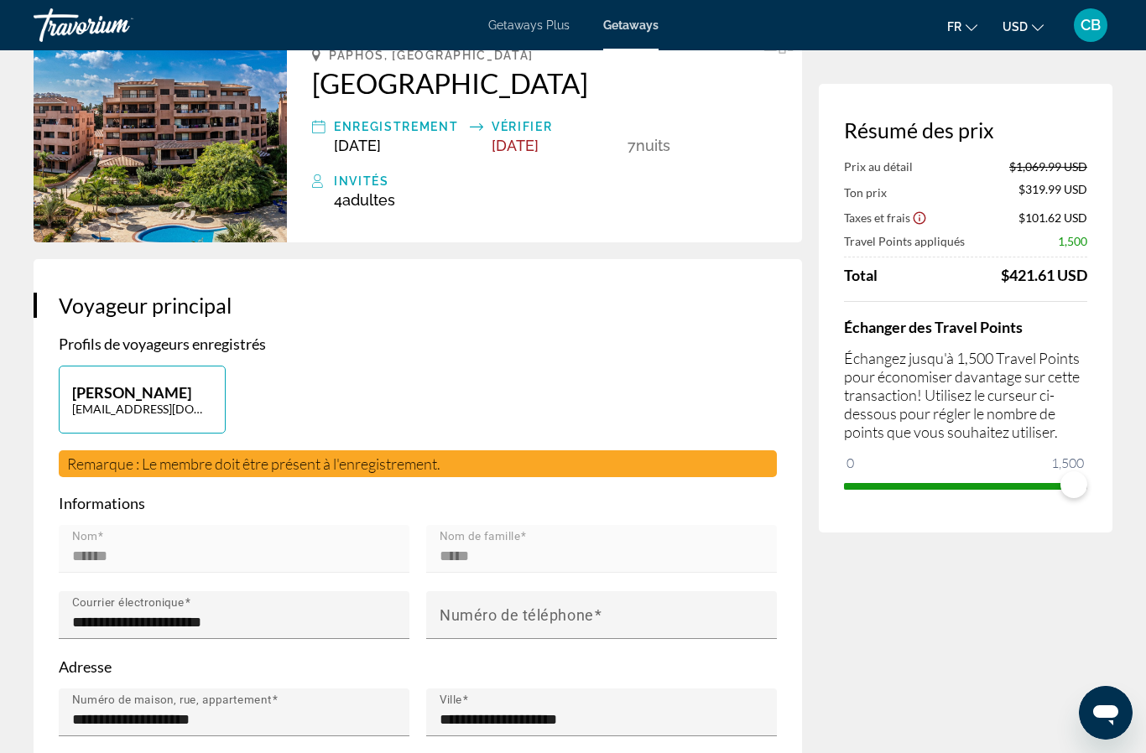
scroll to position [0, 0]
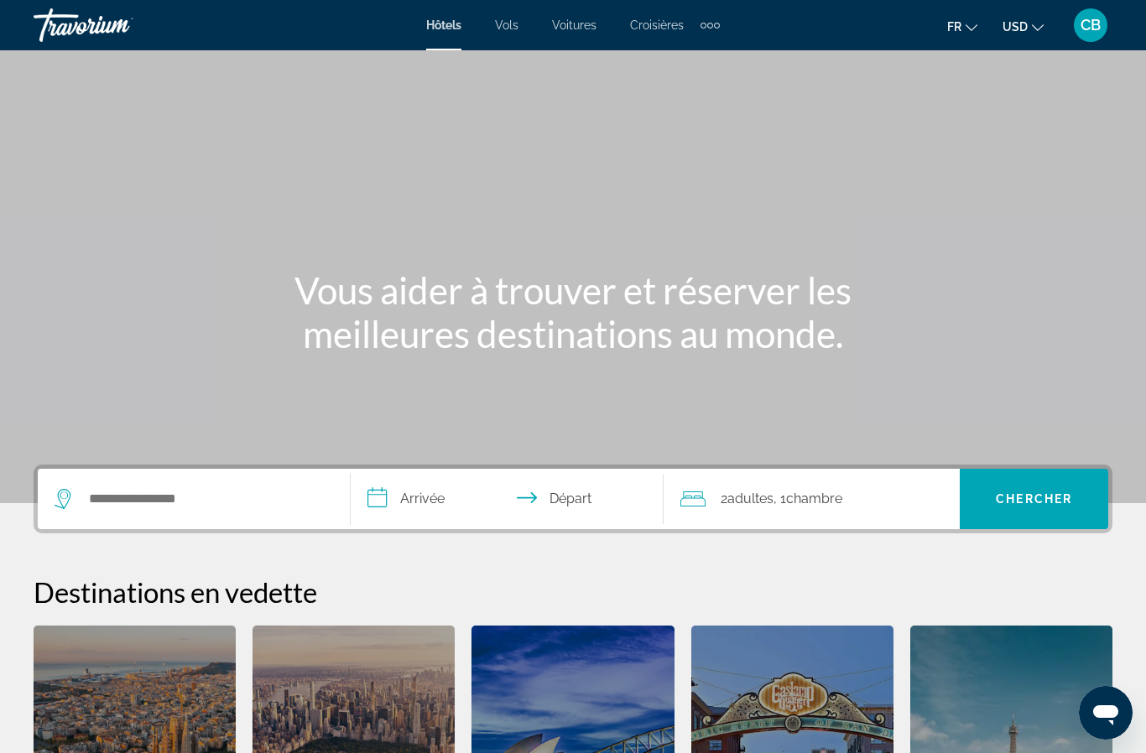
click at [569, 31] on span "Voitures" at bounding box center [574, 24] width 44 height 13
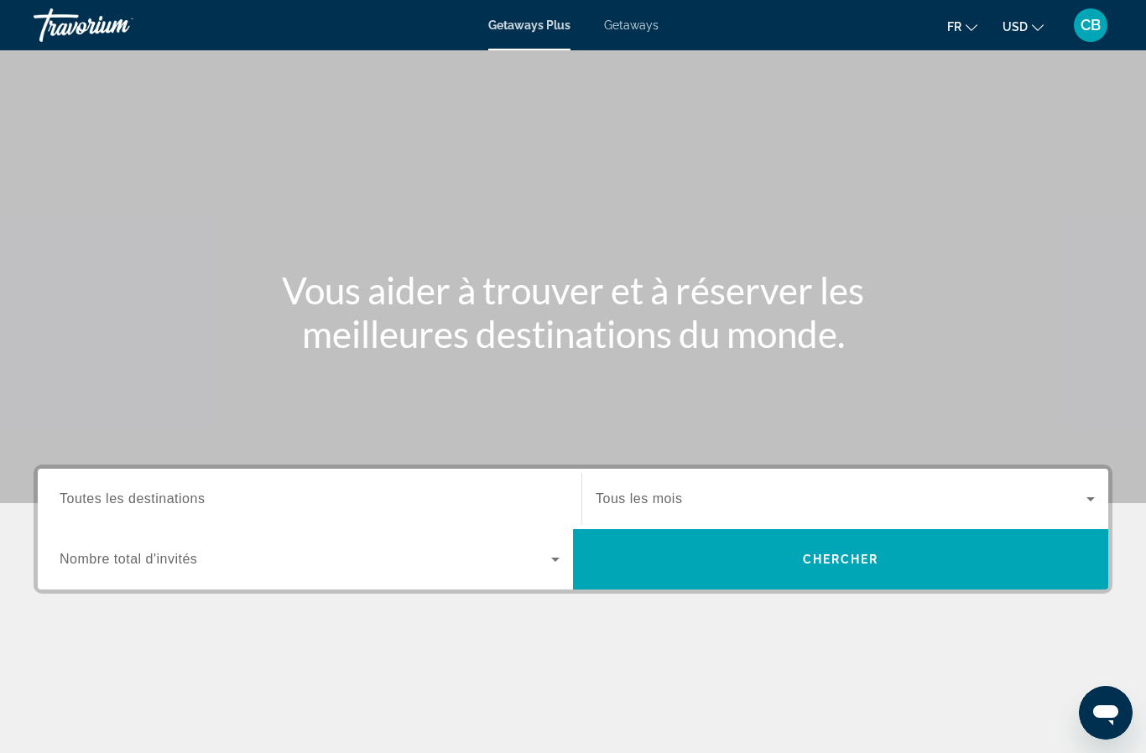
click at [154, 496] on span "Toutes les destinations" at bounding box center [132, 498] width 145 height 14
click at [154, 496] on input "Destination Toutes les destinations" at bounding box center [310, 500] width 500 height 20
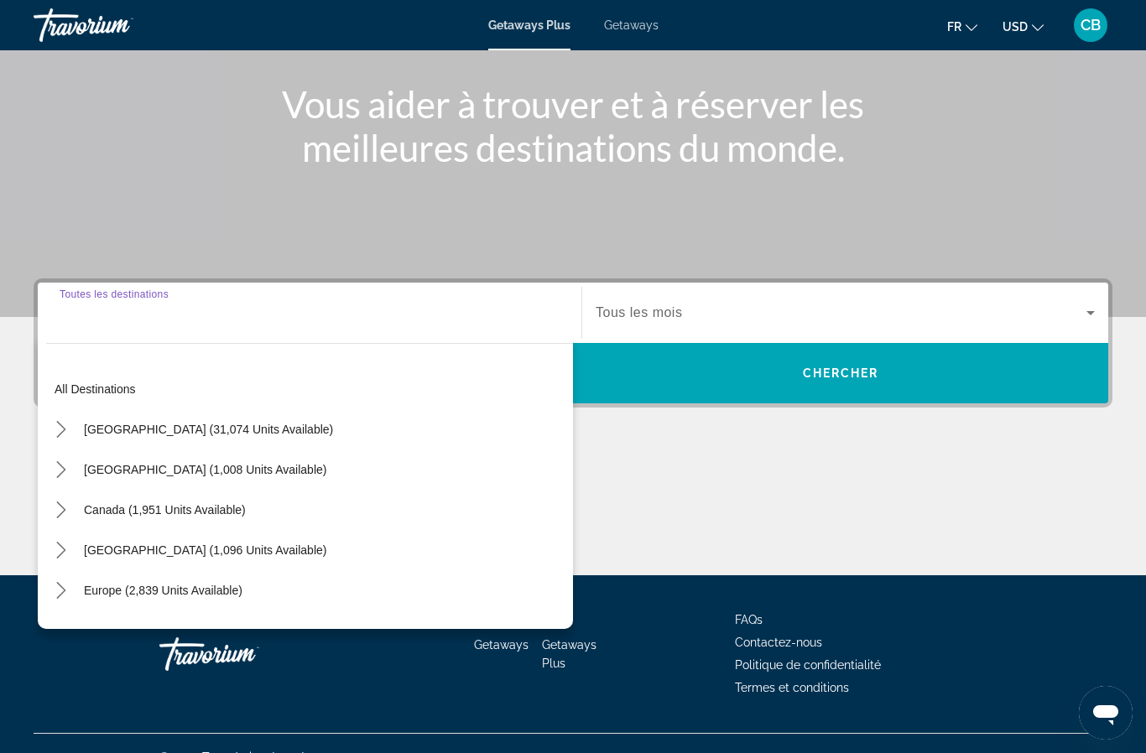
scroll to position [214, 0]
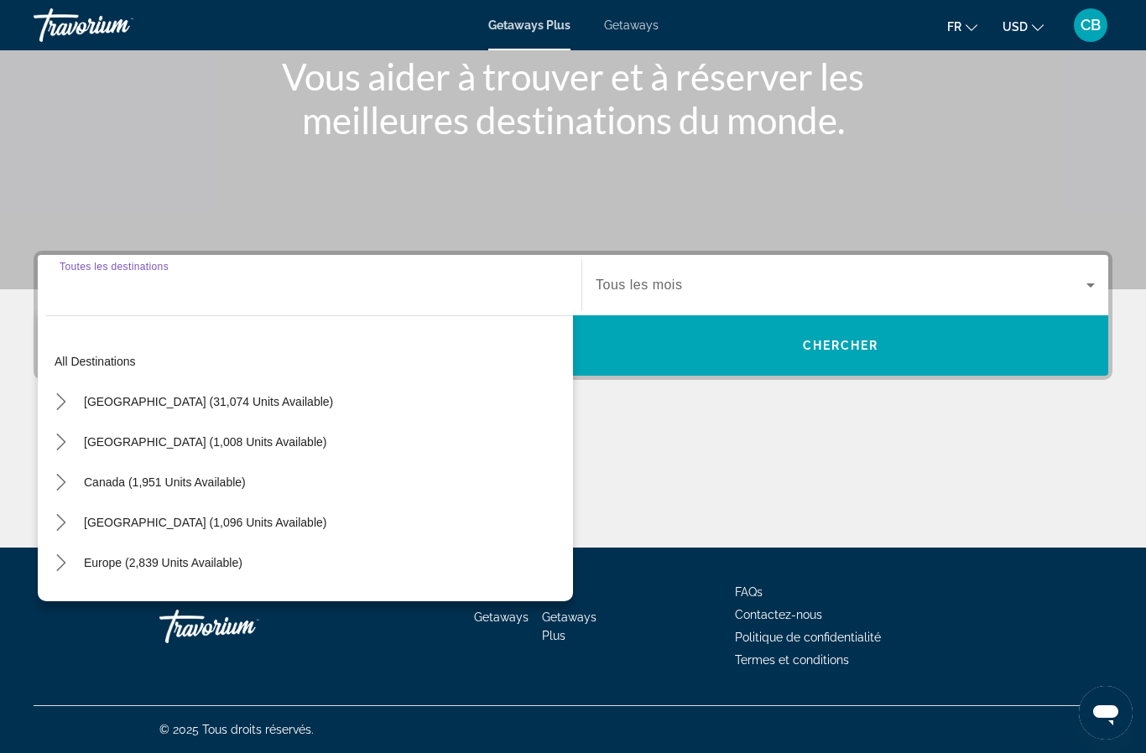
click at [231, 214] on div "Main content" at bounding box center [573, 37] width 1146 height 503
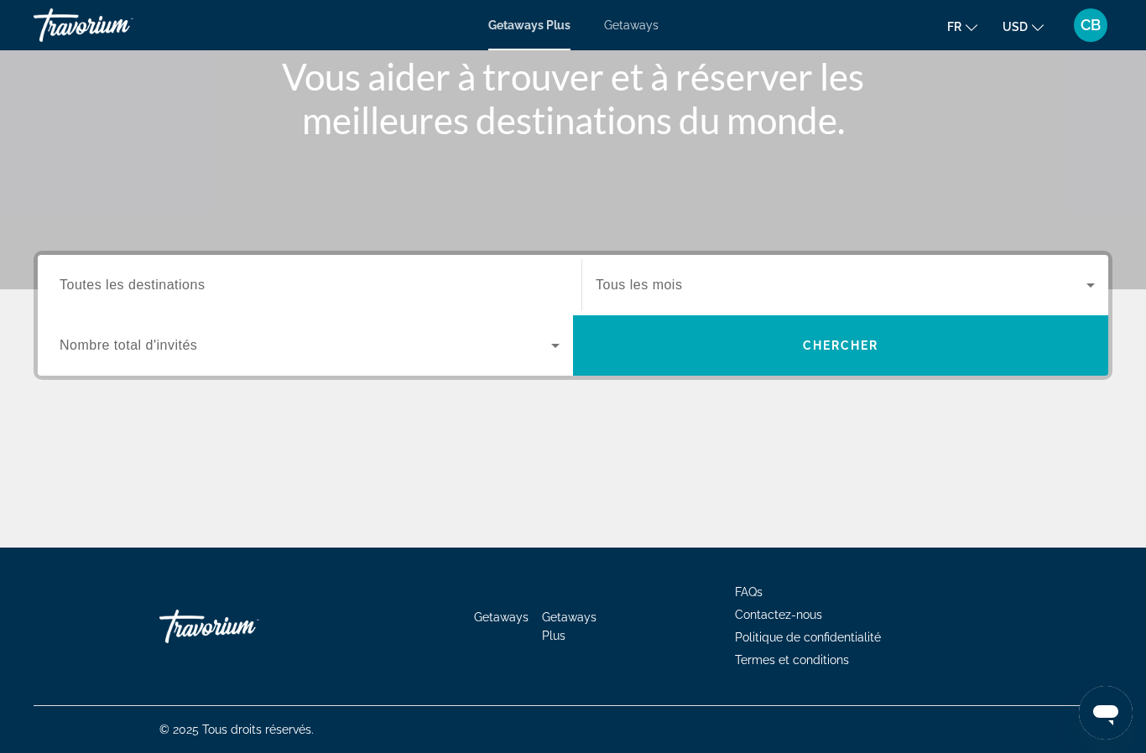
click at [180, 282] on span "Toutes les destinations" at bounding box center [132, 285] width 145 height 14
click at [180, 282] on input "Destination Toutes les destinations" at bounding box center [310, 286] width 500 height 20
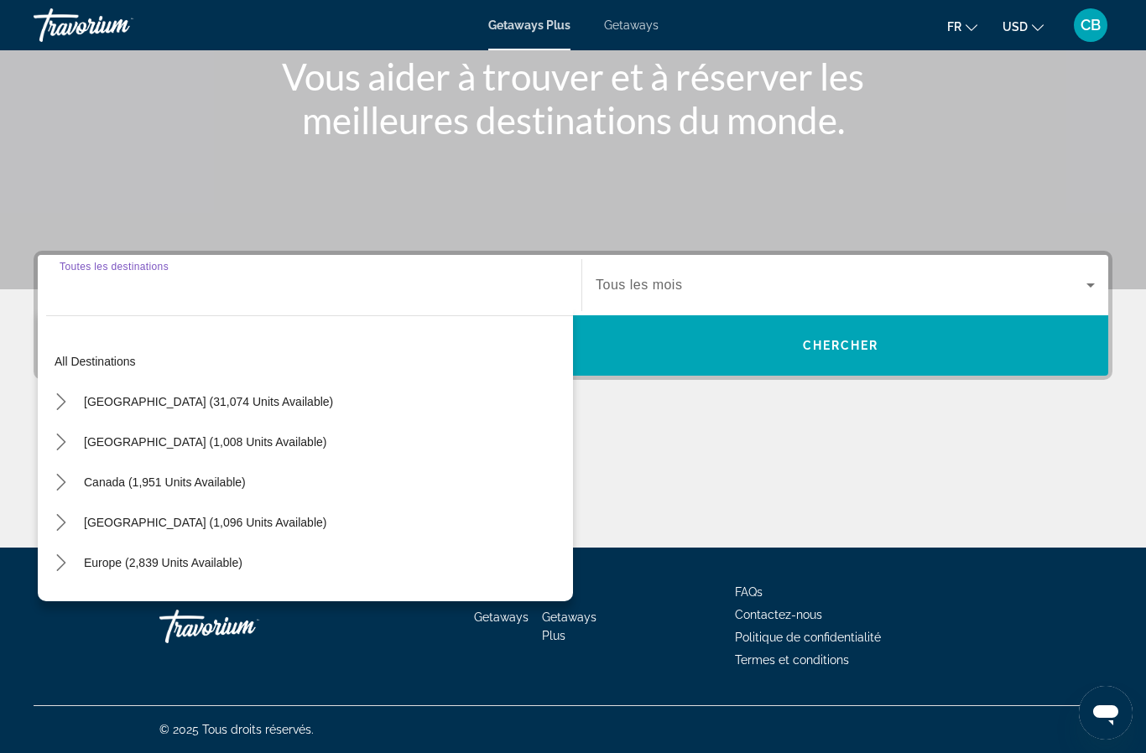
click at [55, 565] on icon "Toggle Europe (2,839 units available) submenu" at bounding box center [61, 562] width 17 height 17
